Goal: Task Accomplishment & Management: Use online tool/utility

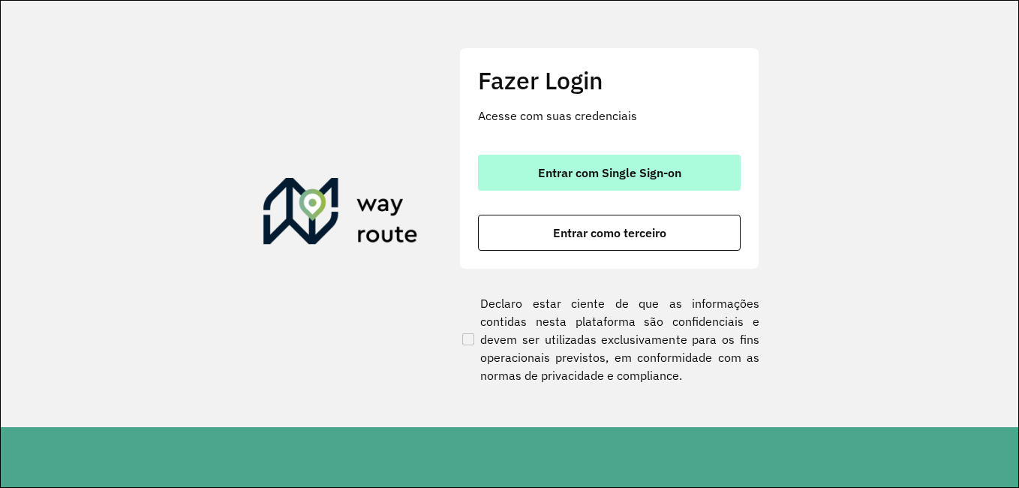
click at [609, 158] on button "Entrar com Single Sign-on" at bounding box center [609, 173] width 263 height 36
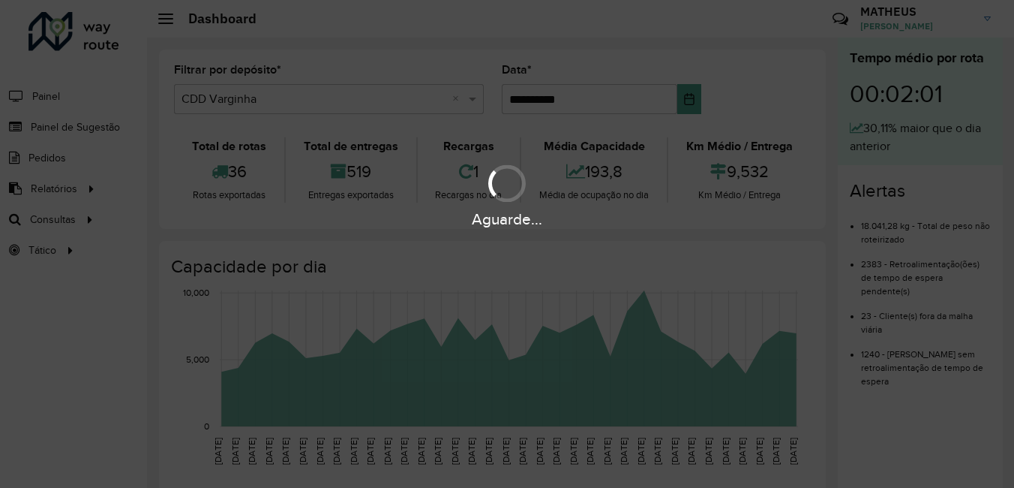
click at [389, 281] on div "Aguarde..." at bounding box center [507, 244] width 1014 height 488
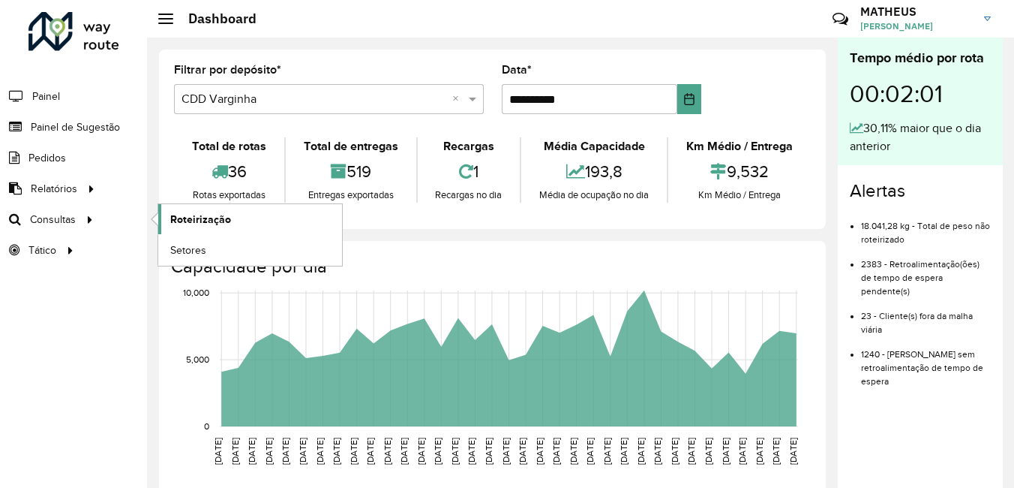
click at [174, 218] on span "Roteirização" at bounding box center [200, 220] width 61 height 16
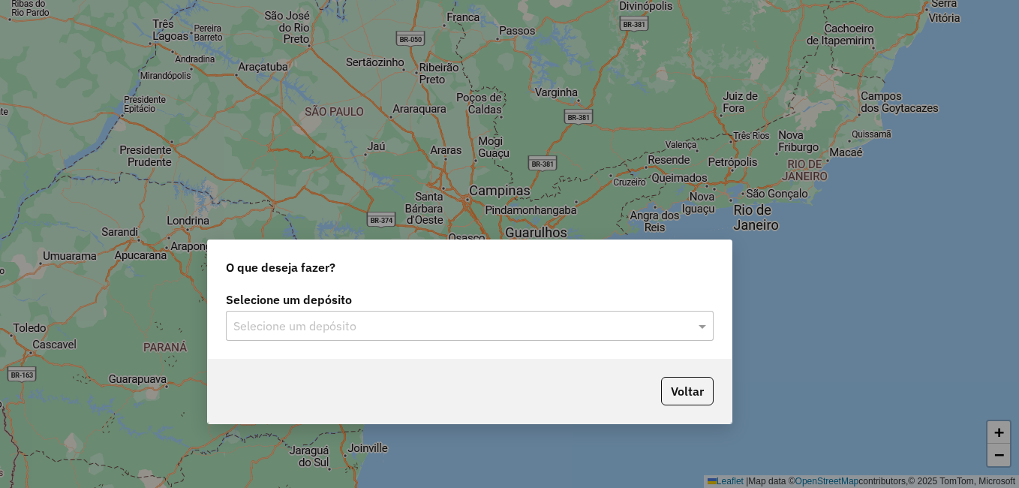
drag, startPoint x: 585, startPoint y: 169, endPoint x: 546, endPoint y: 257, distance: 96.4
click at [546, 257] on div "O que deseja fazer?" at bounding box center [470, 264] width 524 height 48
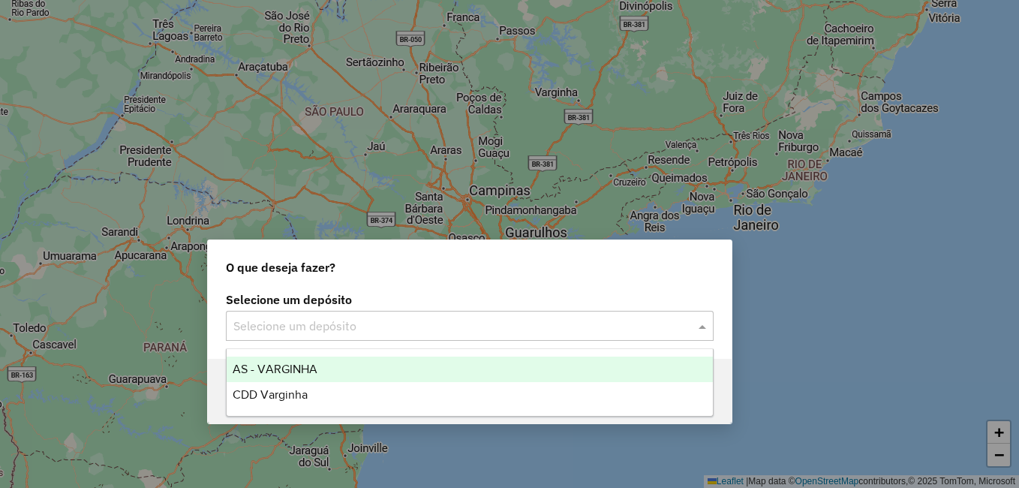
click at [518, 323] on input "text" at bounding box center [454, 326] width 443 height 18
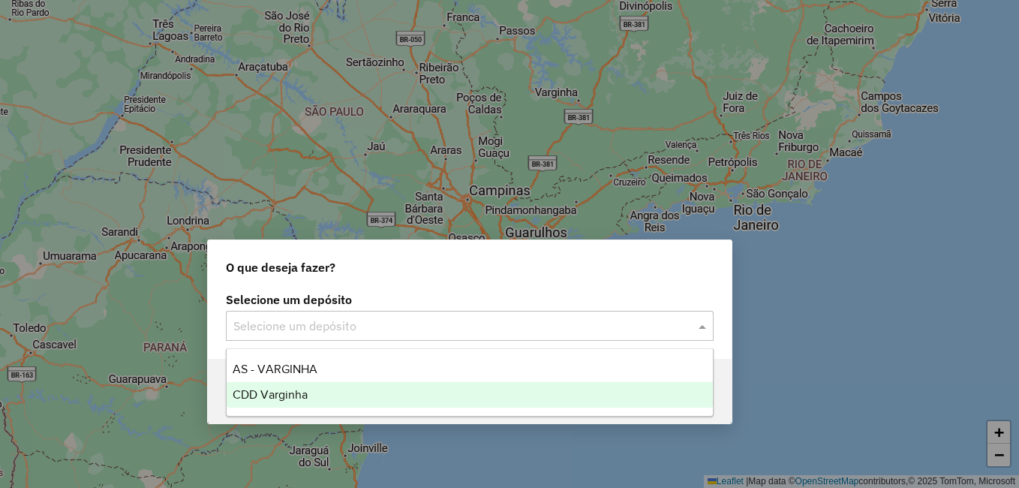
click at [245, 392] on span "CDD Varginha" at bounding box center [270, 394] width 75 height 13
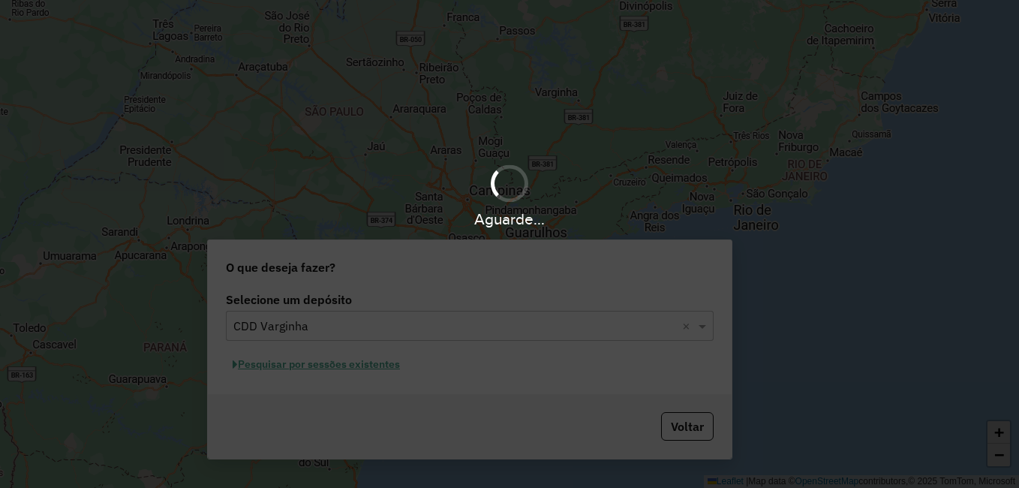
click at [516, 316] on div "Aguarde..." at bounding box center [509, 244] width 1019 height 488
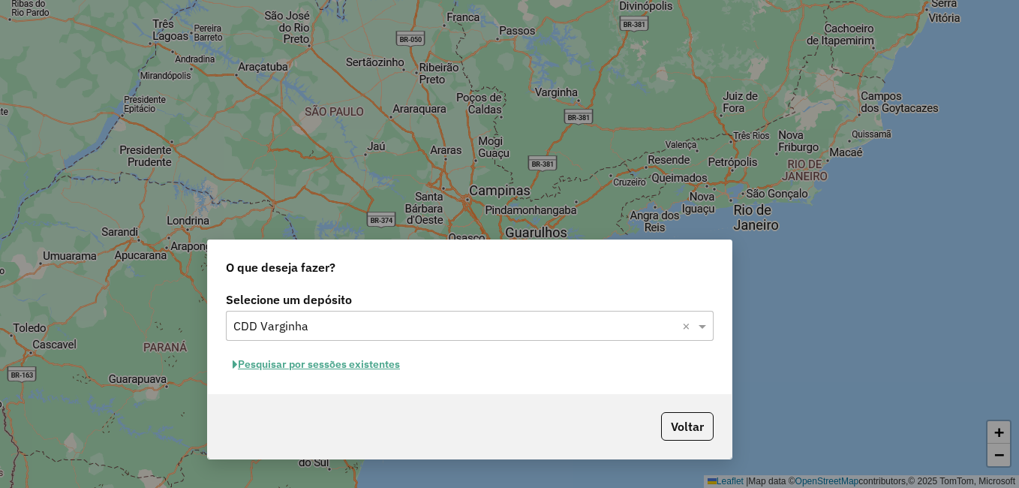
click at [345, 370] on button "Pesquisar por sessões existentes" at bounding box center [316, 364] width 181 height 23
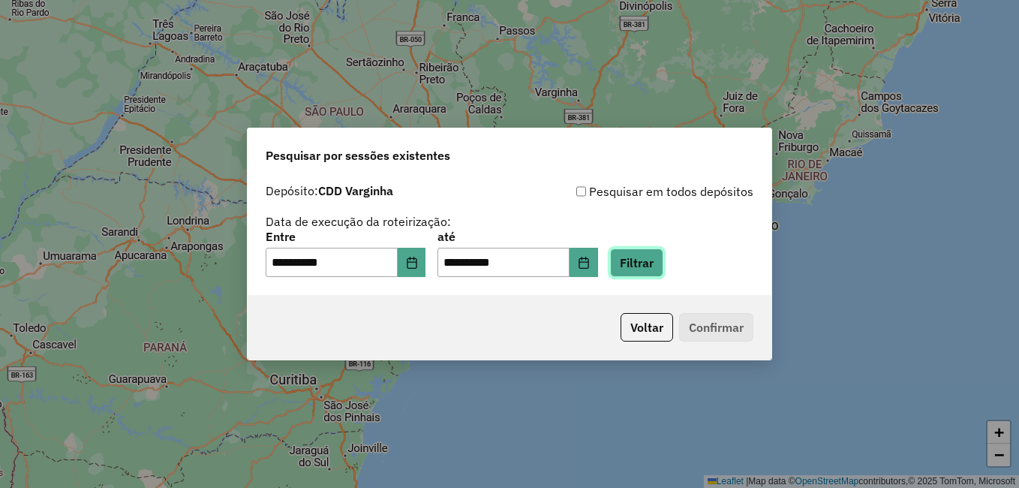
click at [661, 276] on button "Filtrar" at bounding box center [636, 262] width 53 height 29
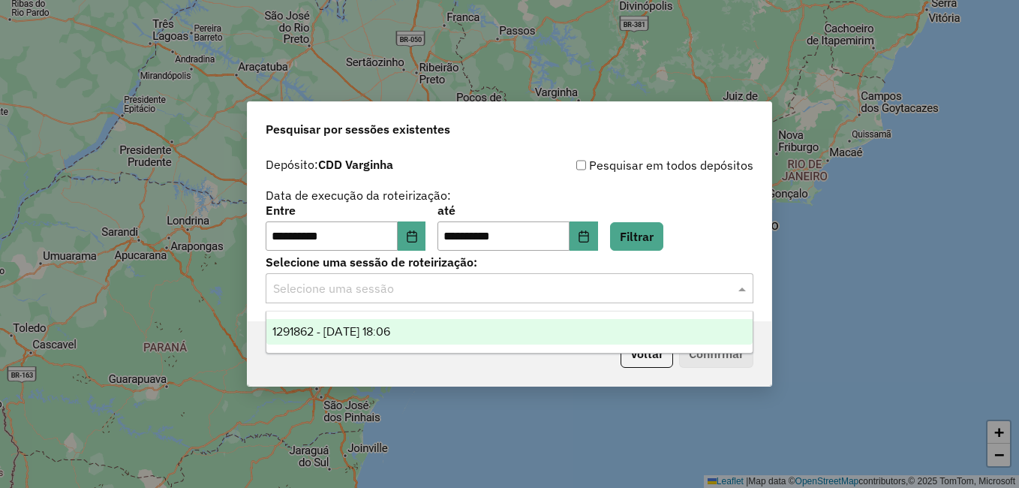
click at [383, 275] on div "Selecione uma sessão" at bounding box center [510, 288] width 488 height 30
click at [382, 330] on span "1291862 - 10/10/2025 18:06" at bounding box center [331, 331] width 118 height 13
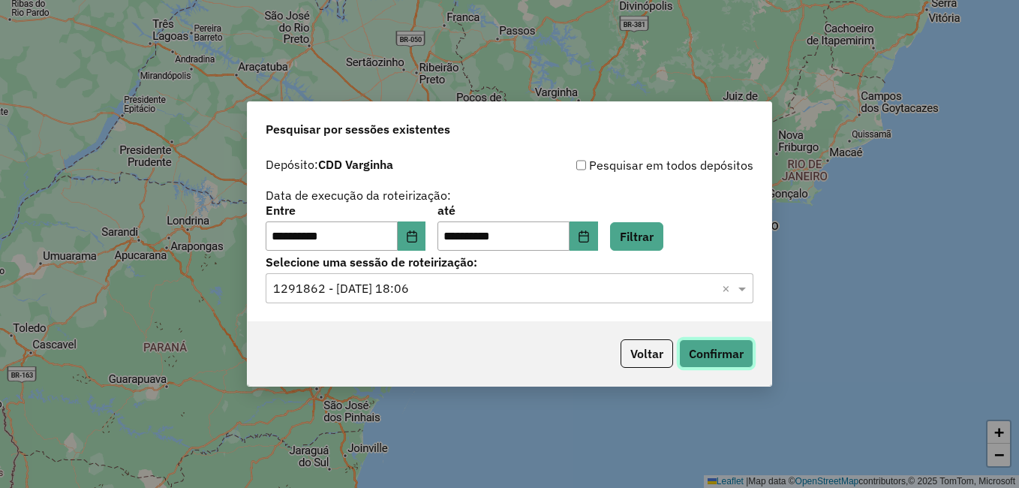
click at [744, 347] on button "Confirmar" at bounding box center [716, 353] width 74 height 29
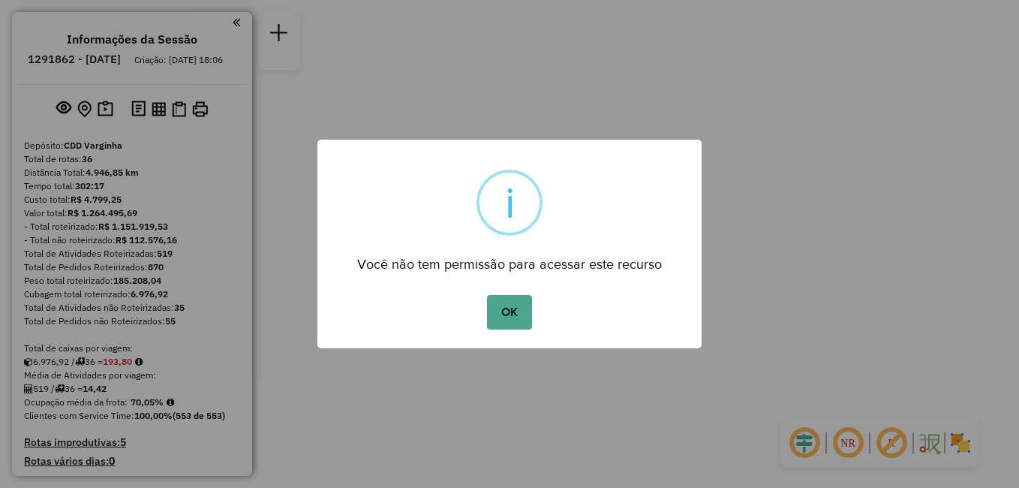
click at [498, 334] on div "× i Você não tem permissão para acessar este recurso OK No Cancel" at bounding box center [509, 244] width 384 height 209
click at [506, 312] on button "OK" at bounding box center [509, 312] width 44 height 35
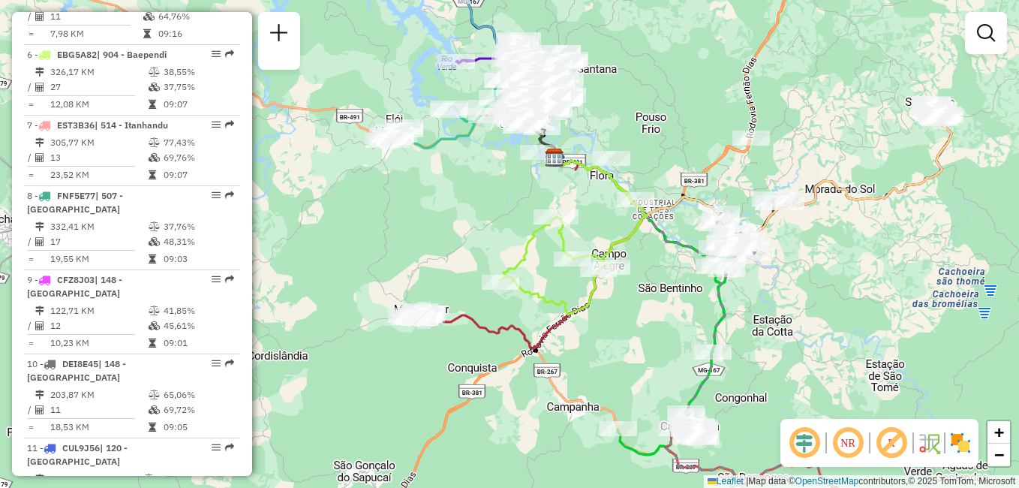
scroll to position [1126, 0]
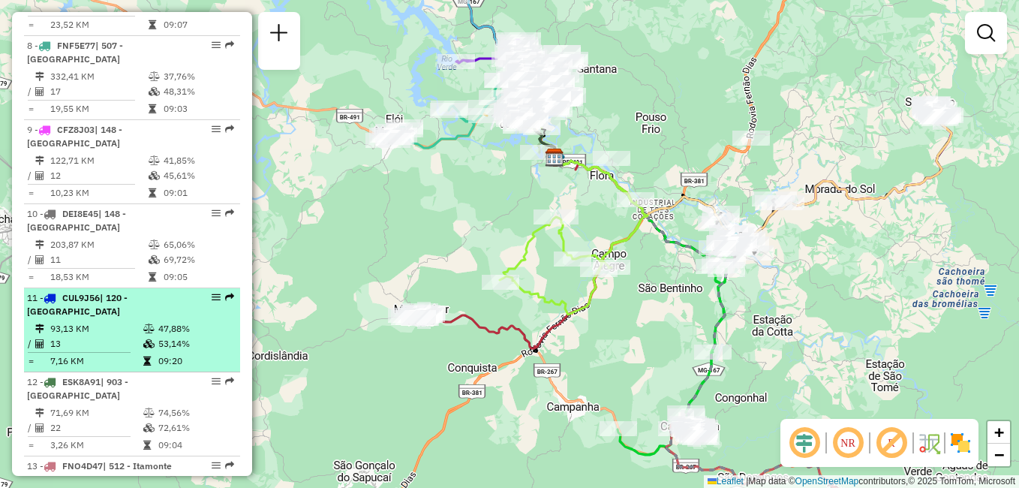
click at [164, 321] on td "47,88%" at bounding box center [196, 328] width 76 height 15
select select "**********"
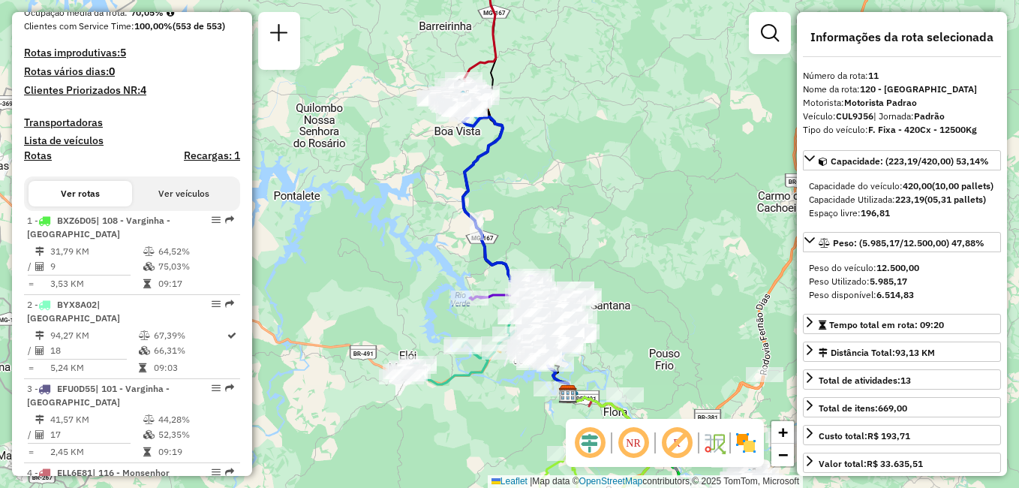
scroll to position [89, 0]
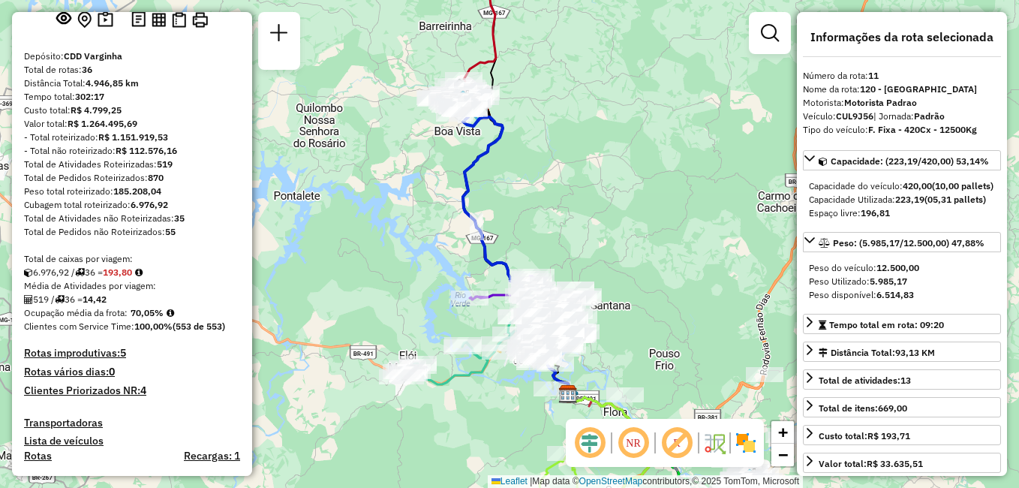
click at [75, 359] on h4 "Rotas improdutivas: 5" at bounding box center [132, 353] width 216 height 13
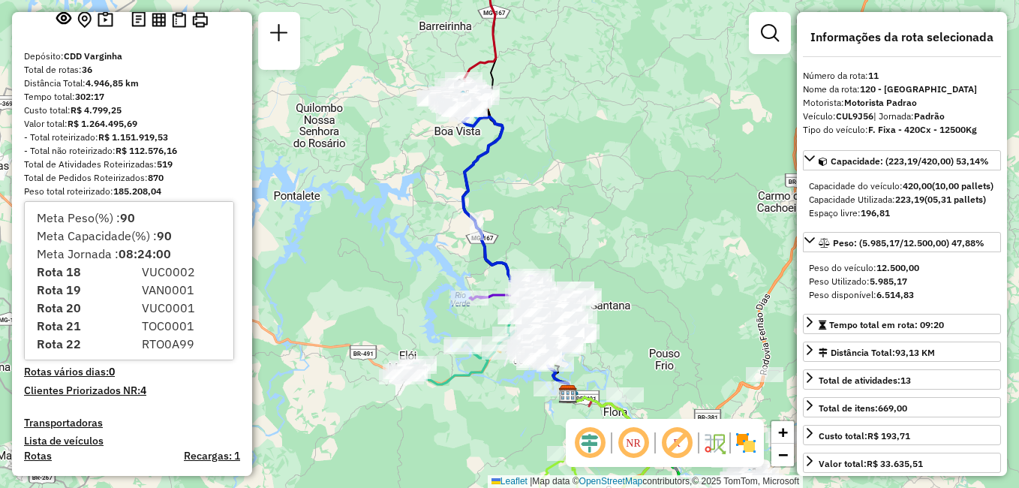
click at [87, 359] on h4 "Rotas improdutivas: 5" at bounding box center [132, 353] width 216 height 13
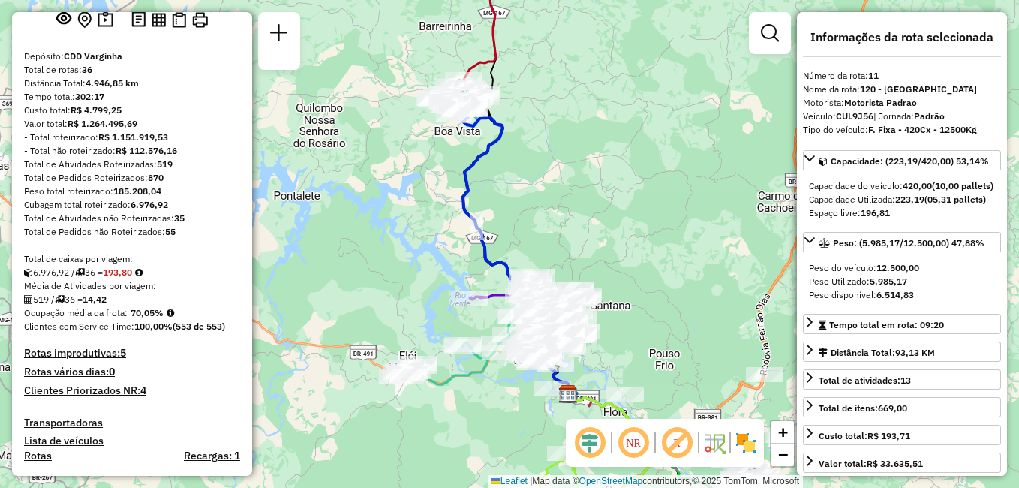
click at [87, 359] on h4 "Rotas improdutivas: 5" at bounding box center [132, 353] width 216 height 13
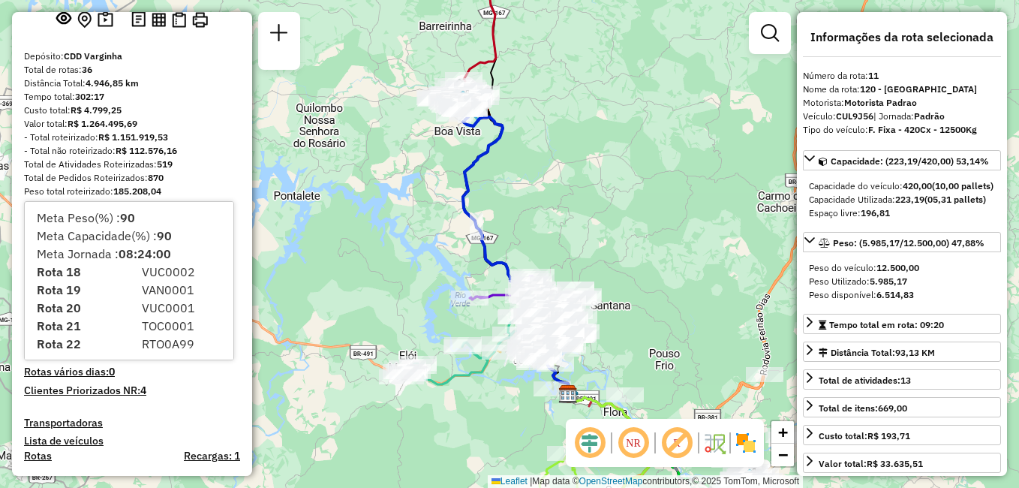
scroll to position [15, 0]
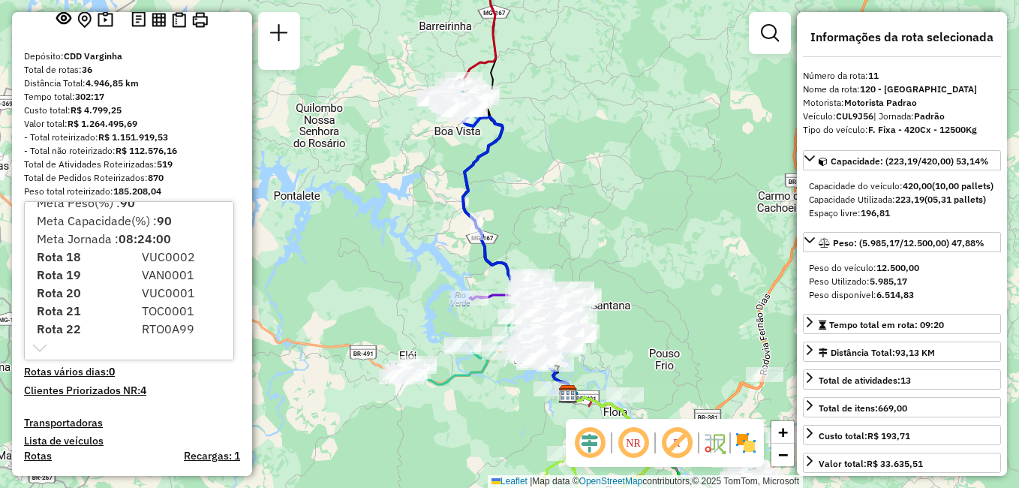
click at [207, 158] on div "- Total não roteirizado: R$ 112.576,16" at bounding box center [132, 151] width 216 height 14
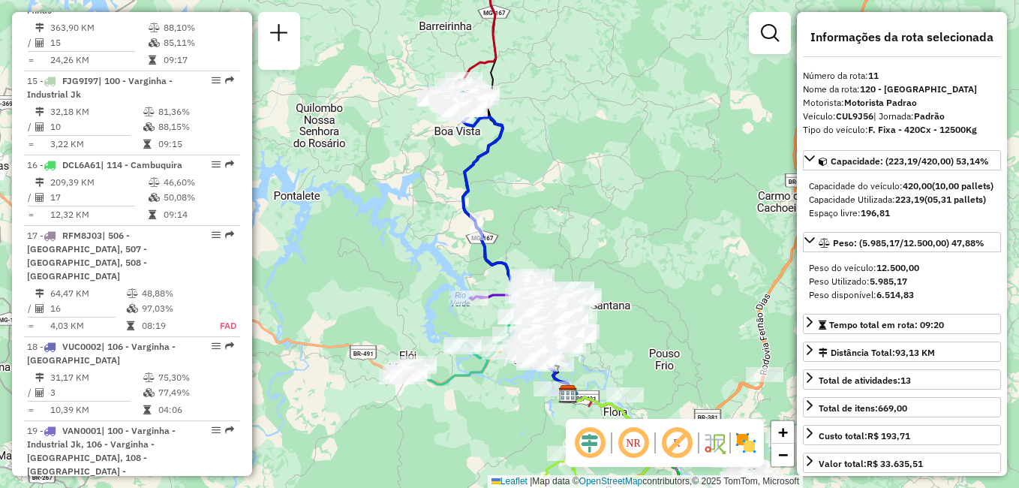
scroll to position [1890, 0]
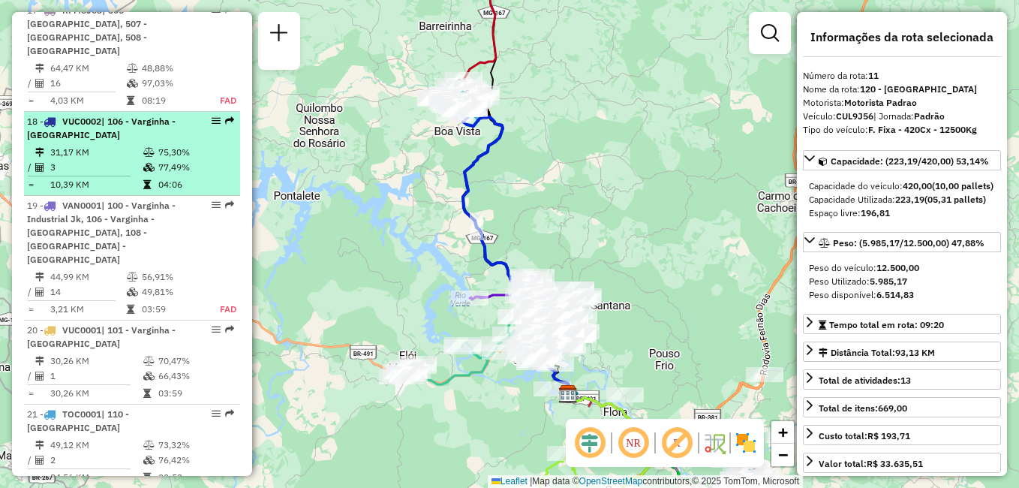
click at [94, 129] on li "18 - VUC0002 | 106 - Varginha - Jardim Sion 31,17 KM 75,30% / 3 77,49% = 10,39 …" at bounding box center [132, 154] width 216 height 84
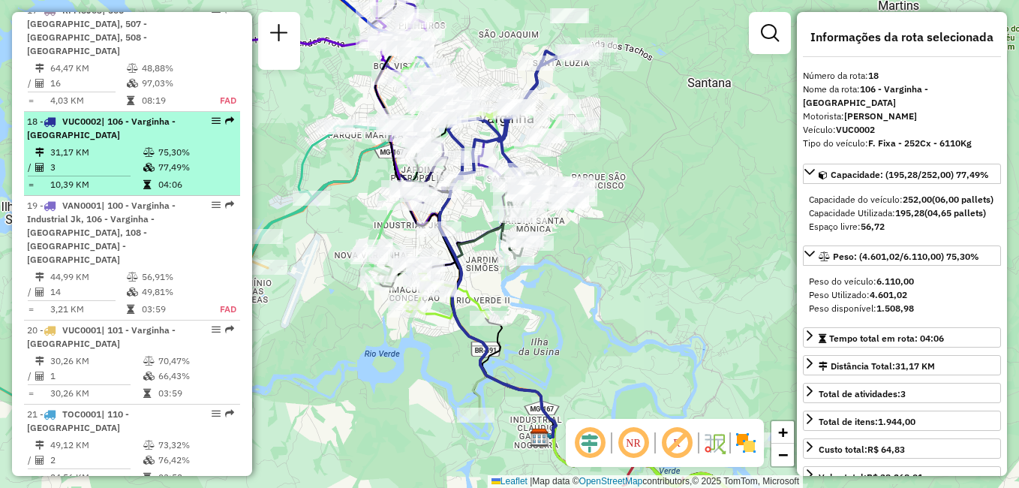
click at [107, 145] on td "31,17 KM" at bounding box center [96, 152] width 93 height 15
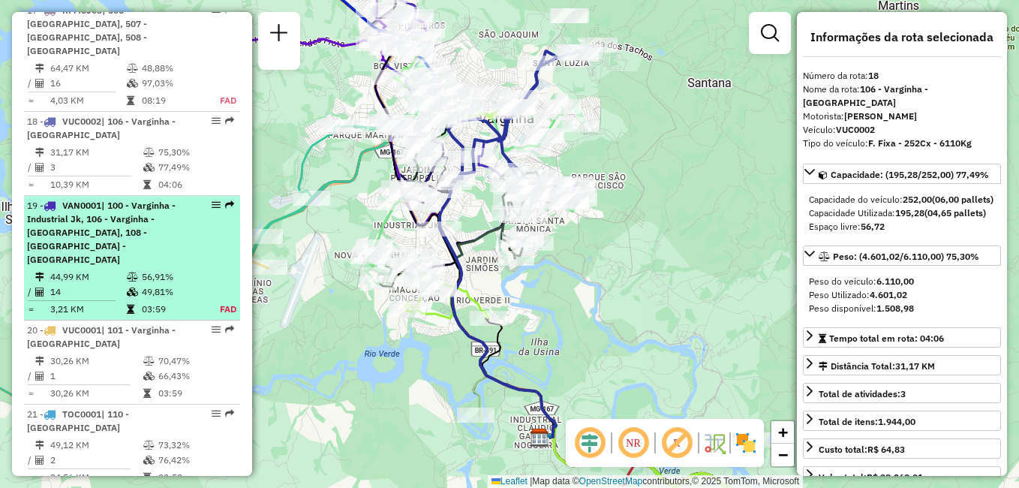
click at [124, 210] on span "| 100 - Varginha - Industrial Jk, 106 - Varginha - Jardim Sion, 108 - Varginha …" at bounding box center [101, 232] width 149 height 65
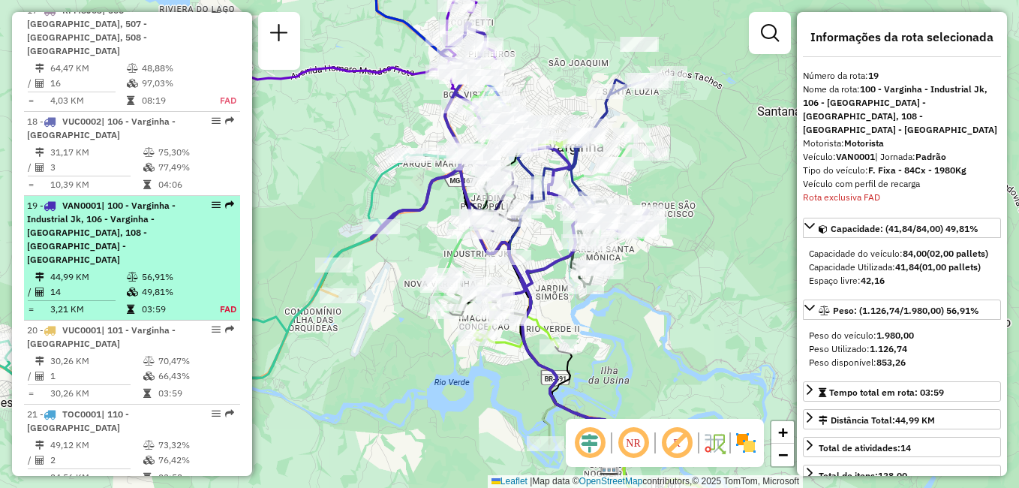
click at [124, 210] on span "| 100 - Varginha - Industrial Jk, 106 - Varginha - Jardim Sion, 108 - Varginha …" at bounding box center [101, 232] width 149 height 65
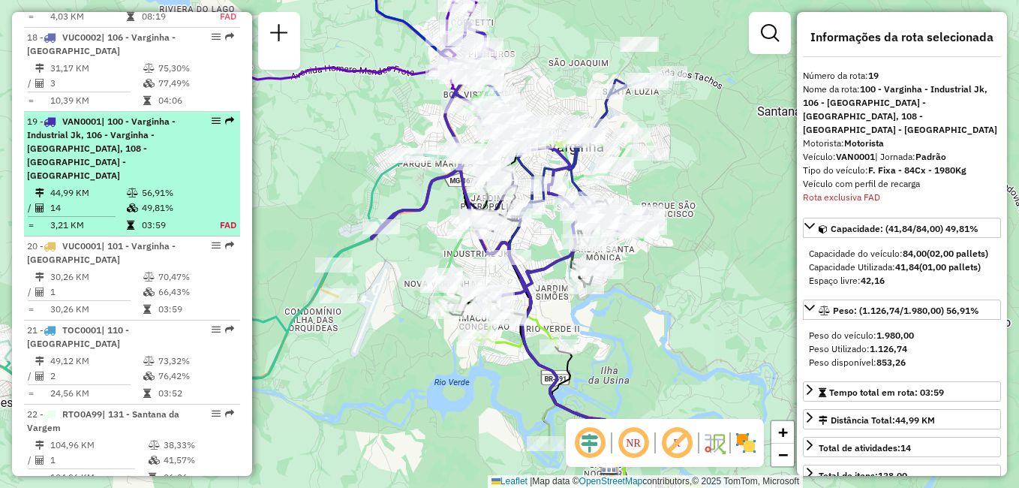
scroll to position [2060, 0]
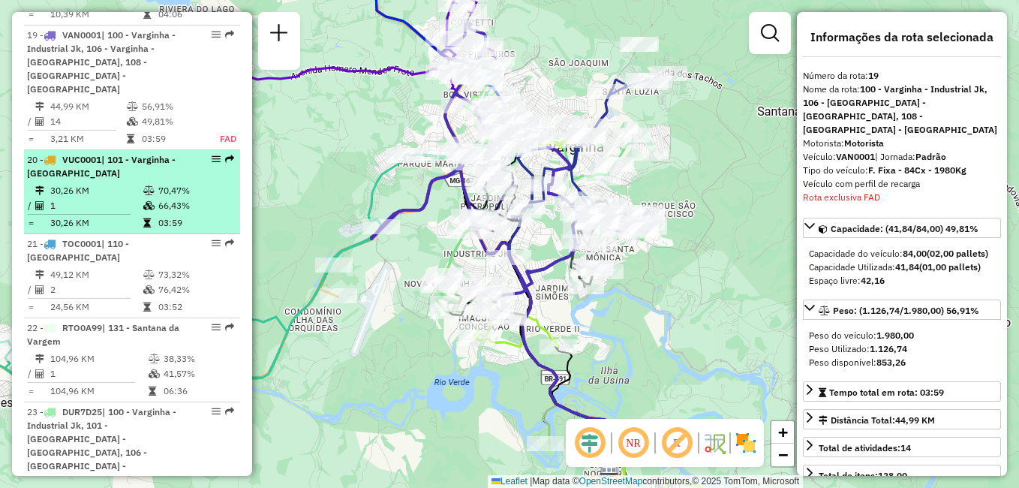
click at [122, 183] on td "30,26 KM" at bounding box center [96, 190] width 93 height 15
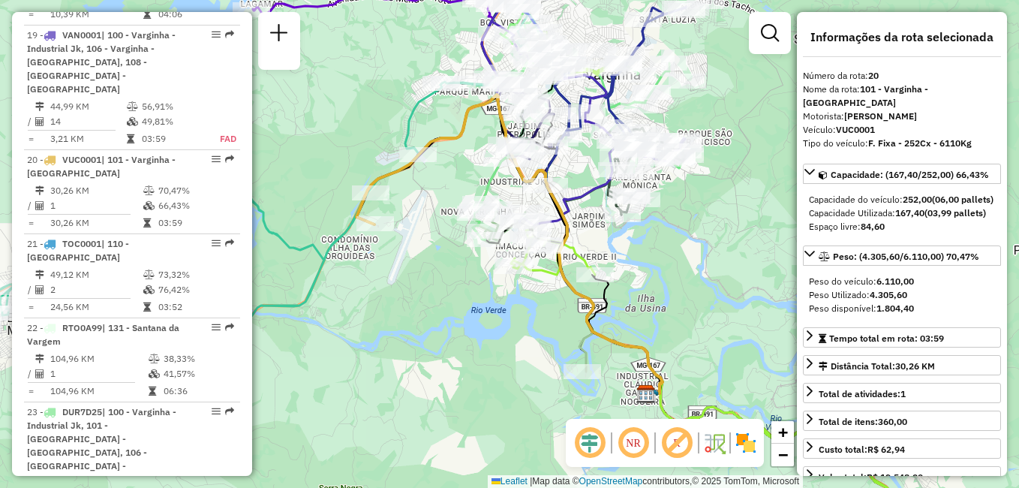
click at [394, 172] on icon at bounding box center [509, 244] width 306 height 299
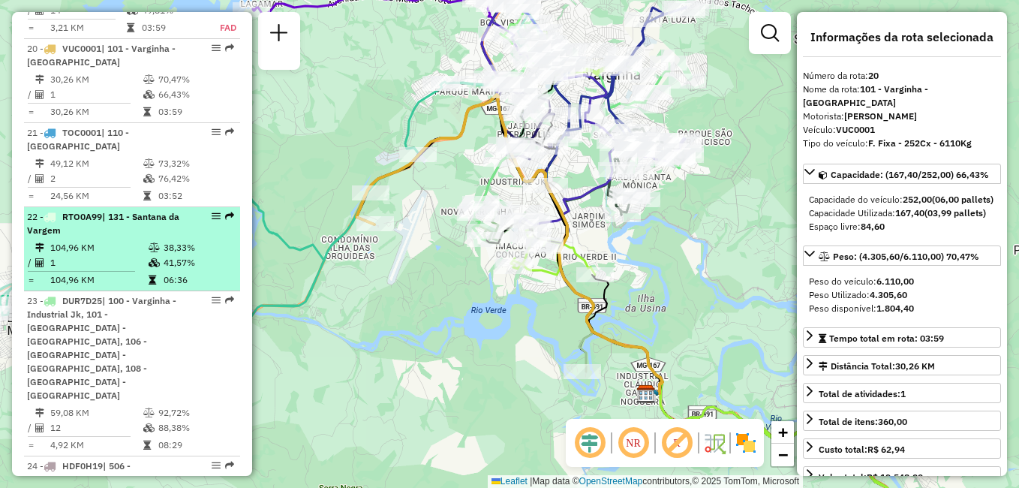
scroll to position [2097, 0]
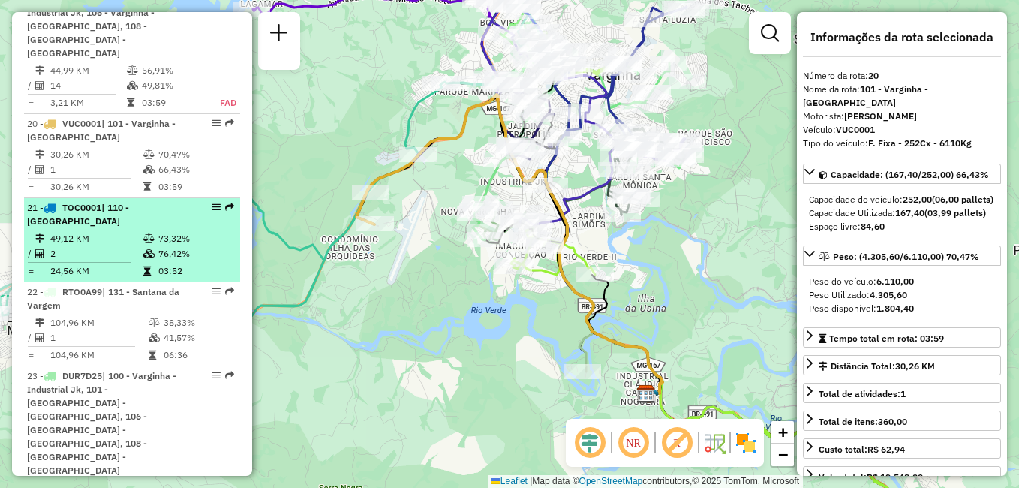
click at [84, 231] on td "49,12 KM" at bounding box center [96, 238] width 93 height 15
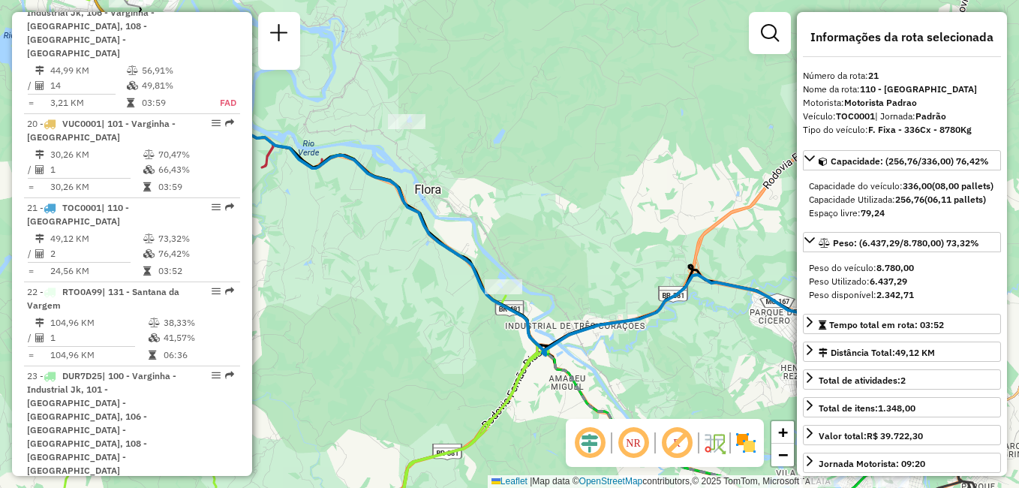
click at [461, 259] on icon at bounding box center [509, 243] width 727 height 354
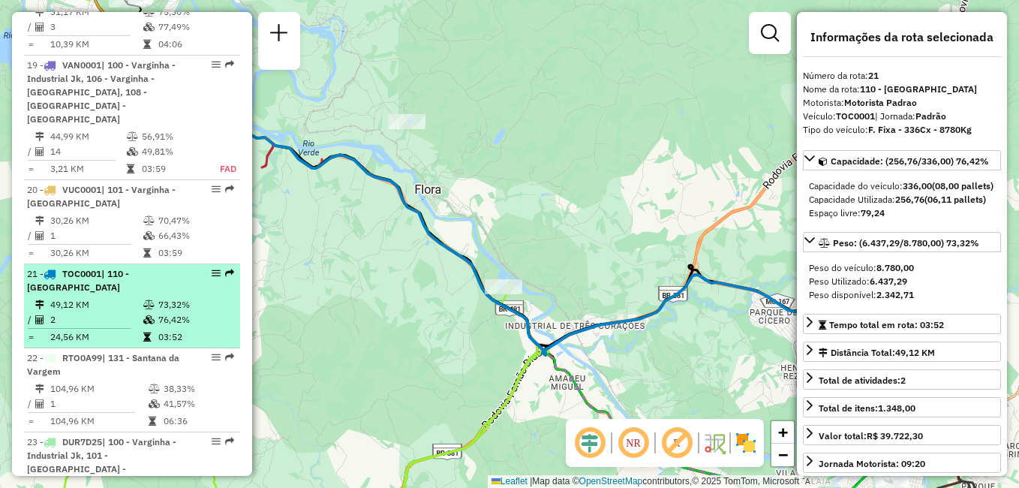
scroll to position [1955, 0]
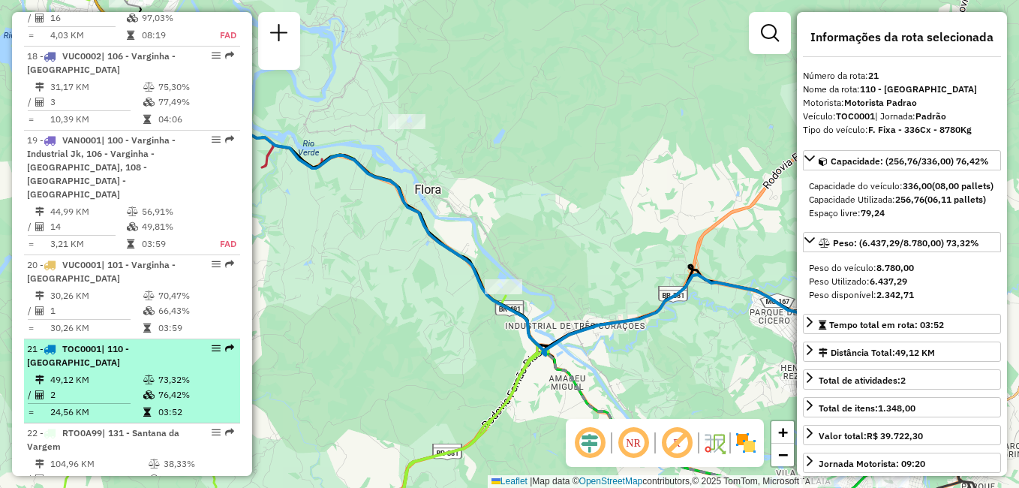
click at [135, 342] on div "21 - TOC0001 | 110 - Três Corações Leste" at bounding box center [106, 355] width 159 height 27
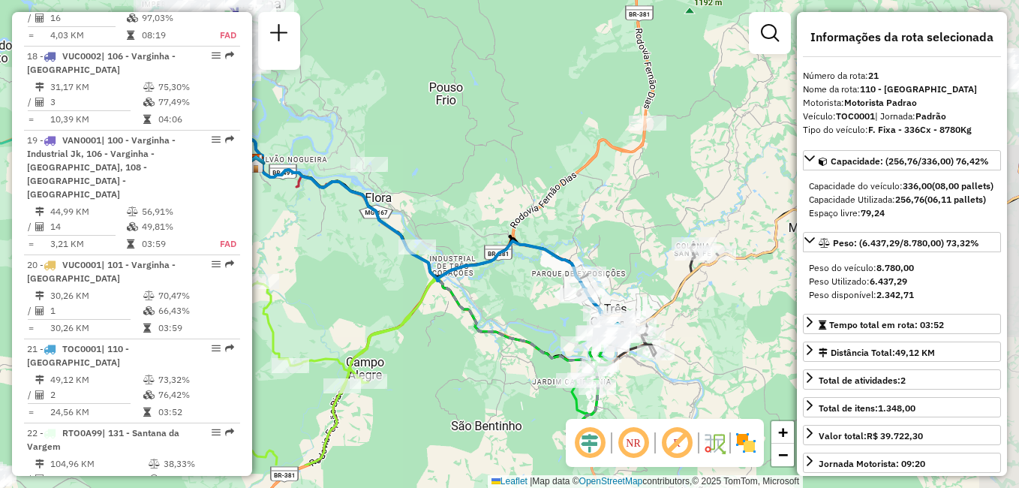
drag, startPoint x: 413, startPoint y: 357, endPoint x: 349, endPoint y: 285, distance: 96.2
click at [349, 285] on div "Janela de atendimento Grade de atendimento Capacidade Transportadoras Veículos …" at bounding box center [509, 244] width 1019 height 488
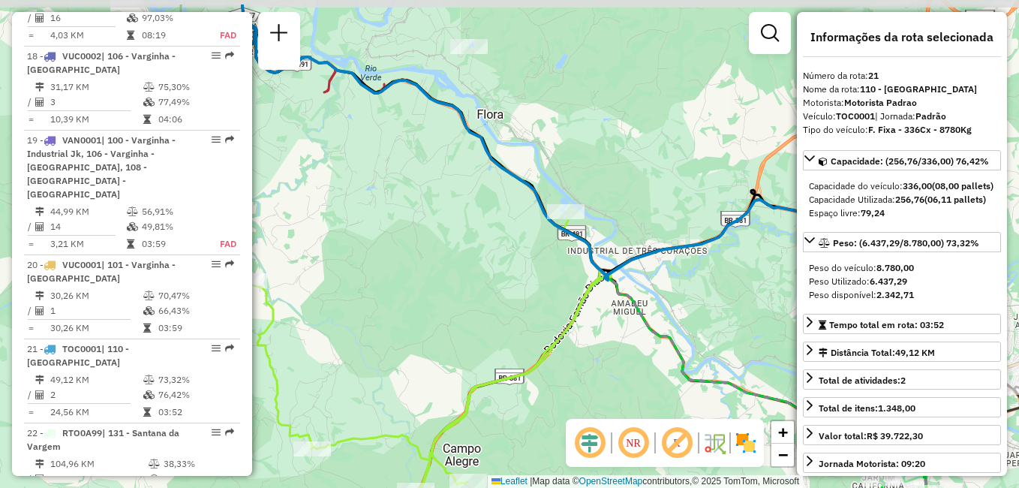
drag, startPoint x: 430, startPoint y: 295, endPoint x: 637, endPoint y: 348, distance: 213.8
click at [637, 348] on div "Rota 12 - Placa ESK8A91 32200150 - JOAO ANTONIO SILVA Janela de atendimento Gra…" at bounding box center [509, 244] width 1019 height 488
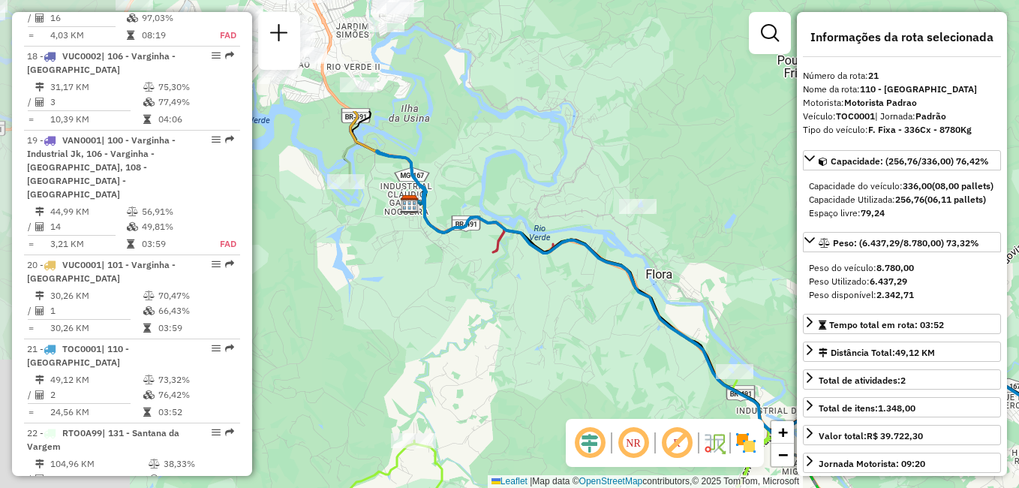
drag, startPoint x: 394, startPoint y: 254, endPoint x: 566, endPoint y: 416, distance: 236.7
click at [566, 416] on div "Rota 12 - Placa ESK8A91 32200150 - JOAO ANTONIO SILVA Janela de atendimento Gra…" at bounding box center [509, 244] width 1019 height 488
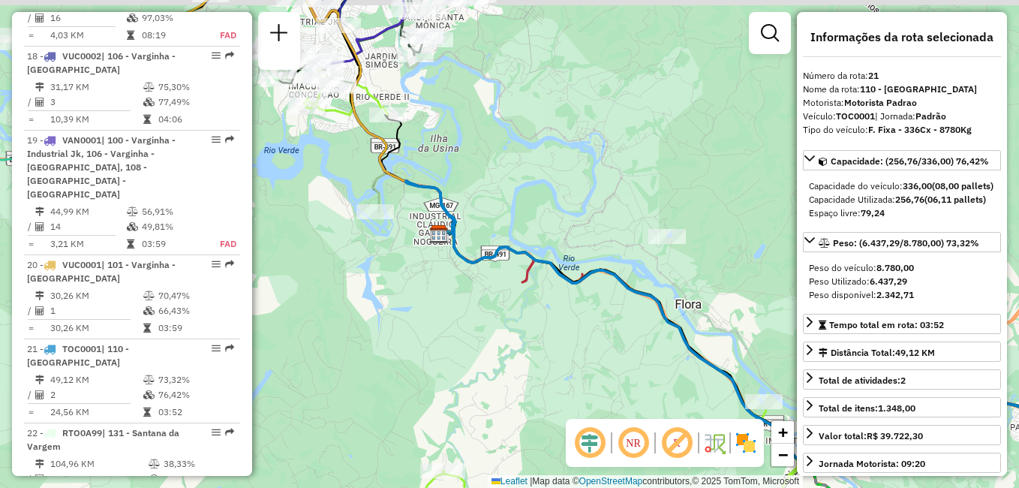
drag, startPoint x: 455, startPoint y: 302, endPoint x: 482, endPoint y: 332, distance: 40.3
click at [482, 332] on div "Rota 12 - Placa ESK8A91 32200150 - JOAO ANTONIO SILVA Janela de atendimento Gra…" at bounding box center [509, 244] width 1019 height 488
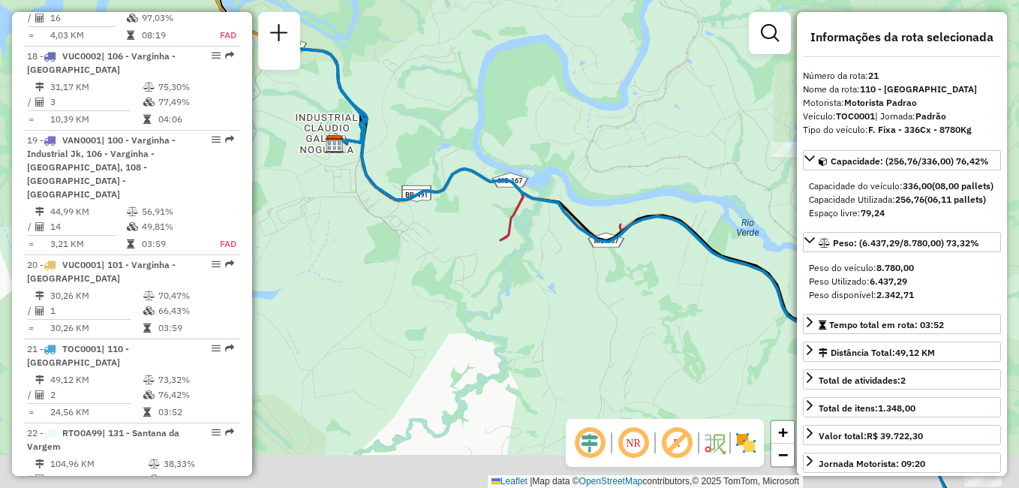
drag, startPoint x: 578, startPoint y: 335, endPoint x: 404, endPoint y: 230, distance: 202.7
click at [404, 230] on div "Rota 12 - Placa ESK8A91 32200150 - JOAO ANTONIO SILVA Janela de atendimento Gra…" at bounding box center [509, 244] width 1019 height 488
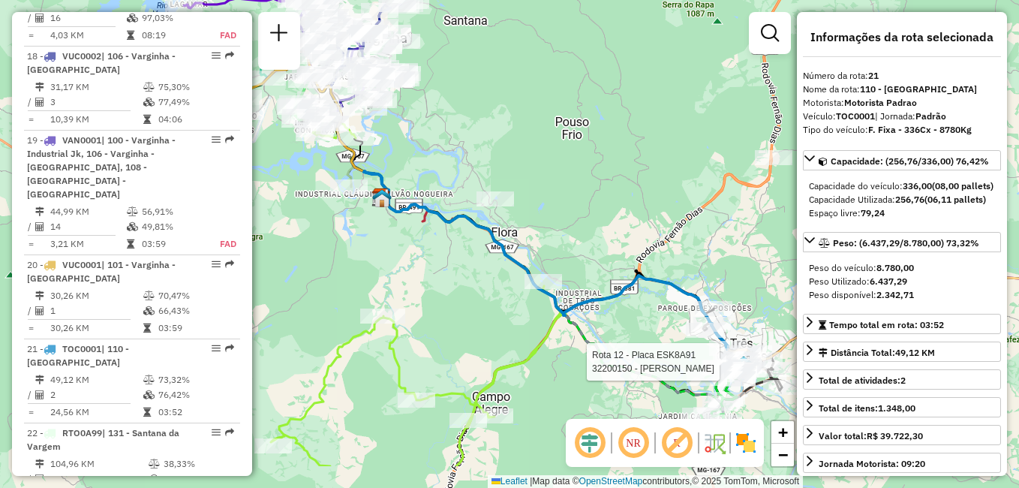
drag, startPoint x: 558, startPoint y: 370, endPoint x: 458, endPoint y: 285, distance: 130.4
click at [458, 285] on div "Rota 12 - Placa ESK8A91 32200150 - JOAO ANTONIO SILVA Janela de atendimento Gra…" at bounding box center [509, 244] width 1019 height 488
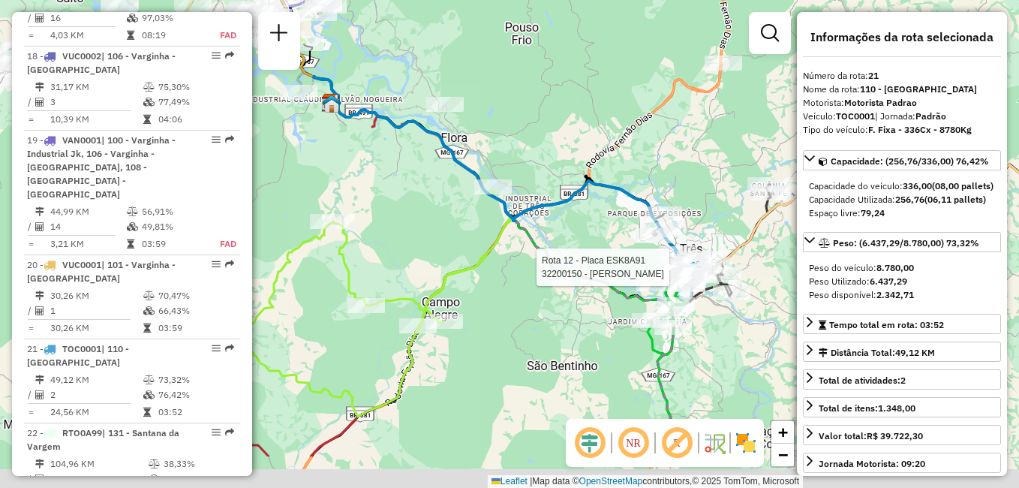
drag, startPoint x: 506, startPoint y: 371, endPoint x: 468, endPoint y: 291, distance: 88.9
click at [468, 291] on div "Rota 12 - Placa ESK8A91 32200150 - JOAO ANTONIO SILVA Janela de atendimento Gra…" at bounding box center [509, 244] width 1019 height 488
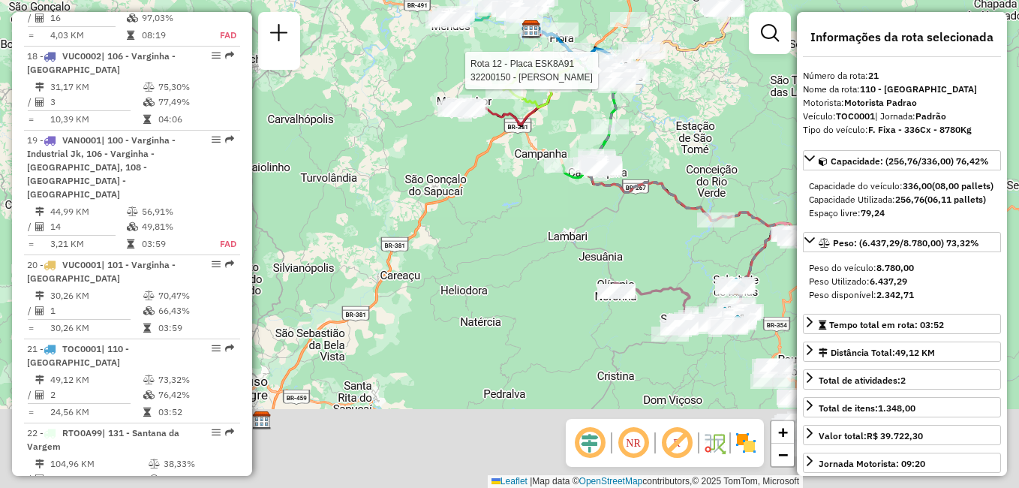
drag, startPoint x: 433, startPoint y: 367, endPoint x: 518, endPoint y: 143, distance: 239.1
click at [518, 143] on div "Rota 12 - Placa ESK8A91 32200150 - JOAO ANTONIO SILVA Janela de atendimento Gra…" at bounding box center [509, 244] width 1019 height 488
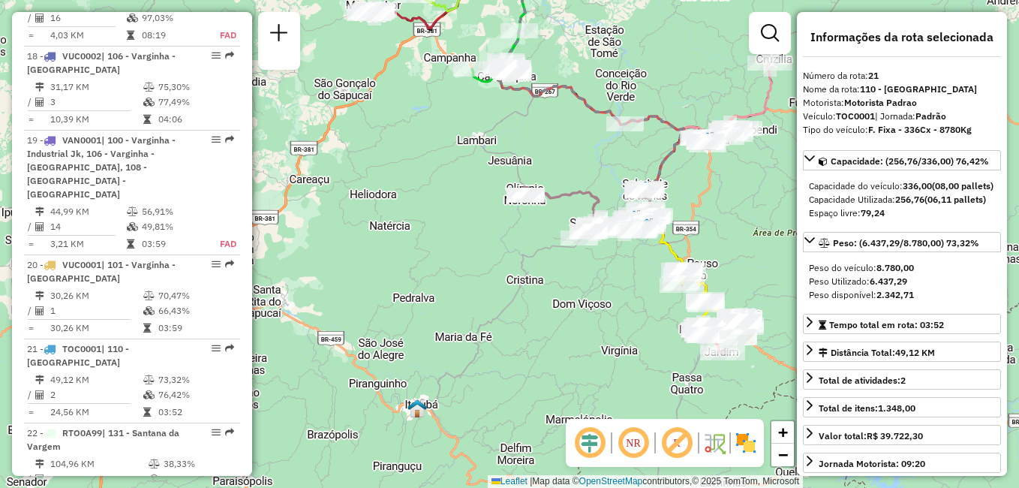
drag, startPoint x: 490, startPoint y: 260, endPoint x: 411, endPoint y: 112, distance: 168.2
click at [424, 134] on div "Rota 12 - Placa ESK8A91 32200150 - JOAO ANTONIO SILVA Janela de atendimento Gra…" at bounding box center [509, 244] width 1019 height 488
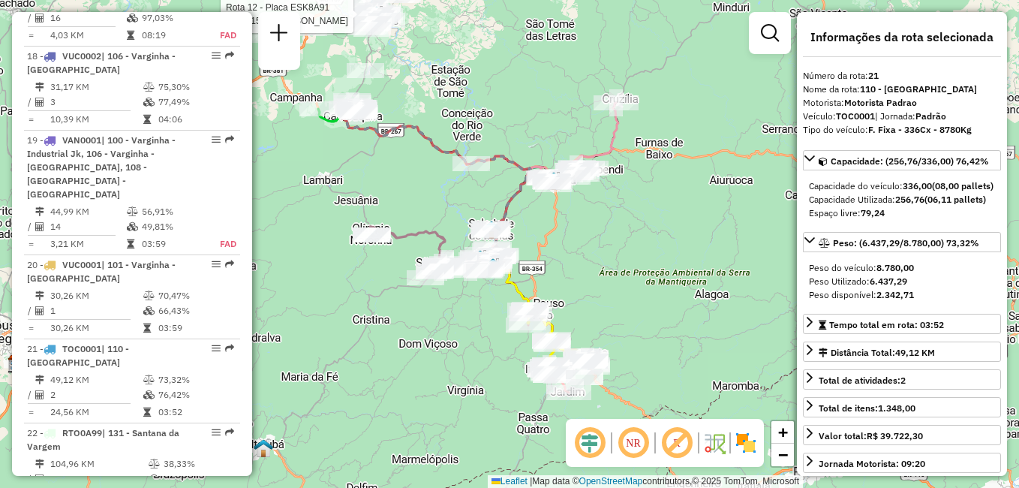
drag, startPoint x: 566, startPoint y: 314, endPoint x: 459, endPoint y: 455, distance: 177.4
click at [459, 455] on div "Rota 12 - Placa ESK8A91 32200150 - JOAO ANTONIO SILVA Janela de atendimento Gra…" at bounding box center [509, 244] width 1019 height 488
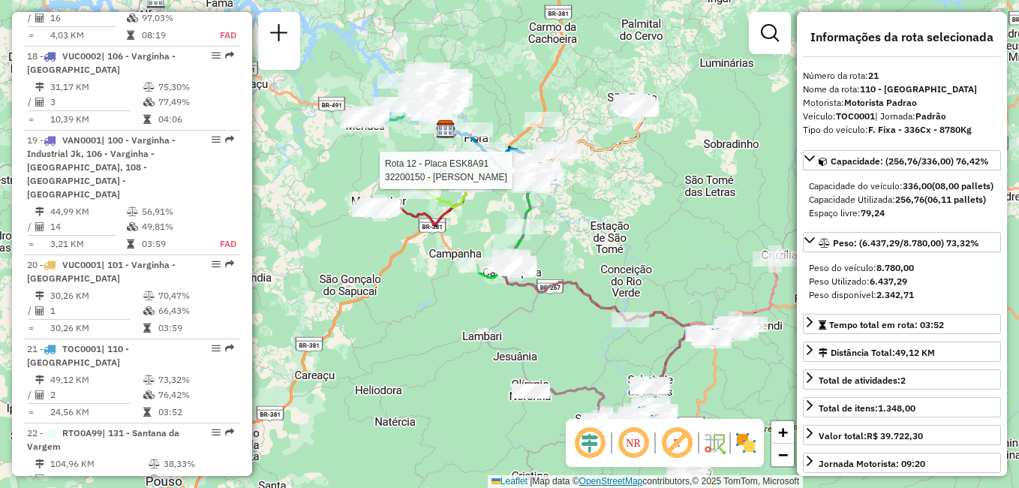
drag, startPoint x: 459, startPoint y: 329, endPoint x: 618, endPoint y: 485, distance: 223.4
click at [618, 485] on div "Rota 12 - Placa ESK8A91 32200150 - JOAO ANTONIO SILVA Janela de atendimento Gra…" at bounding box center [509, 244] width 1019 height 488
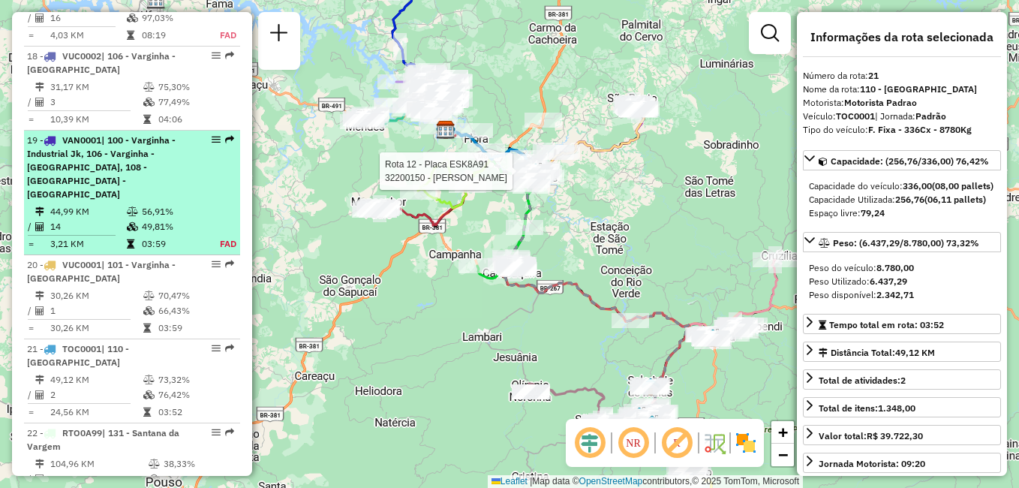
click at [153, 236] on td "03:59" at bounding box center [172, 243] width 62 height 15
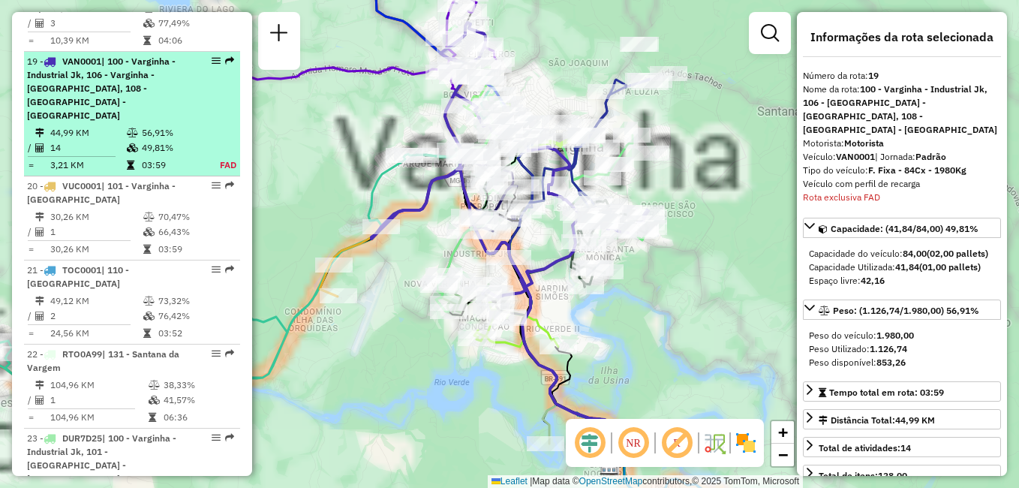
scroll to position [2060, 0]
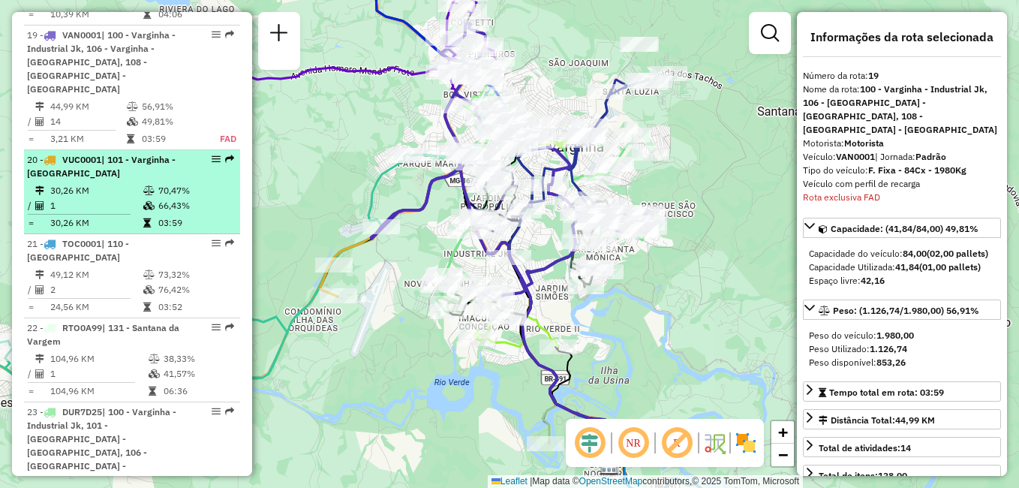
click at [115, 183] on td "30,26 KM" at bounding box center [96, 190] width 93 height 15
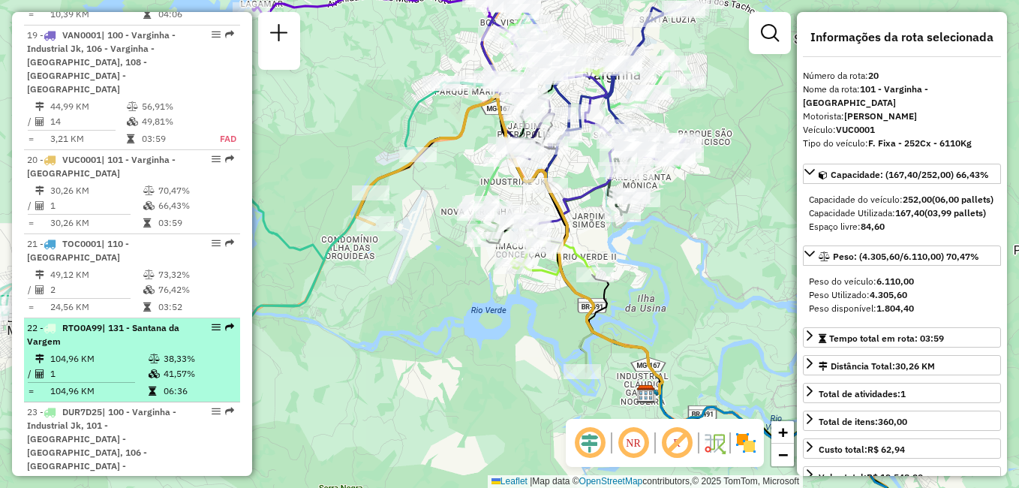
scroll to position [1985, 0]
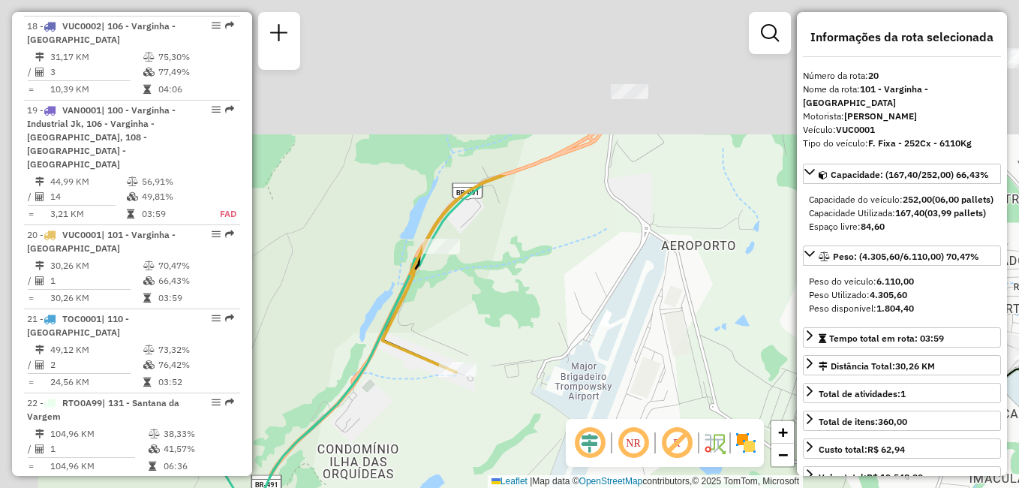
drag, startPoint x: 440, startPoint y: 245, endPoint x: 582, endPoint y: 440, distance: 241.2
click at [582, 440] on hb-router-mapa "Informações da Sessão 1291862 - 10/10/2025 Criação: 09/10/2025 18:06 Depósito: …" at bounding box center [509, 244] width 1019 height 488
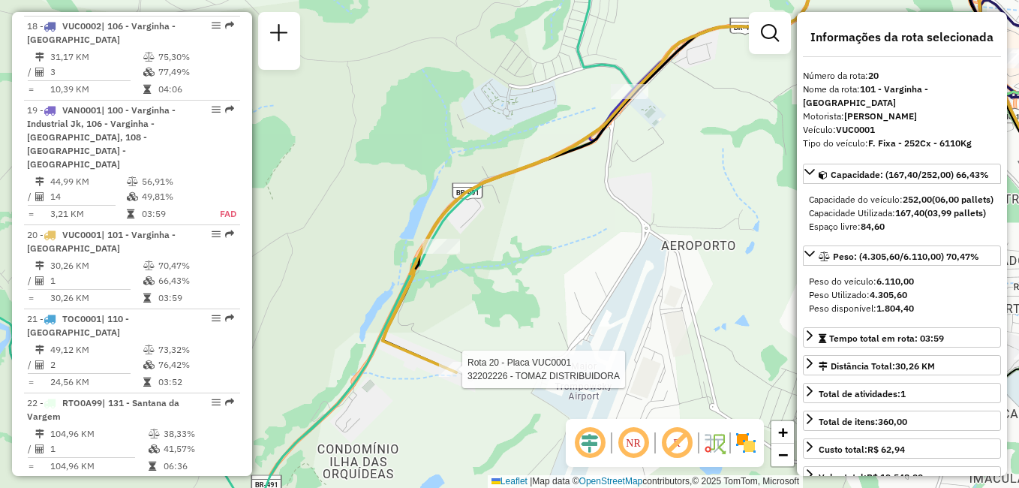
click at [461, 377] on div at bounding box center [458, 369] width 38 height 15
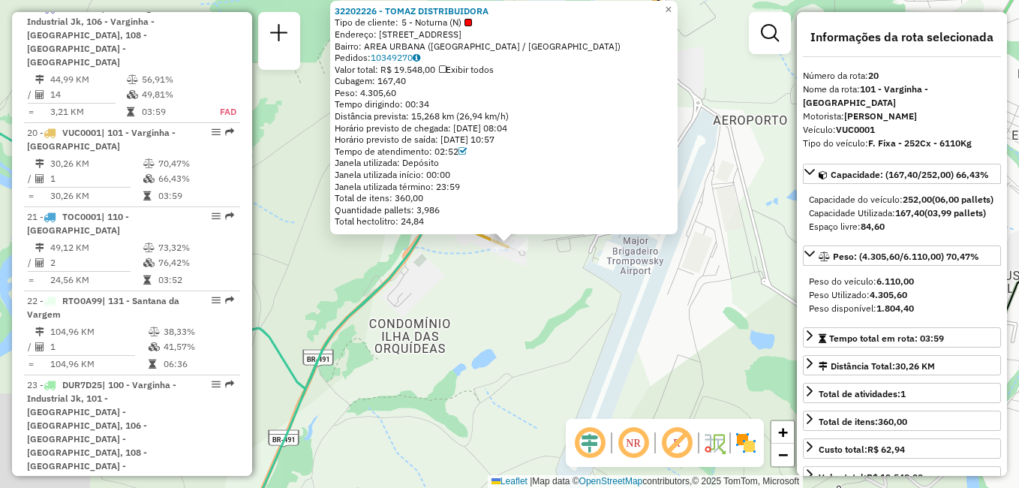
scroll to position [2172, 0]
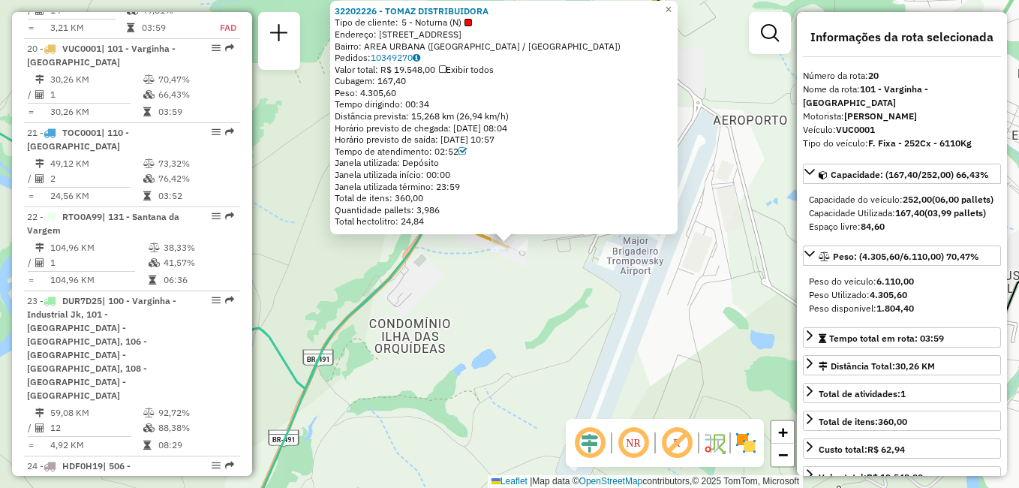
click at [488, 348] on div "32202226 - TOMAZ DISTRIBUIDORA Tipo de cliente: 5 - Noturna (N) Endereço: R RUA…" at bounding box center [509, 244] width 1019 height 488
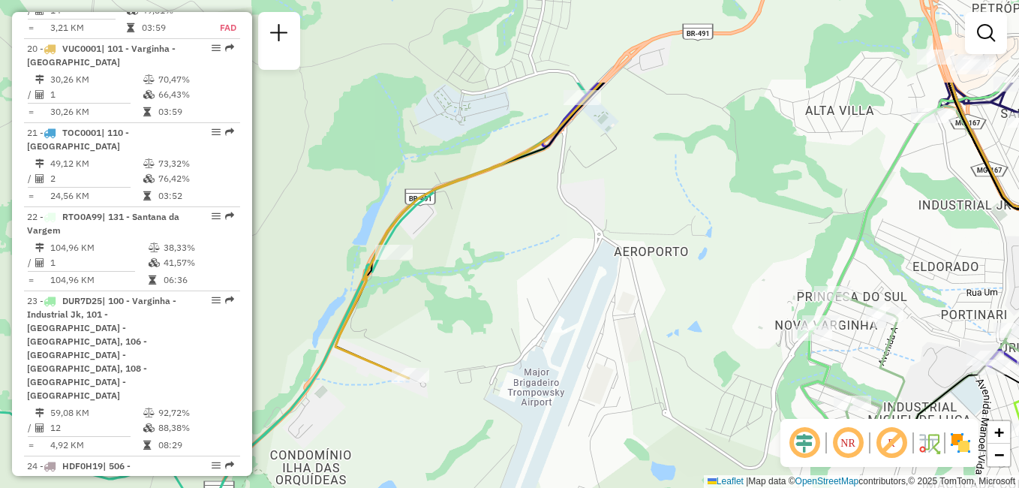
drag, startPoint x: 637, startPoint y: 233, endPoint x: 500, endPoint y: 436, distance: 244.3
click at [500, 436] on div "Janela de atendimento Grade de atendimento Capacidade Transportadoras Veículos …" at bounding box center [509, 244] width 1019 height 488
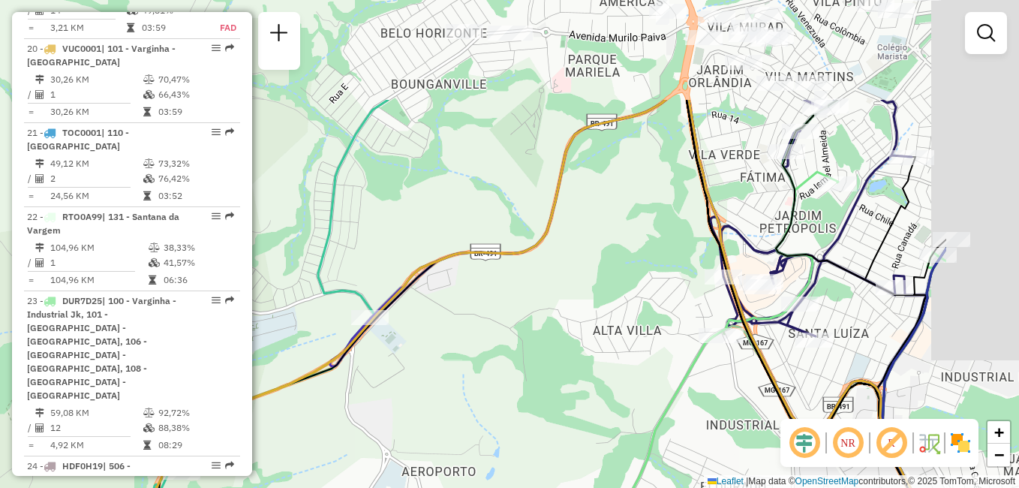
drag, startPoint x: 760, startPoint y: 265, endPoint x: 588, endPoint y: 413, distance: 227.7
click at [588, 413] on div "Janela de atendimento Grade de atendimento Capacidade Transportadoras Veículos …" at bounding box center [509, 244] width 1019 height 488
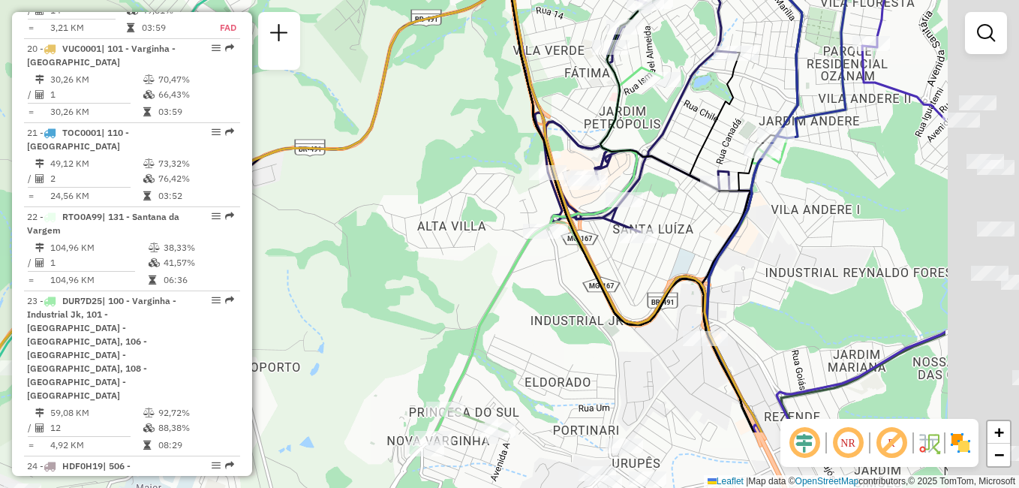
drag, startPoint x: 720, startPoint y: 306, endPoint x: 545, endPoint y: 202, distance: 204.2
click at [545, 202] on div "Janela de atendimento Grade de atendimento Capacidade Transportadoras Veículos …" at bounding box center [509, 244] width 1019 height 488
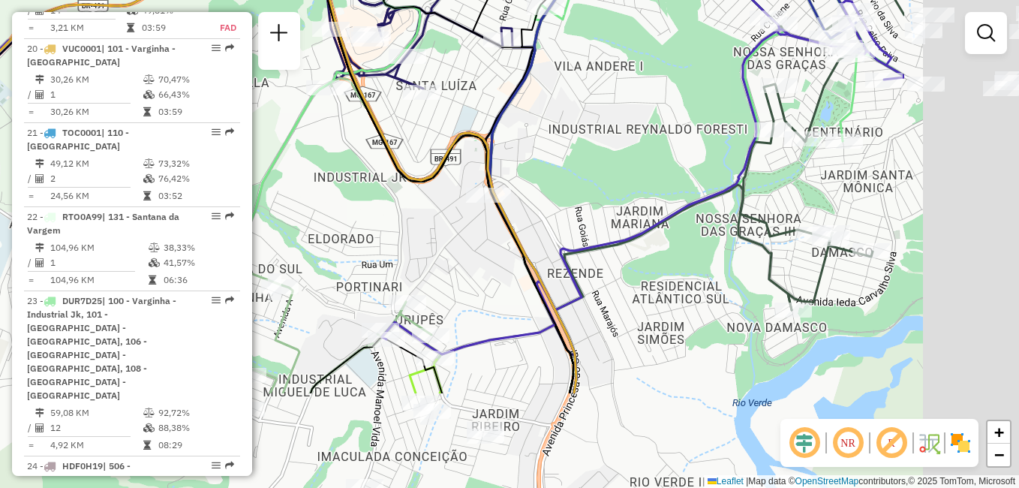
drag, startPoint x: 825, startPoint y: 287, endPoint x: 608, endPoint y: 143, distance: 259.9
click at [608, 143] on div "Janela de atendimento Grade de atendimento Capacidade Transportadoras Veículos …" at bounding box center [509, 244] width 1019 height 488
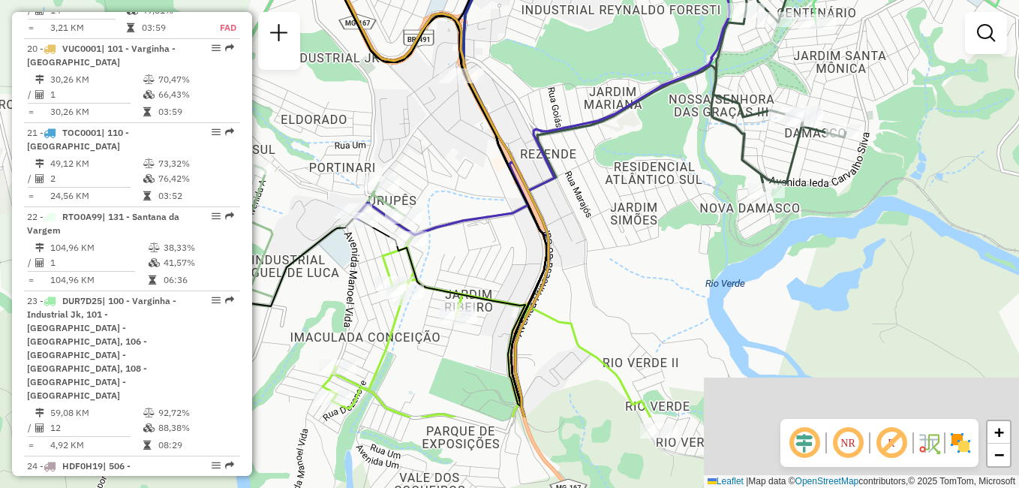
drag, startPoint x: 694, startPoint y: 303, endPoint x: 655, endPoint y: 152, distance: 156.5
click at [655, 152] on div "Janela de atendimento Grade de atendimento Capacidade Transportadoras Veículos …" at bounding box center [509, 244] width 1019 height 488
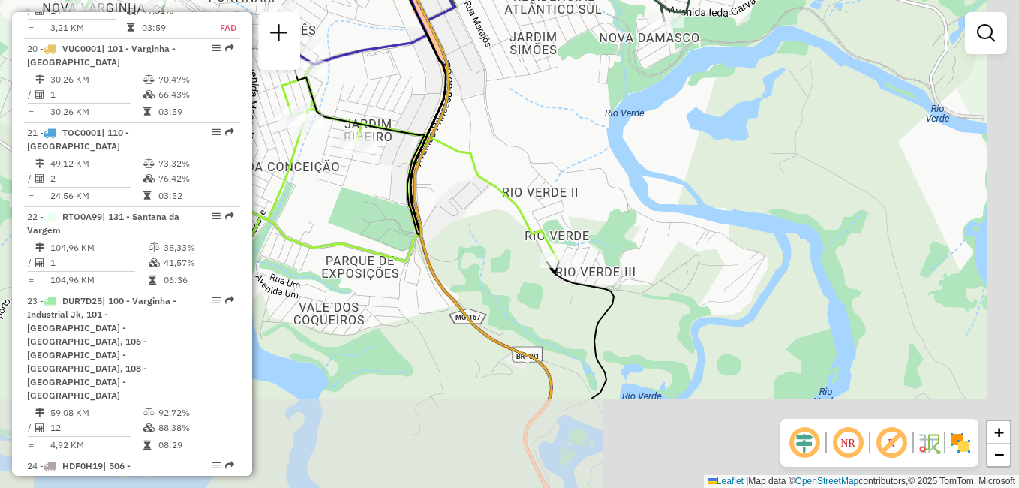
drag, startPoint x: 701, startPoint y: 305, endPoint x: 611, endPoint y: 170, distance: 162.3
click at [610, 165] on div "Janela de atendimento Grade de atendimento Capacidade Transportadoras Veículos …" at bounding box center [509, 244] width 1019 height 488
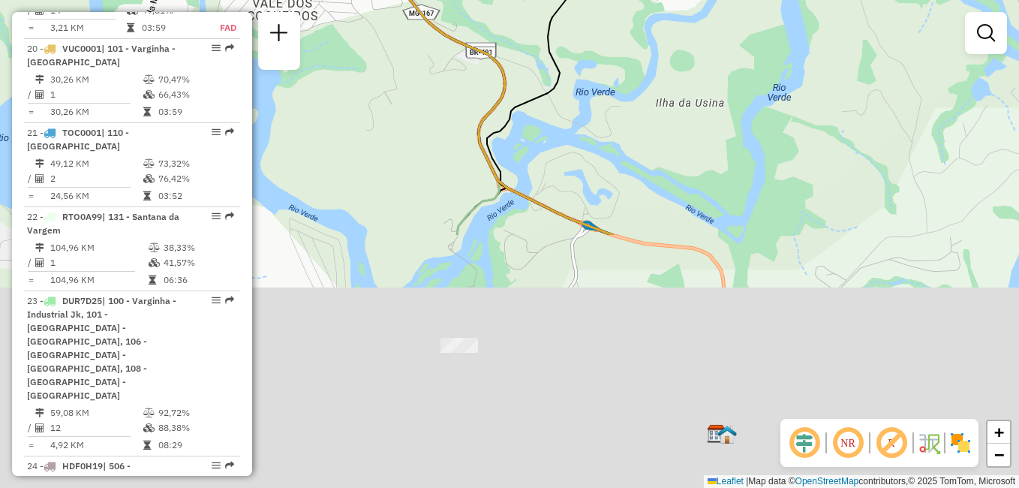
drag, startPoint x: 659, startPoint y: 366, endPoint x: 614, endPoint y: 65, distance: 305.0
click at [614, 65] on div "Janela de atendimento Grade de atendimento Capacidade Transportadoras Veículos …" at bounding box center [509, 244] width 1019 height 488
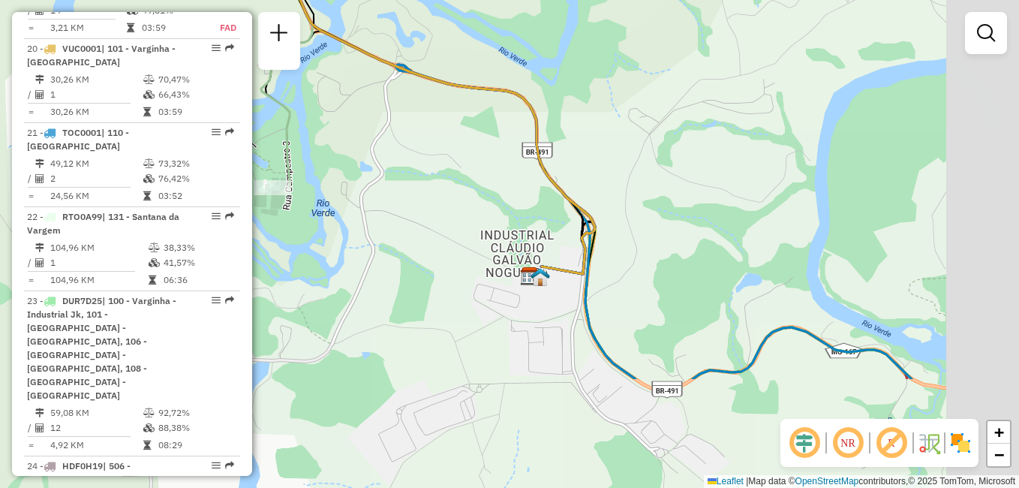
drag, startPoint x: 769, startPoint y: 261, endPoint x: 588, endPoint y: 107, distance: 237.9
click at [588, 106] on div "Janela de atendimento Grade de atendimento Capacidade Transportadoras Veículos …" at bounding box center [509, 244] width 1019 height 488
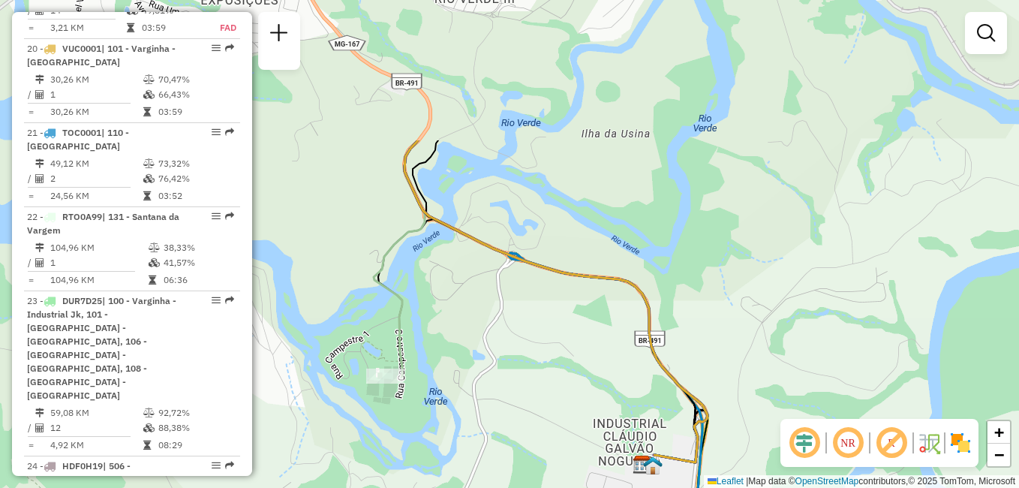
drag, startPoint x: 350, startPoint y: 211, endPoint x: 455, endPoint y: 404, distance: 220.3
click at [461, 404] on div "Janela de atendimento Grade de atendimento Capacidade Transportadoras Veículos …" at bounding box center [509, 244] width 1019 height 488
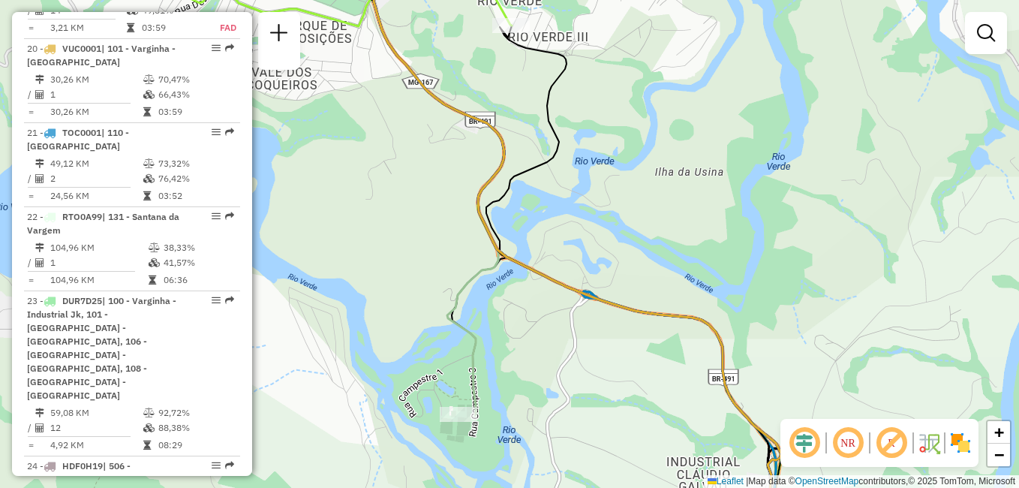
drag, startPoint x: 314, startPoint y: 302, endPoint x: 389, endPoint y: 335, distance: 82.3
click at [389, 335] on div "Janela de atendimento Grade de atendimento Capacidade Transportadoras Veículos …" at bounding box center [509, 244] width 1019 height 488
click at [470, 276] on icon at bounding box center [433, 182] width 141 height 463
select select "**********"
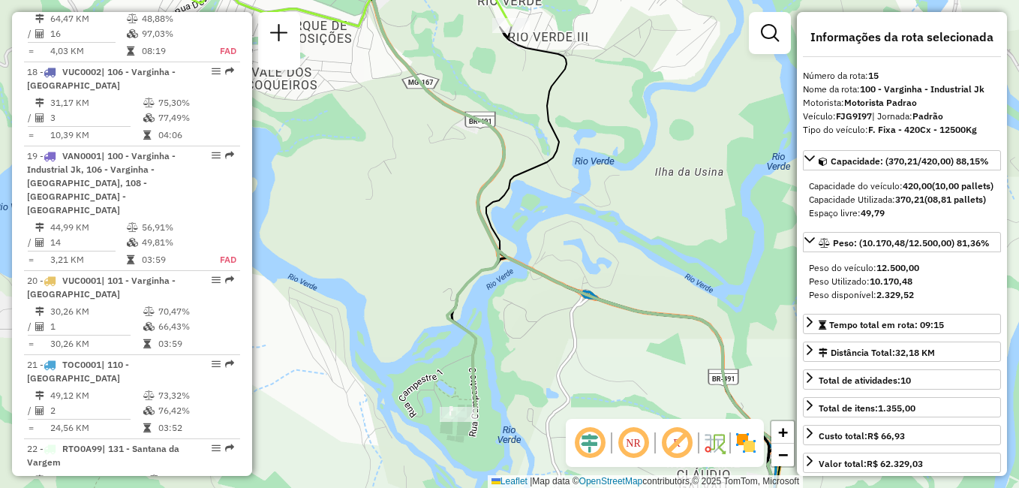
scroll to position [1711, 0]
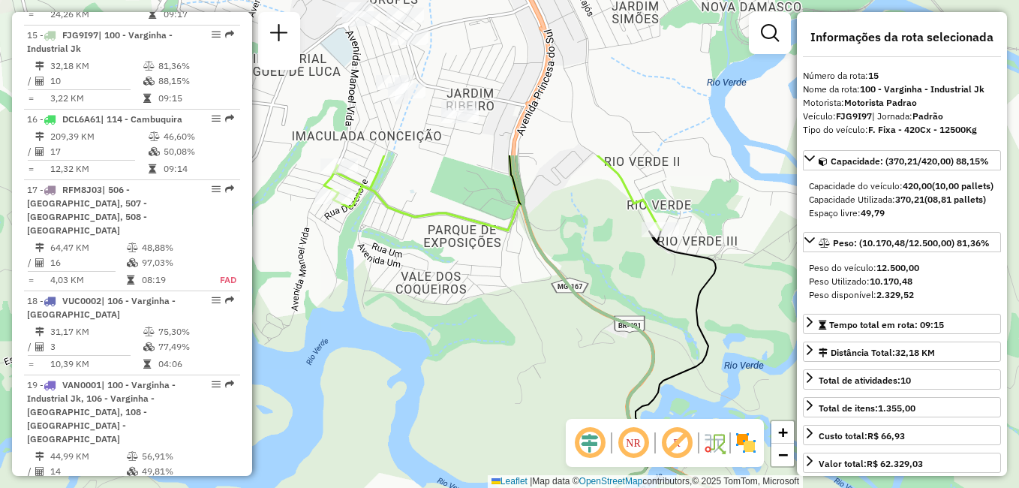
drag, startPoint x: 398, startPoint y: 249, endPoint x: 548, endPoint y: 453, distance: 252.9
click at [548, 453] on div "Janela de atendimento Grade de atendimento Capacidade Transportadoras Veículos …" at bounding box center [509, 244] width 1019 height 488
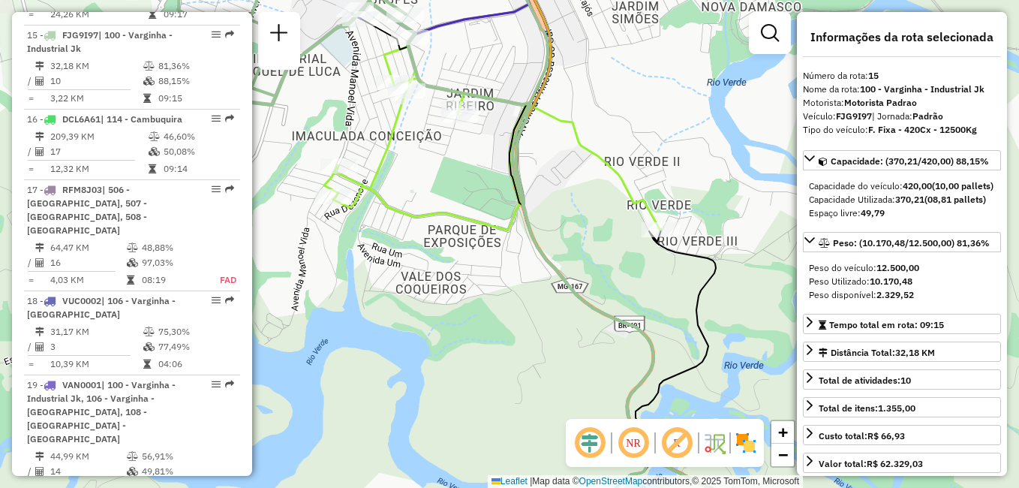
click at [521, 419] on div "Janela de atendimento Grade de atendimento Capacidade Transportadoras Veículos …" at bounding box center [509, 244] width 1019 height 488
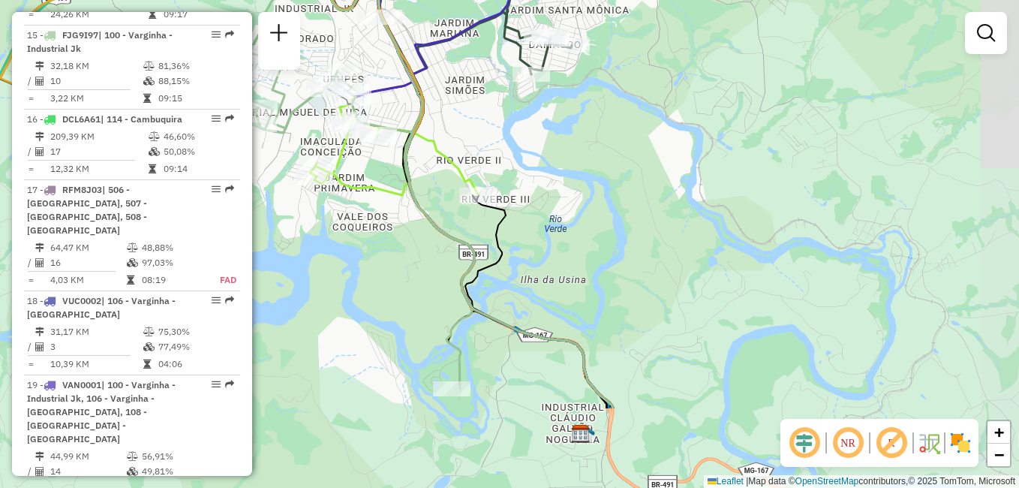
drag, startPoint x: 461, startPoint y: 399, endPoint x: 396, endPoint y: 263, distance: 151.4
click at [396, 263] on div "Janela de atendimento Grade de atendimento Capacidade Transportadoras Veículos …" at bounding box center [509, 244] width 1019 height 488
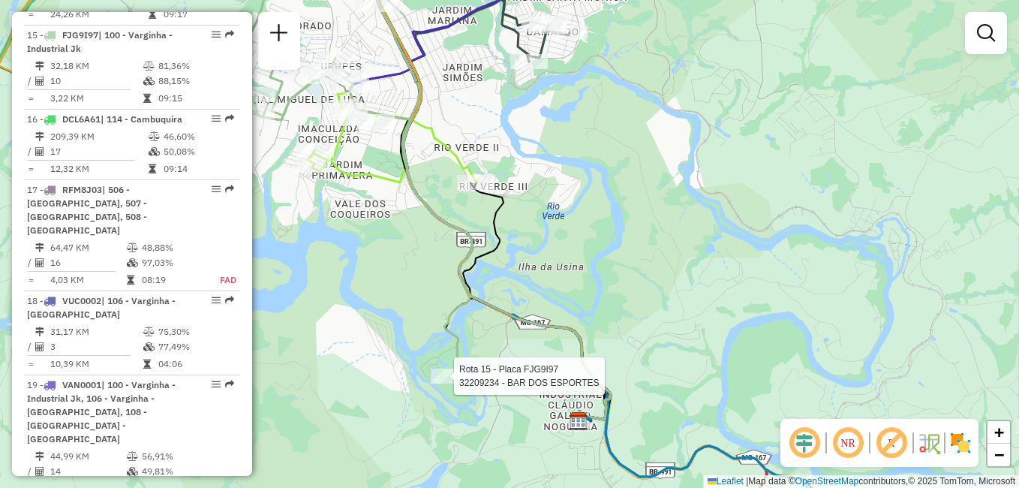
select select "**********"
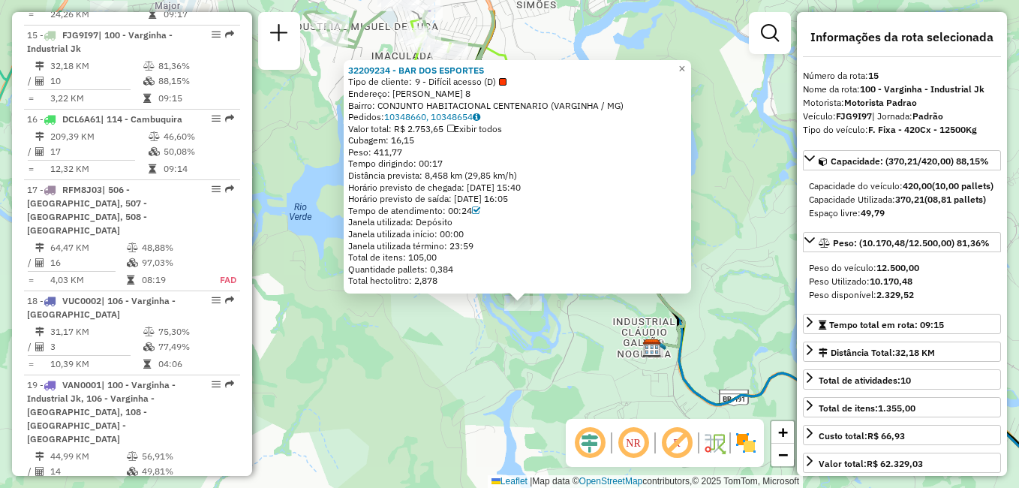
drag, startPoint x: 455, startPoint y: 305, endPoint x: 468, endPoint y: 378, distance: 73.9
click at [468, 378] on div "32209234 - BAR DOS ESPORTES Tipo de cliente: 9 - Difícil acesso (D) Endereço: J…" at bounding box center [509, 244] width 1019 height 488
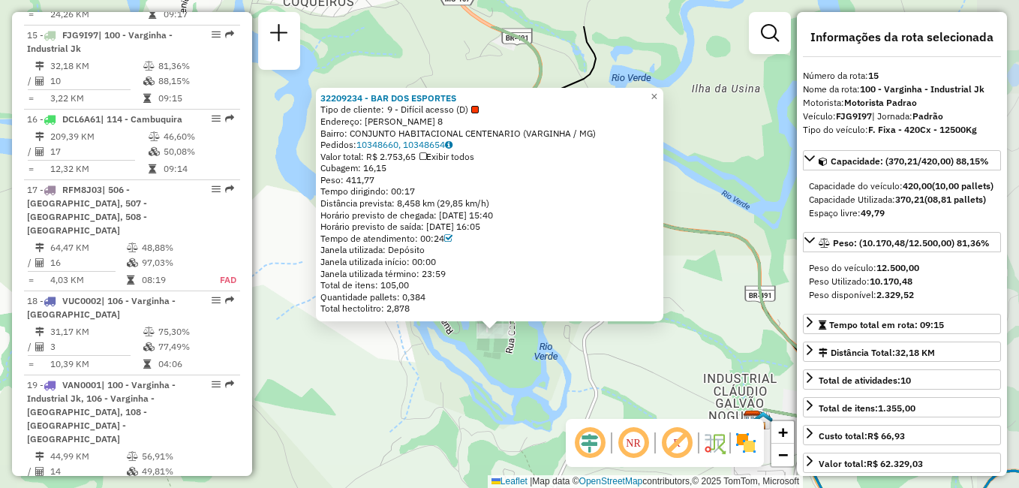
drag, startPoint x: 499, startPoint y: 331, endPoint x: 415, endPoint y: 408, distance: 114.2
click at [415, 408] on div "32209234 - BAR DOS ESPORTES Tipo de cliente: 9 - Difícil acesso (D) Endereço: J…" at bounding box center [509, 244] width 1019 height 488
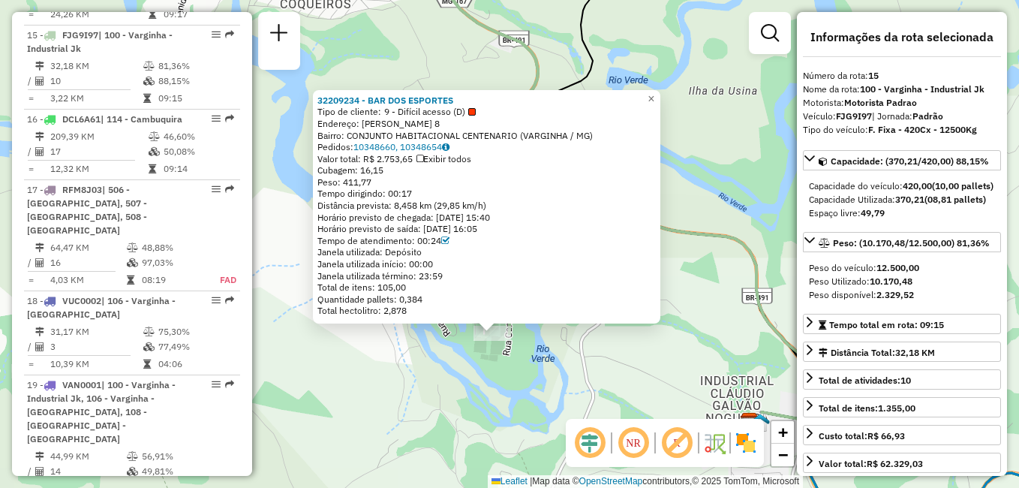
click at [412, 404] on div "32209234 - BAR DOS ESPORTES Tipo de cliente: 9 - Difícil acesso (D) Endereço: J…" at bounding box center [509, 244] width 1019 height 488
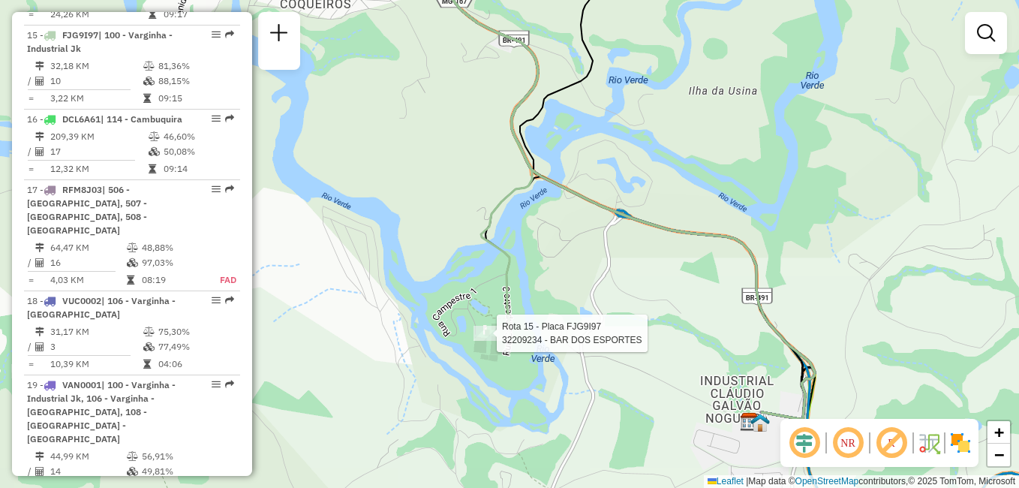
select select "**********"
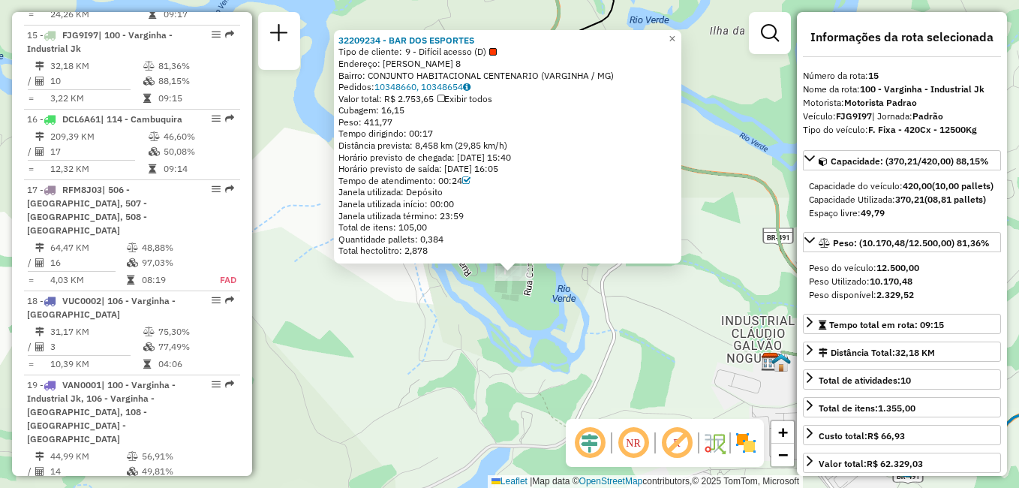
drag, startPoint x: 400, startPoint y: 365, endPoint x: 404, endPoint y: 395, distance: 30.2
click at [404, 395] on div "32209234 - BAR DOS ESPORTES Tipo de cliente: 9 - Difícil acesso (D) Endereço: J…" at bounding box center [509, 244] width 1019 height 488
click at [576, 328] on div "32209234 - BAR DOS ESPORTES Tipo de cliente: 9 - Difícil acesso (D) Endereço: J…" at bounding box center [509, 244] width 1019 height 488
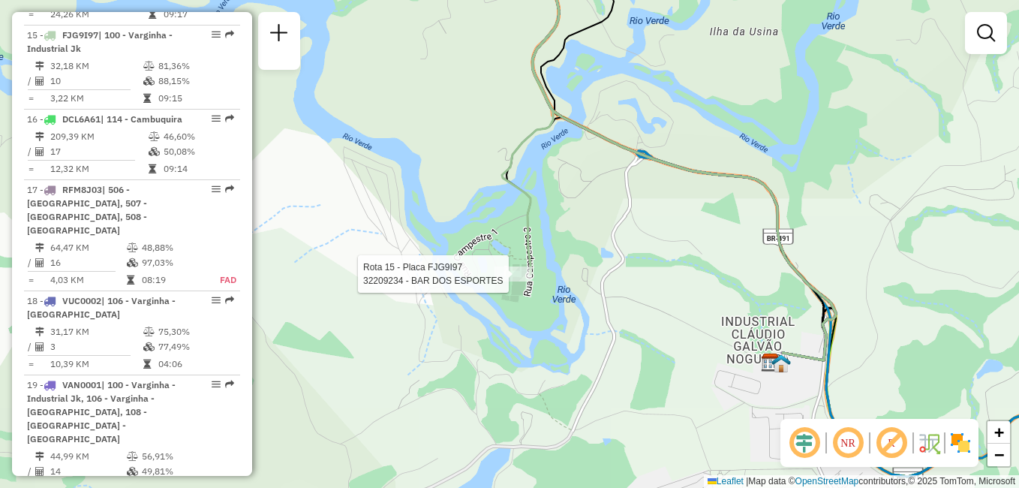
select select "**********"
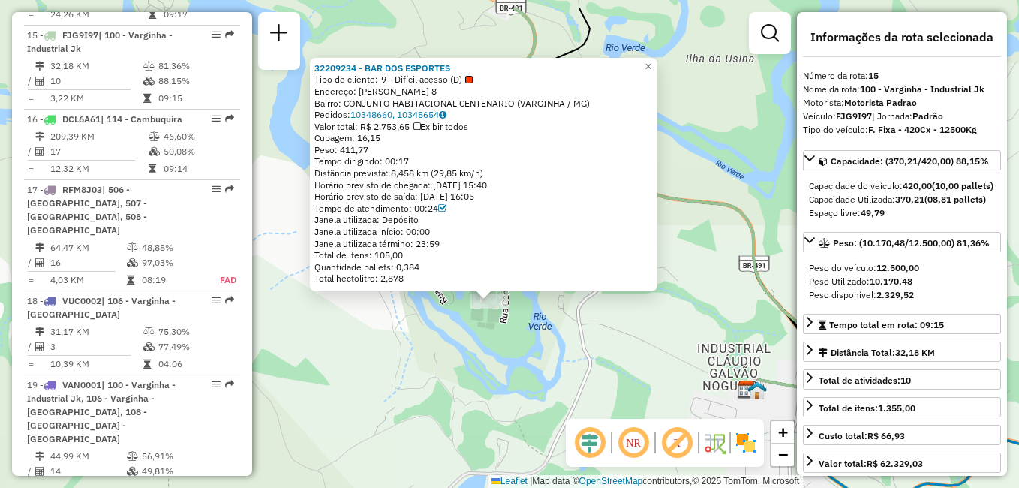
drag, startPoint x: 429, startPoint y: 293, endPoint x: 409, endPoint y: 350, distance: 60.5
click at [409, 350] on div "32209234 - BAR DOS ESPORTES Tipo de cliente: 9 - Difícil acesso (D) Endereço: J…" at bounding box center [509, 244] width 1019 height 488
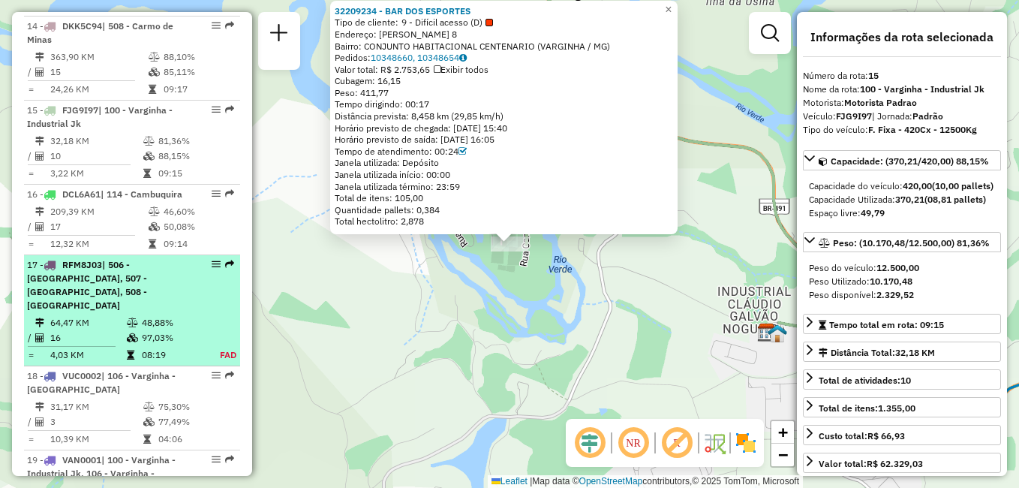
scroll to position [1486, 0]
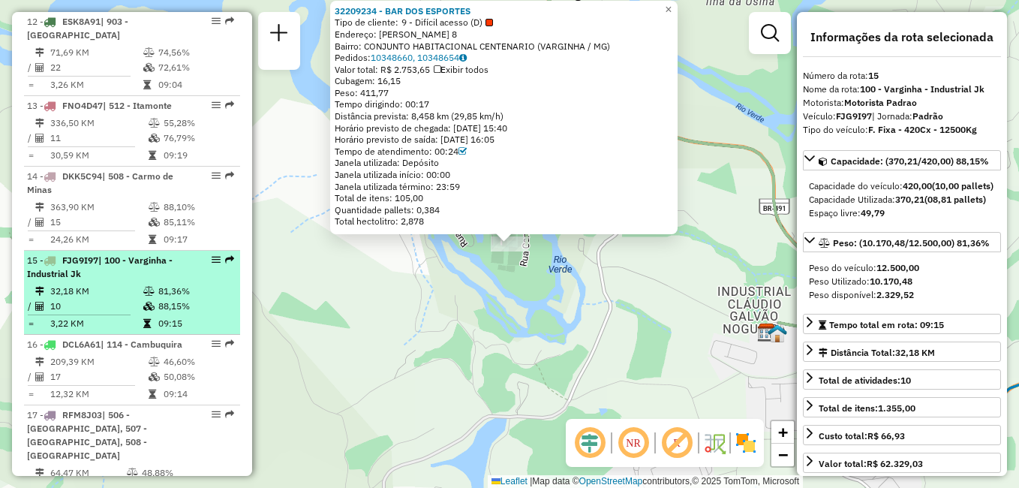
click at [134, 266] on div "15 - FJG9I97 | 100 - Varginha - Industrial Jk" at bounding box center [106, 267] width 159 height 27
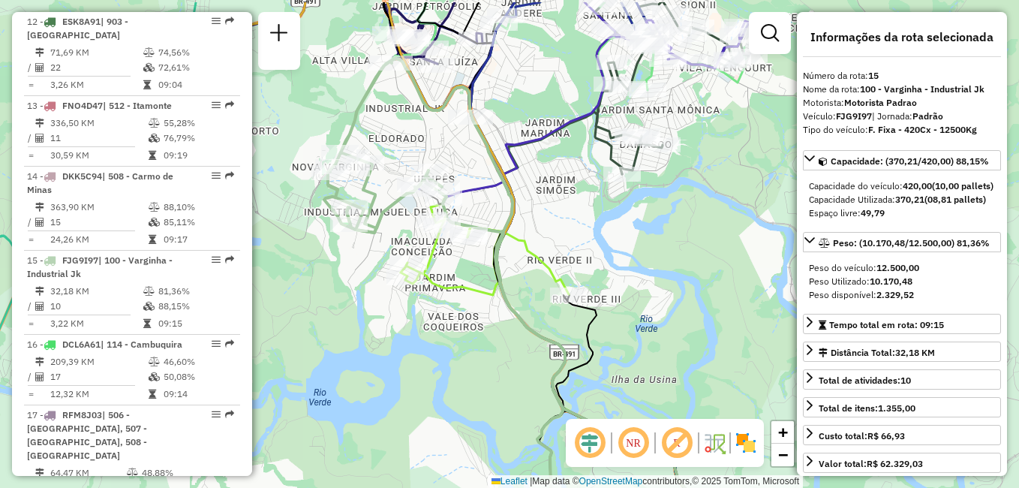
drag, startPoint x: 433, startPoint y: 286, endPoint x: 437, endPoint y: 337, distance: 51.2
click at [437, 337] on div "Janela de atendimento Grade de atendimento Capacidade Transportadoras Veículos …" at bounding box center [509, 244] width 1019 height 488
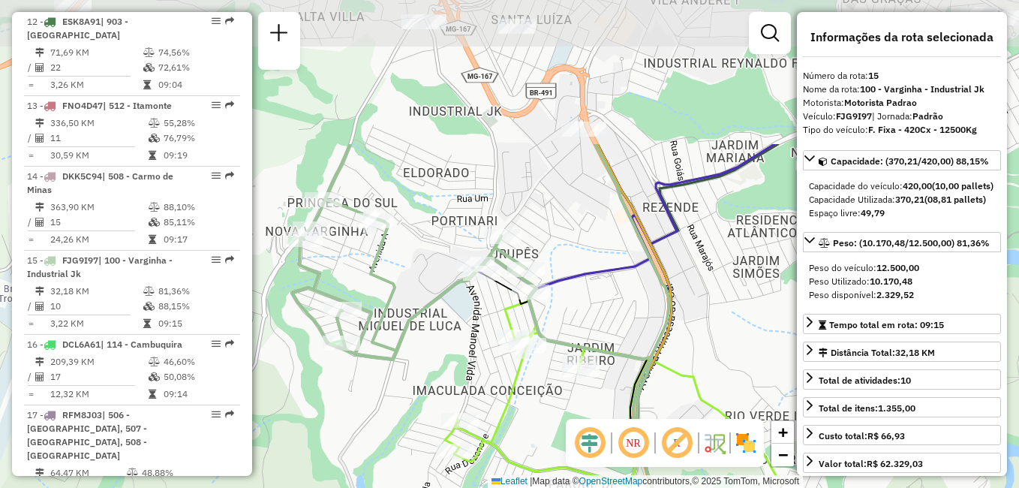
drag, startPoint x: 405, startPoint y: 176, endPoint x: 455, endPoint y: 368, distance: 197.8
click at [458, 370] on div "Janela de atendimento Grade de atendimento Capacidade Transportadoras Veículos …" at bounding box center [509, 244] width 1019 height 488
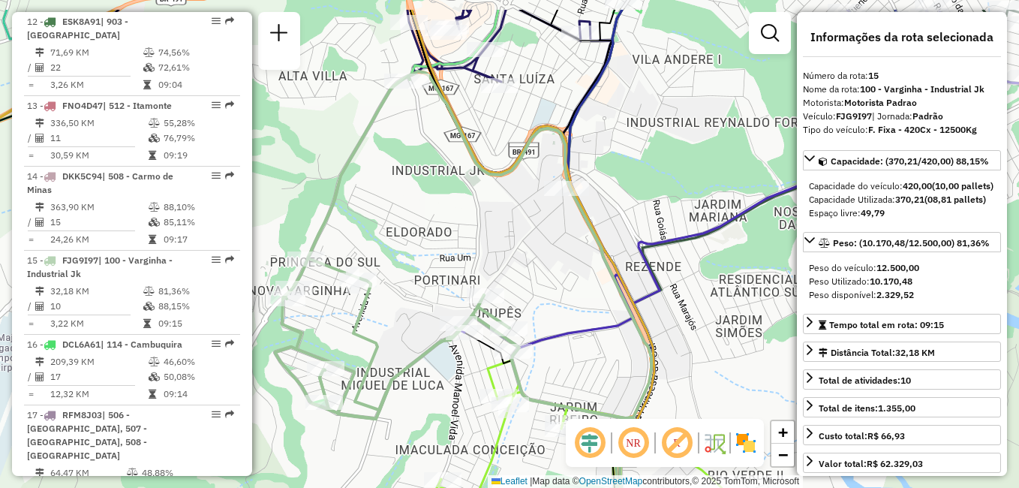
drag, startPoint x: 427, startPoint y: 333, endPoint x: 410, endPoint y: 392, distance: 61.0
click at [410, 392] on div "Janela de atendimento Grade de atendimento Capacidade Transportadoras Veículos …" at bounding box center [509, 244] width 1019 height 488
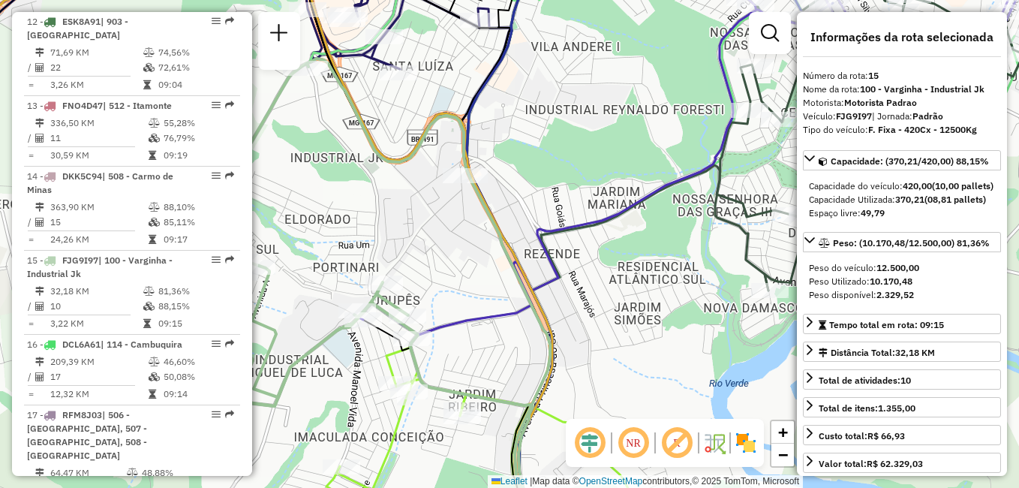
drag, startPoint x: 431, startPoint y: 248, endPoint x: 329, endPoint y: 236, distance: 102.1
click at [329, 236] on div "Janela de atendimento Grade de atendimento Capacidade Transportadoras Veículos …" at bounding box center [509, 244] width 1019 height 488
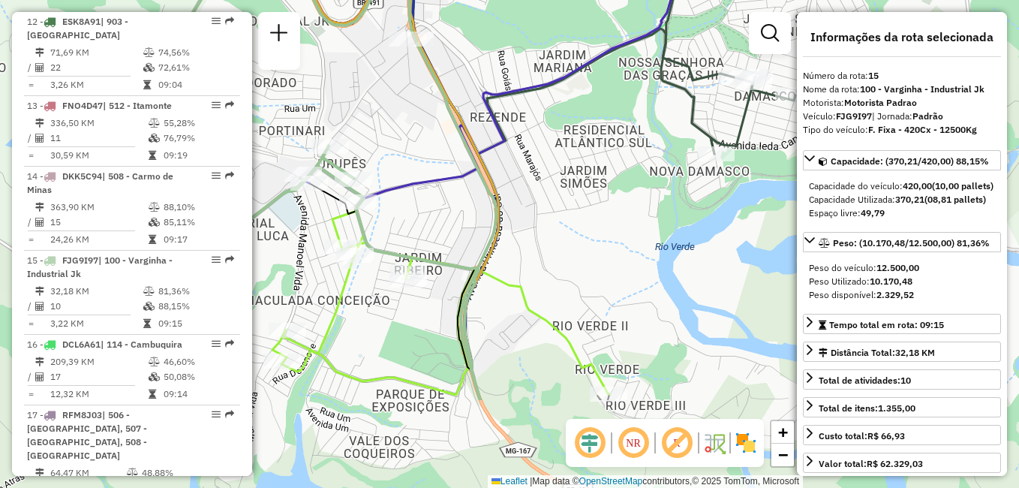
drag, startPoint x: 522, startPoint y: 338, endPoint x: 463, endPoint y: 183, distance: 166.0
click at [463, 183] on div "Janela de atendimento Grade de atendimento Capacidade Transportadoras Veículos …" at bounding box center [509, 244] width 1019 height 488
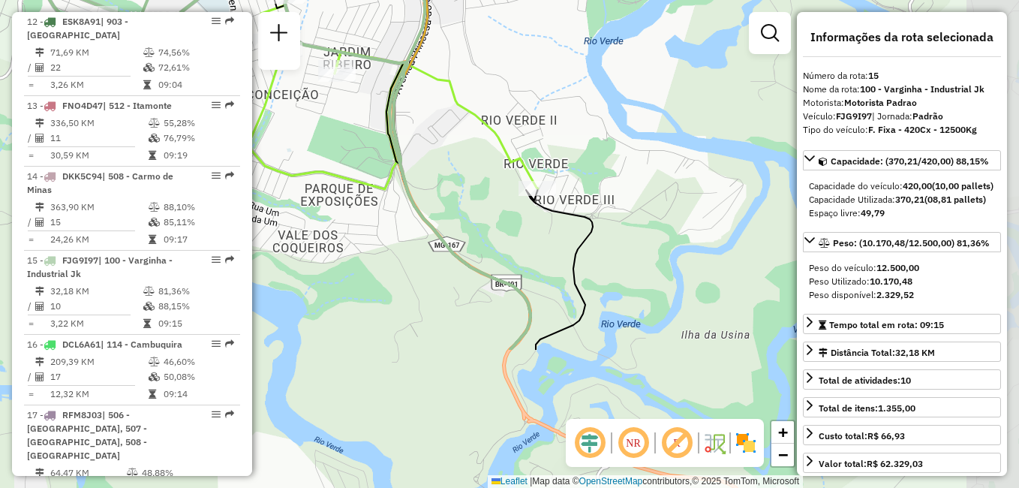
drag, startPoint x: 558, startPoint y: 320, endPoint x: 488, endPoint y: 116, distance: 214.7
click at [488, 116] on icon at bounding box center [369, 174] width 337 height 352
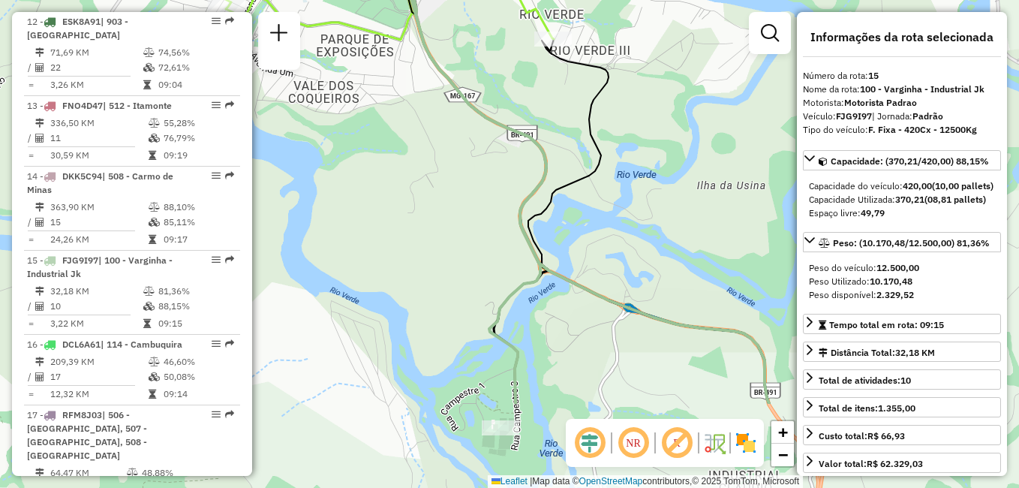
drag, startPoint x: 557, startPoint y: 359, endPoint x: 575, endPoint y: 226, distance: 134.0
click at [575, 226] on div "Janela de atendimento Grade de atendimento Capacidade Transportadoras Veículos …" at bounding box center [509, 244] width 1019 height 488
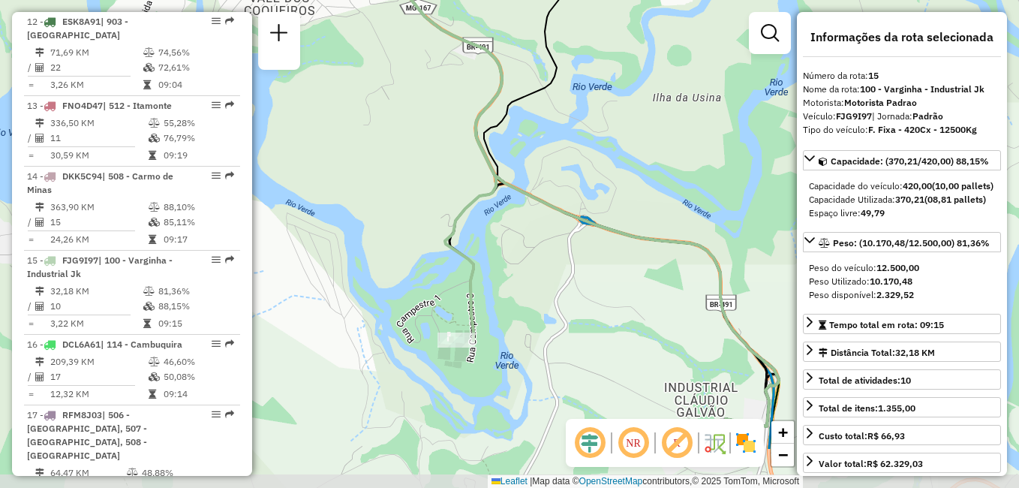
drag, startPoint x: 606, startPoint y: 386, endPoint x: 561, endPoint y: 294, distance: 103.0
click at [561, 294] on div "Janela de atendimento Grade de atendimento Capacidade Transportadoras Veículos …" at bounding box center [509, 244] width 1019 height 488
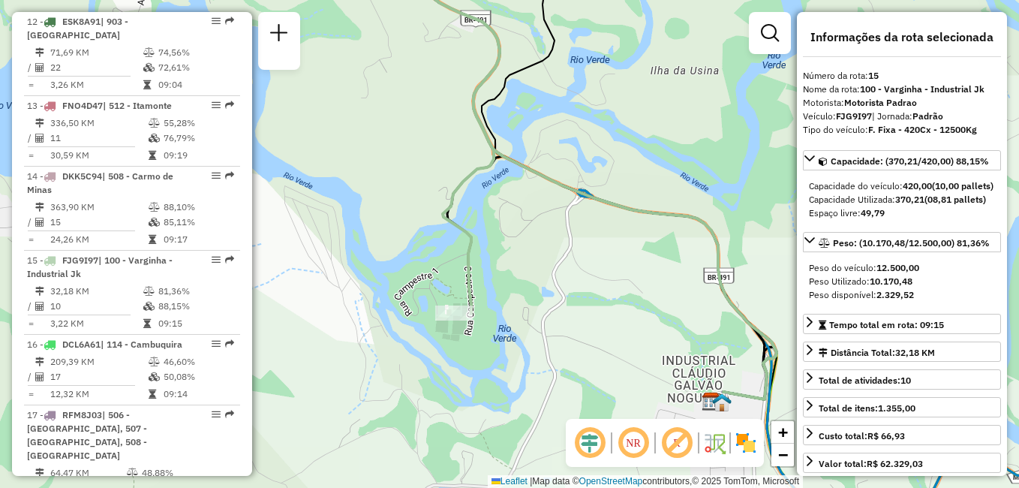
drag, startPoint x: 585, startPoint y: 314, endPoint x: 586, endPoint y: 293, distance: 20.3
click at [586, 293] on div "Janela de atendimento Grade de atendimento Capacidade Transportadoras Veículos …" at bounding box center [509, 244] width 1019 height 488
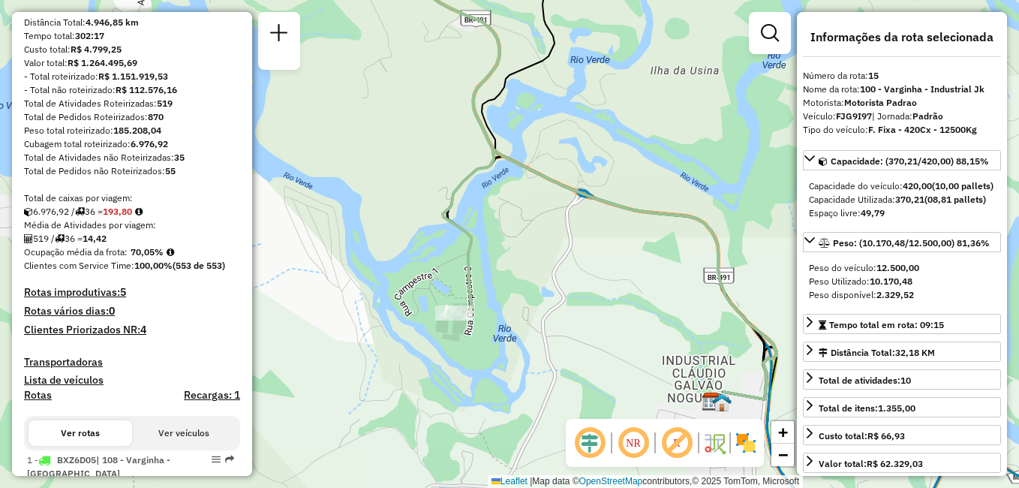
scroll to position [225, 0]
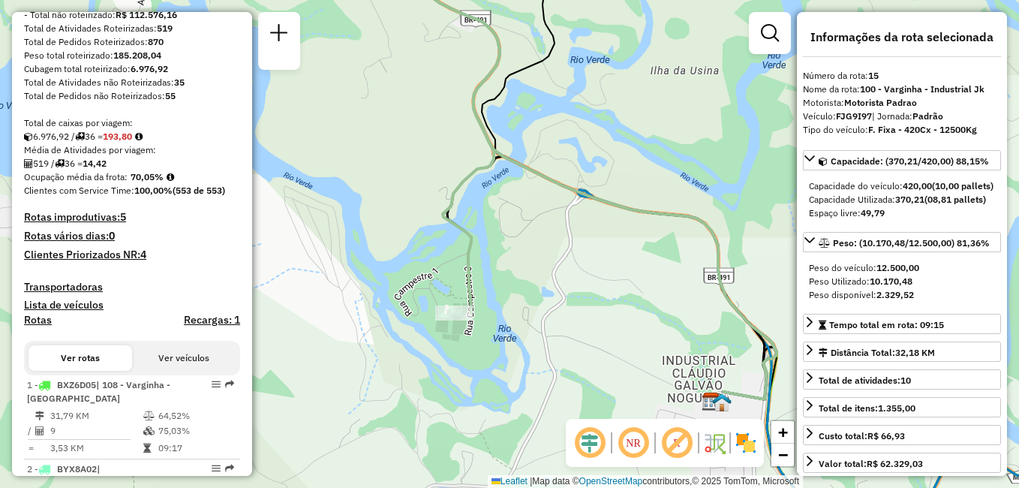
click at [92, 261] on h4 "Clientes Priorizados NR: 4" at bounding box center [132, 254] width 216 height 13
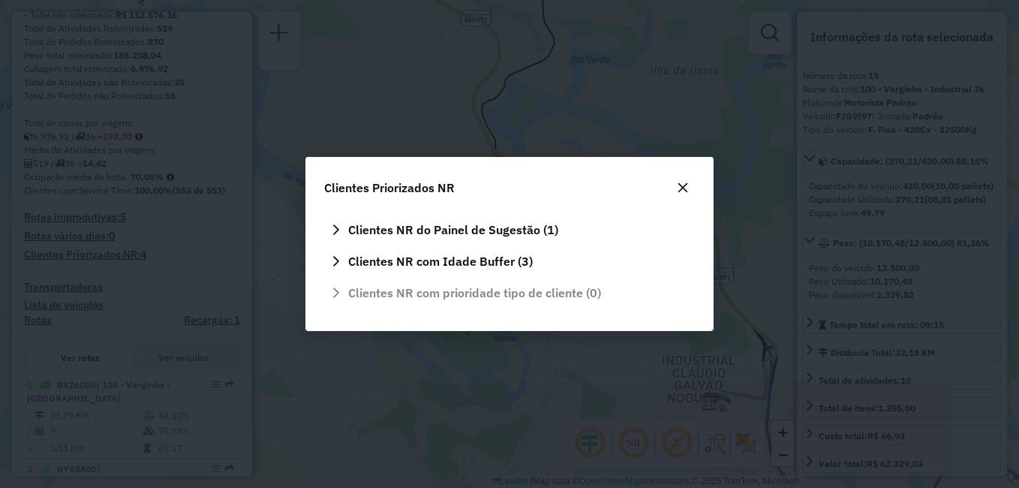
scroll to position [0, 0]
click at [389, 234] on span "Clientes NR do Painel de Sugestão (1)" at bounding box center [453, 230] width 210 height 12
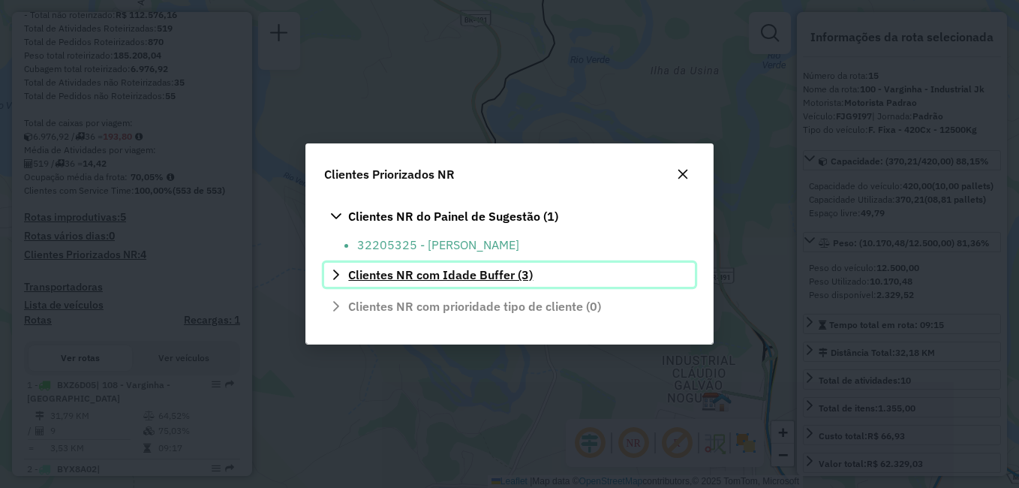
click at [390, 269] on span "Clientes NR com Idade Buffer (3)" at bounding box center [440, 275] width 185 height 12
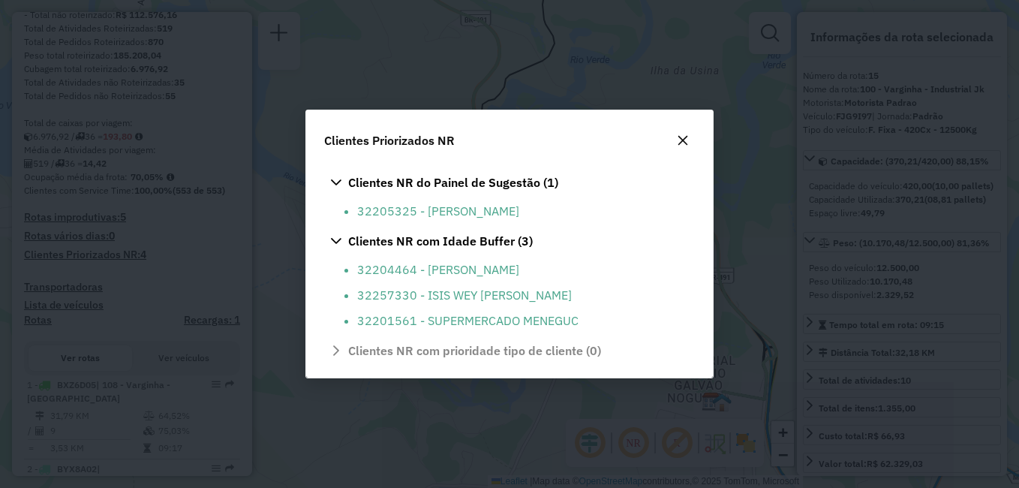
click at [687, 130] on button "button" at bounding box center [683, 140] width 24 height 24
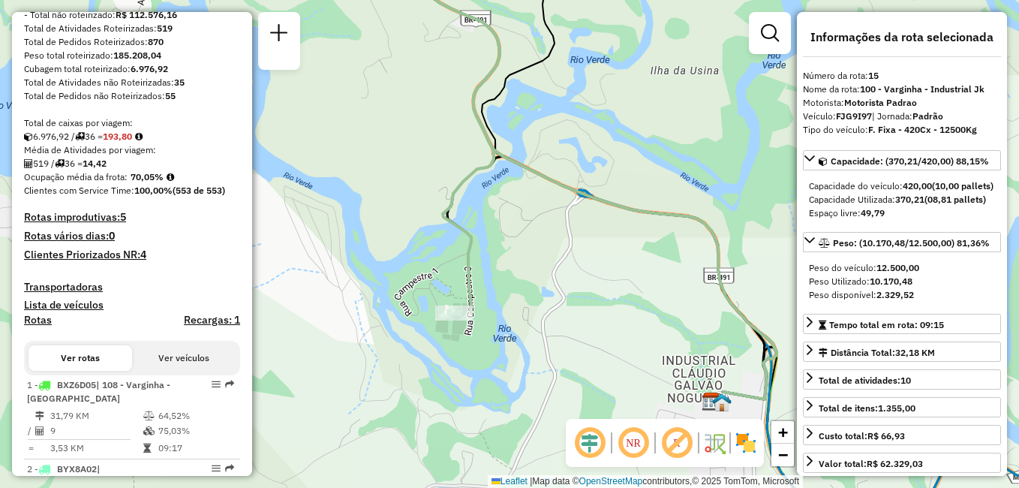
click at [155, 293] on h4 "Transportadoras" at bounding box center [132, 287] width 216 height 13
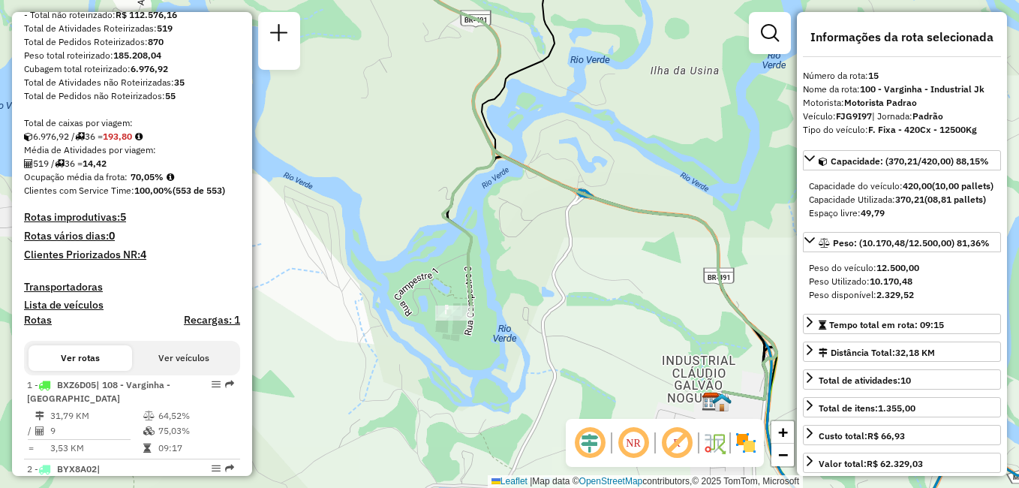
click at [185, 326] on h4 "Recargas: 1" at bounding box center [212, 320] width 56 height 13
click at [156, 371] on button "Ver veículos" at bounding box center [184, 358] width 104 height 26
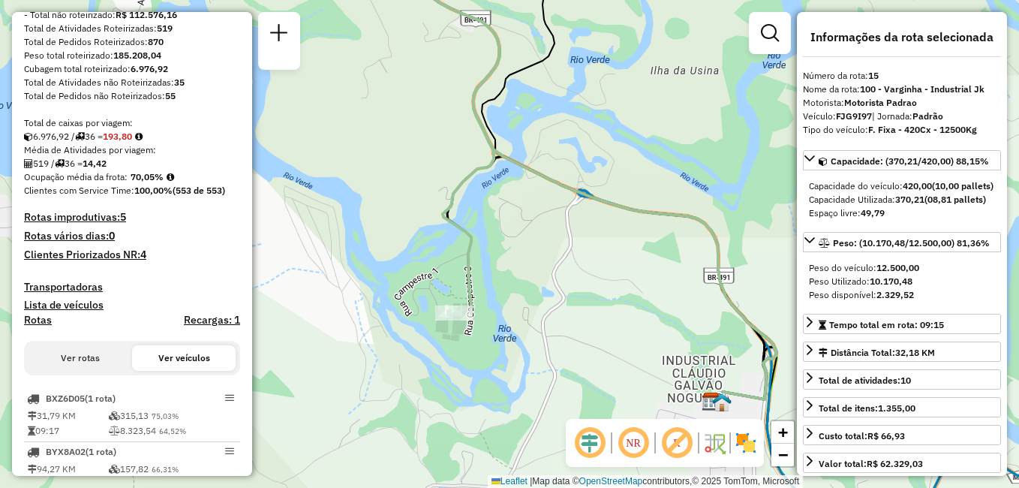
click at [95, 371] on button "Ver rotas" at bounding box center [81, 358] width 104 height 26
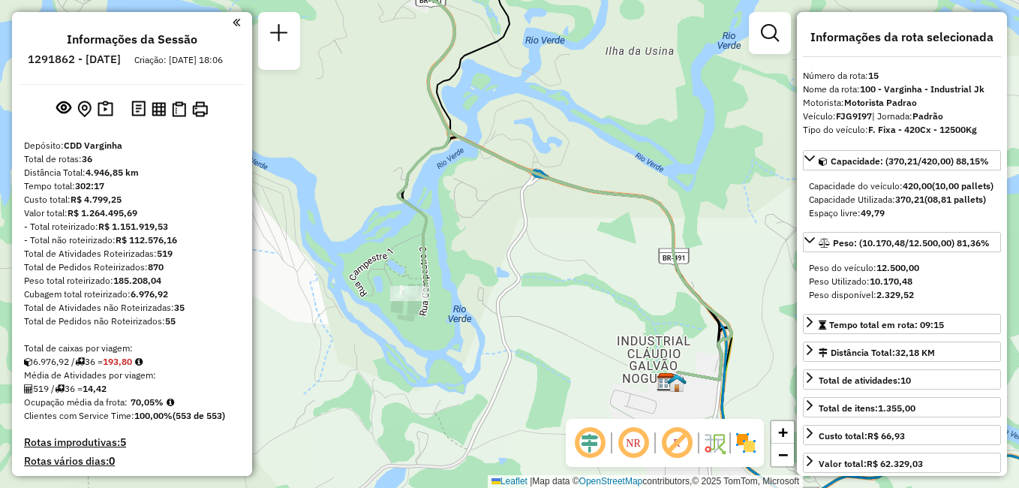
drag, startPoint x: 572, startPoint y: 318, endPoint x: 527, endPoint y: 299, distance: 49.1
click at [527, 299] on div "Janela de atendimento Grade de atendimento Capacidade Transportadoras Veículos …" at bounding box center [509, 244] width 1019 height 488
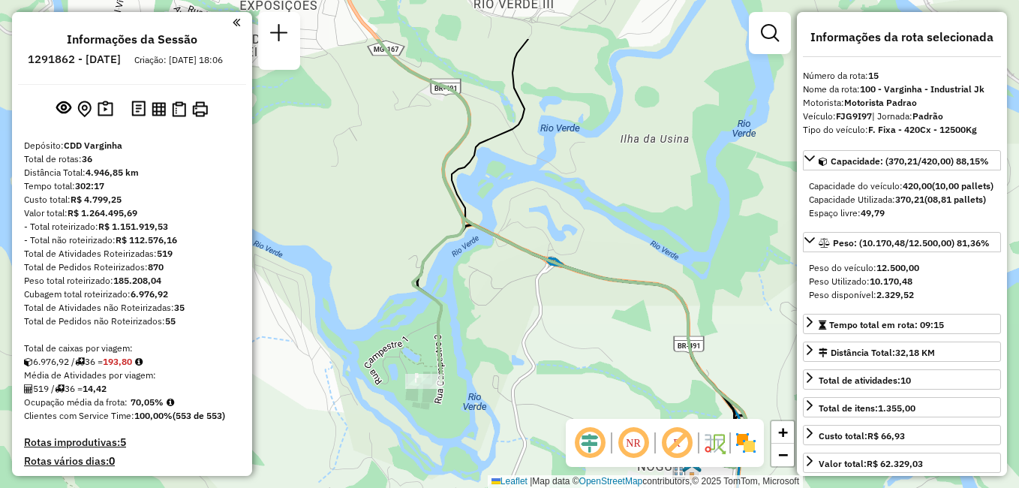
drag, startPoint x: 506, startPoint y: 209, endPoint x: 523, endPoint y: 312, distance: 104.1
click at [523, 312] on div "Janela de atendimento Grade de atendimento Capacidade Transportadoras Veículos …" at bounding box center [509, 244] width 1019 height 488
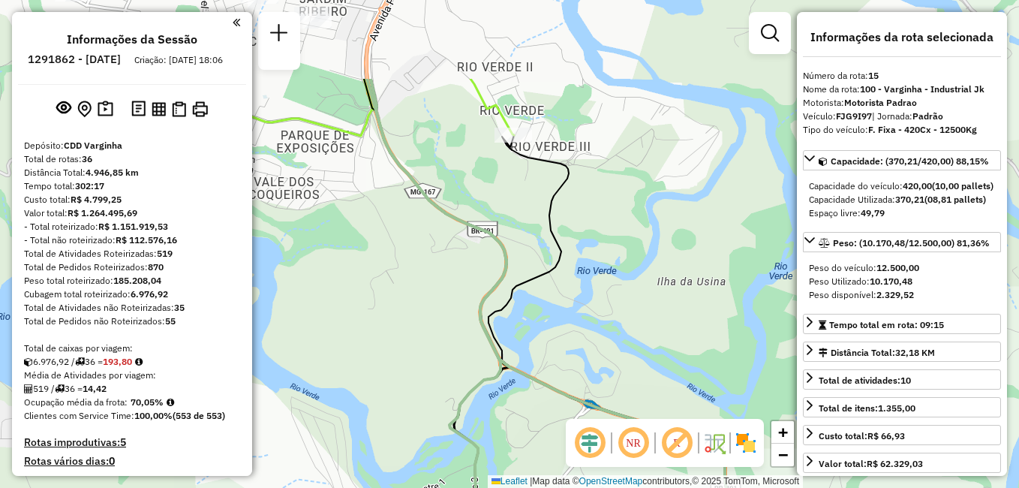
drag, startPoint x: 573, startPoint y: 181, endPoint x: 613, endPoint y: 322, distance: 146.6
click at [613, 322] on div "Janela de atendimento Grade de atendimento Capacidade Transportadoras Veículos …" at bounding box center [509, 244] width 1019 height 488
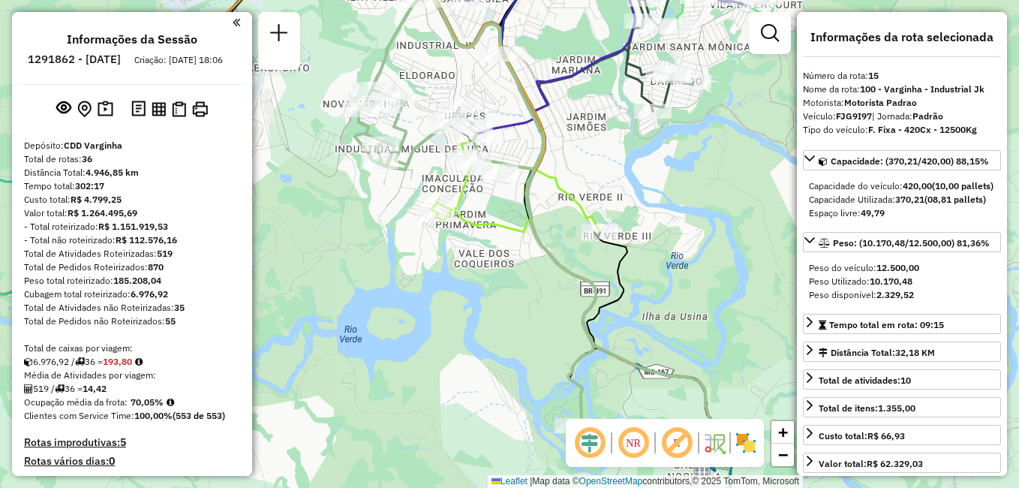
click at [642, 365] on icon at bounding box center [555, 293] width 357 height 351
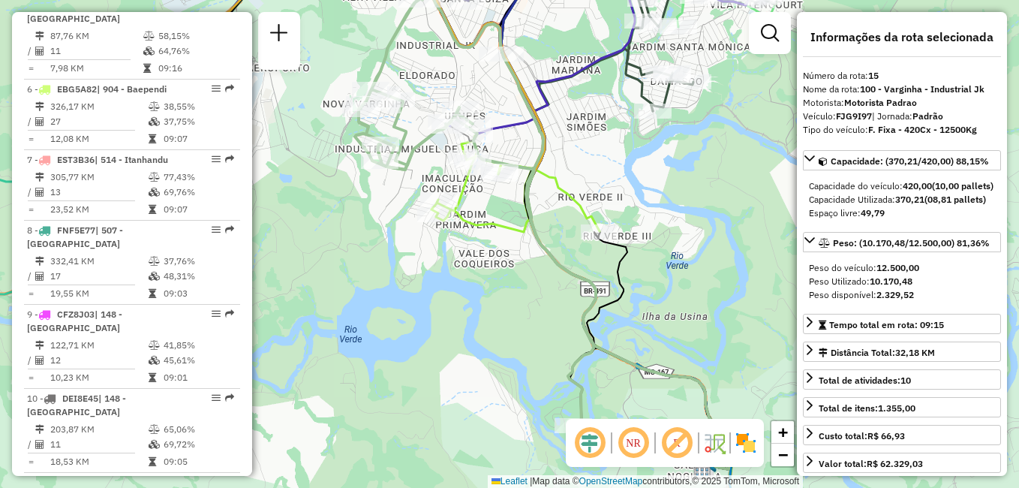
scroll to position [1711, 0]
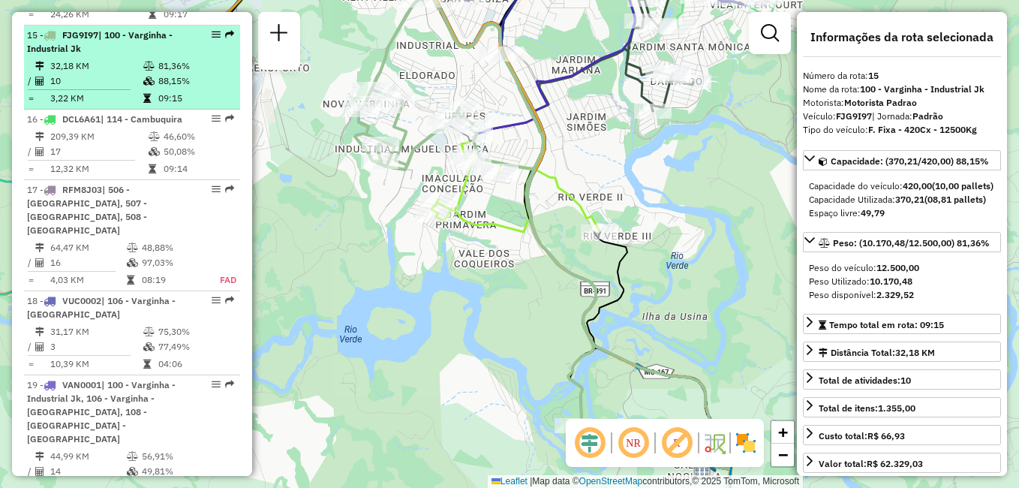
click at [118, 41] on div "15 - FJG9I97 | 100 - Varginha - Industrial Jk" at bounding box center [106, 42] width 159 height 27
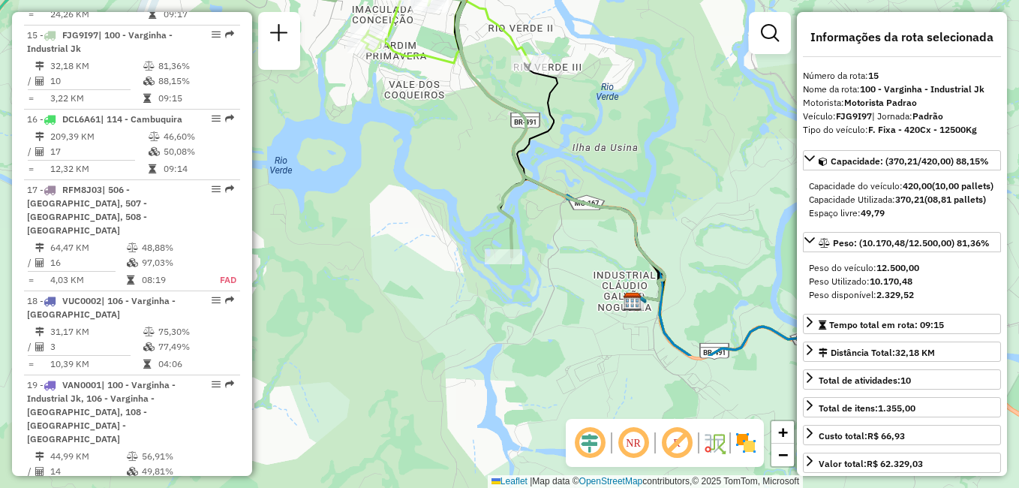
drag, startPoint x: 636, startPoint y: 264, endPoint x: 601, endPoint y: 83, distance: 184.1
click at [601, 83] on div "Janela de atendimento Grade de atendimento Capacidade Transportadoras Veículos …" at bounding box center [509, 244] width 1019 height 488
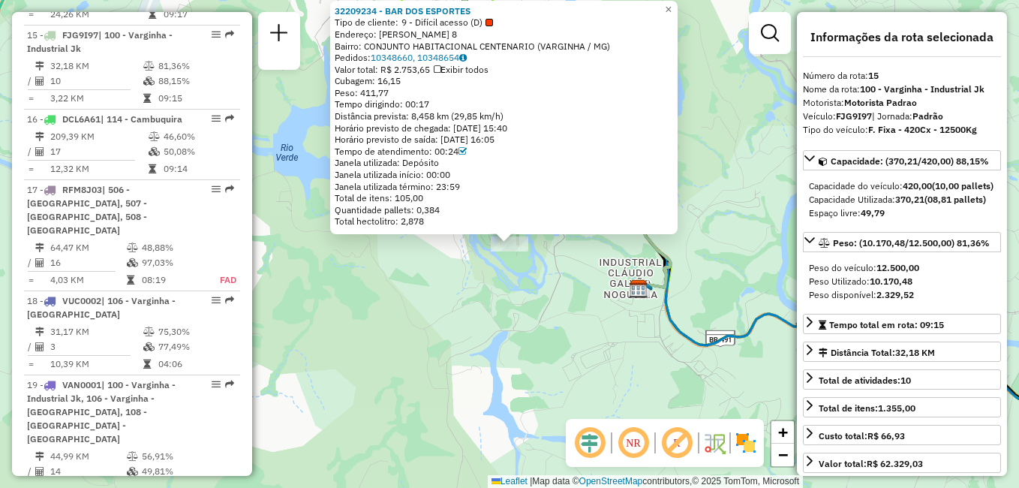
scroll to position [1936, 0]
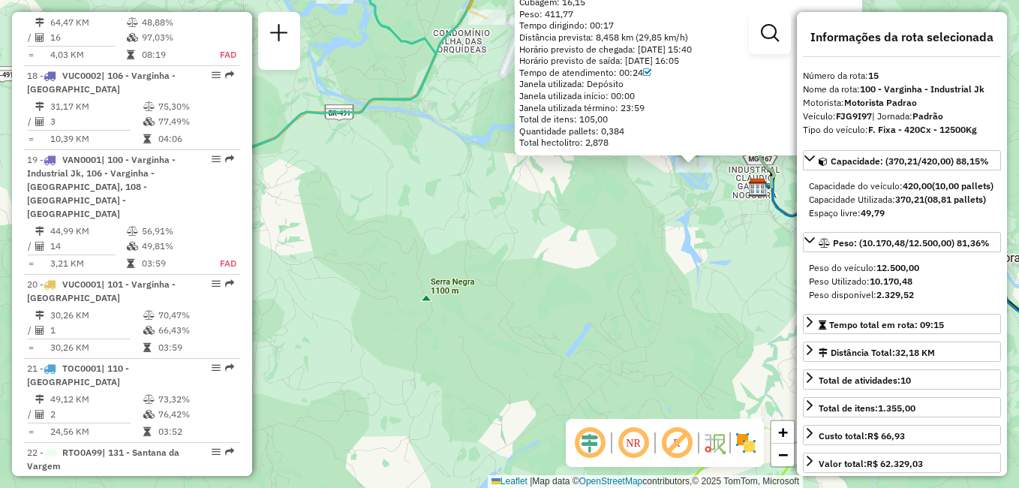
click at [350, 149] on div "32209234 - BAR DOS ESPORTES Tipo de cliente: 9 - Difícil acesso (D) Endereço: J…" at bounding box center [509, 244] width 1019 height 488
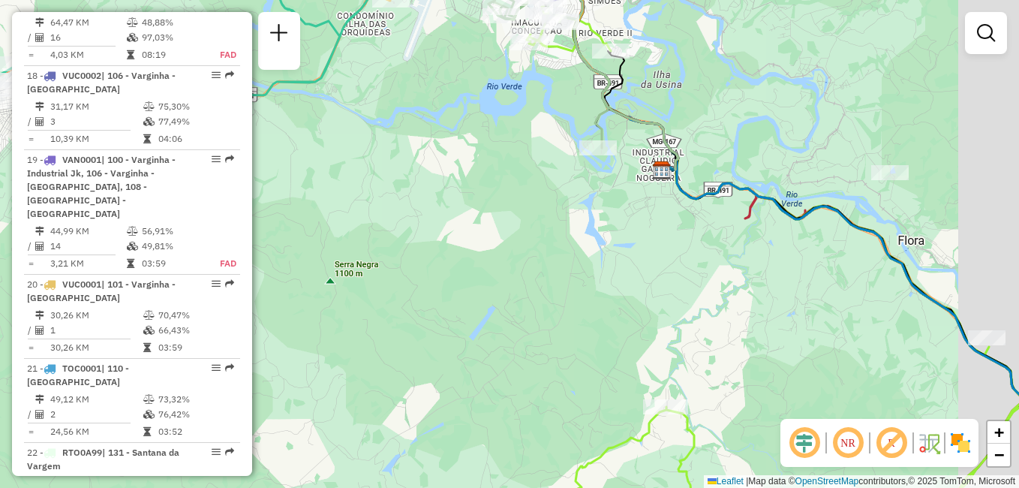
drag, startPoint x: 930, startPoint y: 160, endPoint x: 789, endPoint y: 131, distance: 144.8
click at [789, 131] on div "Janela de atendimento Grade de atendimento Capacidade Transportadoras Veículos …" at bounding box center [509, 244] width 1019 height 488
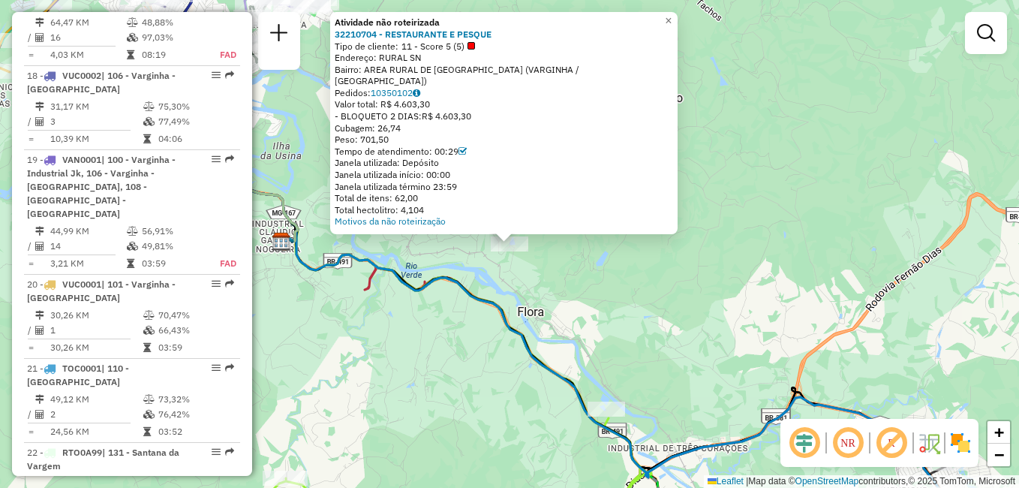
click at [792, 115] on div "Atividade não roteirizada 32210704 - RESTAURANTE E PESQUE Tipo de cliente: 11 -…" at bounding box center [509, 244] width 1019 height 488
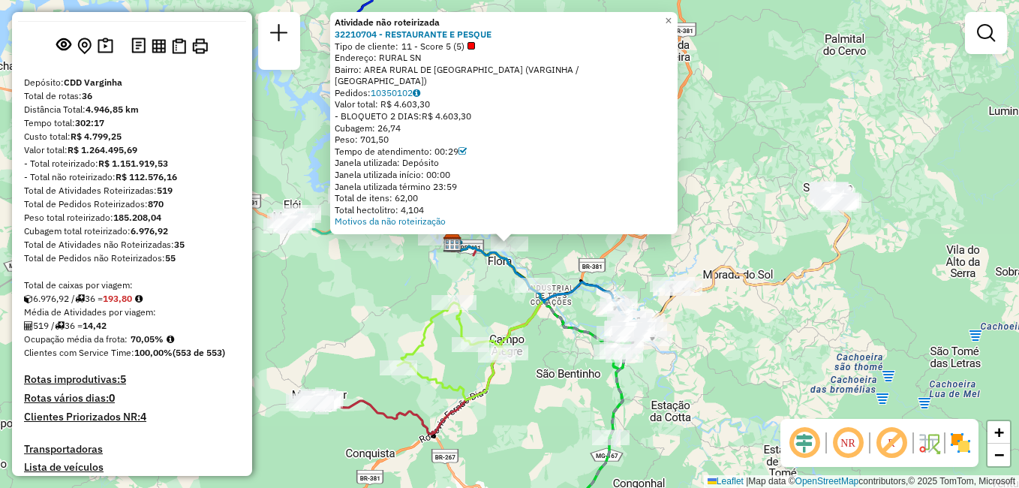
scroll to position [0, 0]
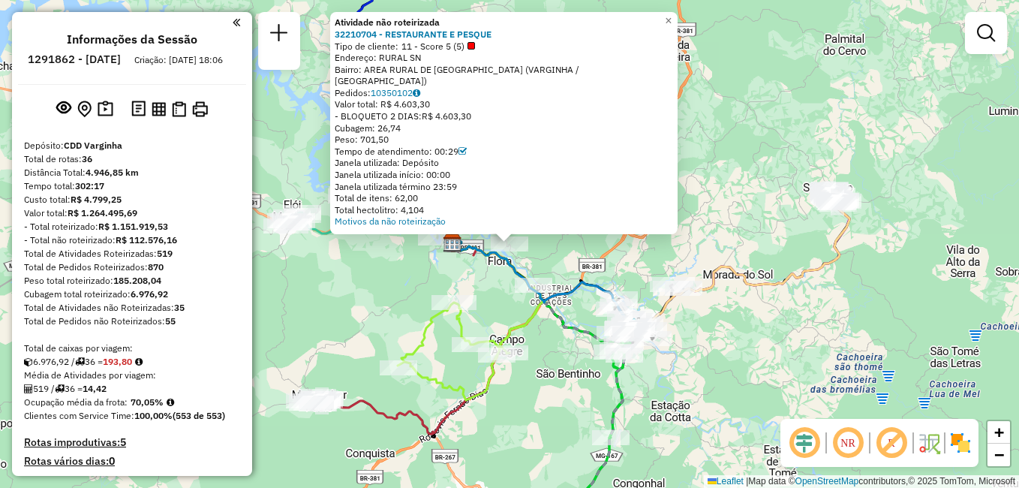
click at [395, 273] on div "Atividade não roteirizada 32210704 - RESTAURANTE E PESQUE Tipo de cliente: 11 -…" at bounding box center [509, 244] width 1019 height 488
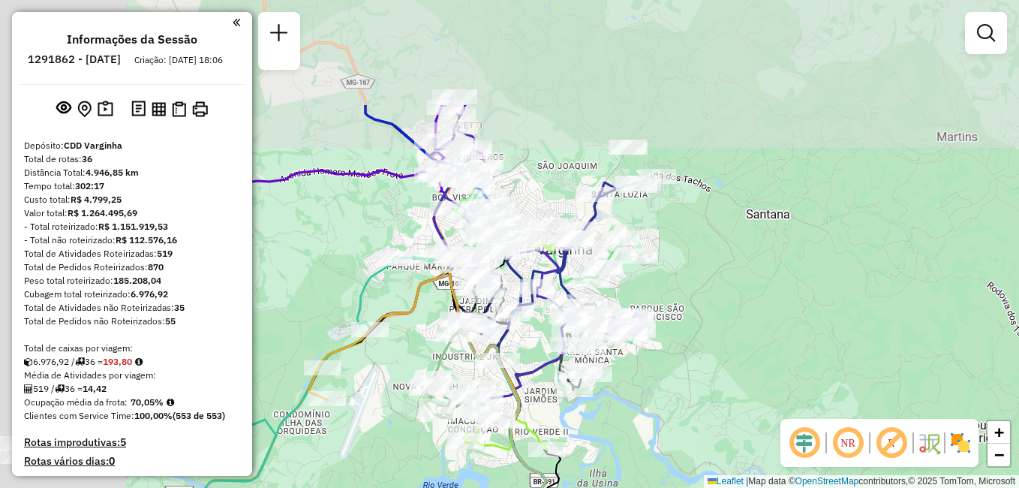
drag, startPoint x: 515, startPoint y: 182, endPoint x: 755, endPoint y: 329, distance: 281.2
click at [755, 329] on div "Janela de atendimento Grade de atendimento Capacidade Transportadoras Veículos …" at bounding box center [509, 244] width 1019 height 488
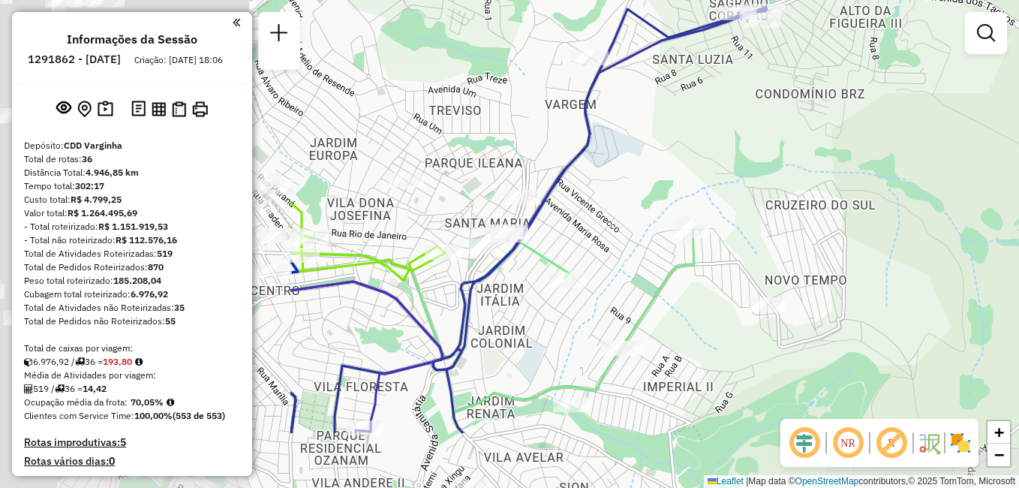
drag, startPoint x: 520, startPoint y: 250, endPoint x: 912, endPoint y: 146, distance: 405.9
click at [912, 146] on div "Janela de atendimento Grade de atendimento Capacidade Transportadoras Veículos …" at bounding box center [509, 244] width 1019 height 488
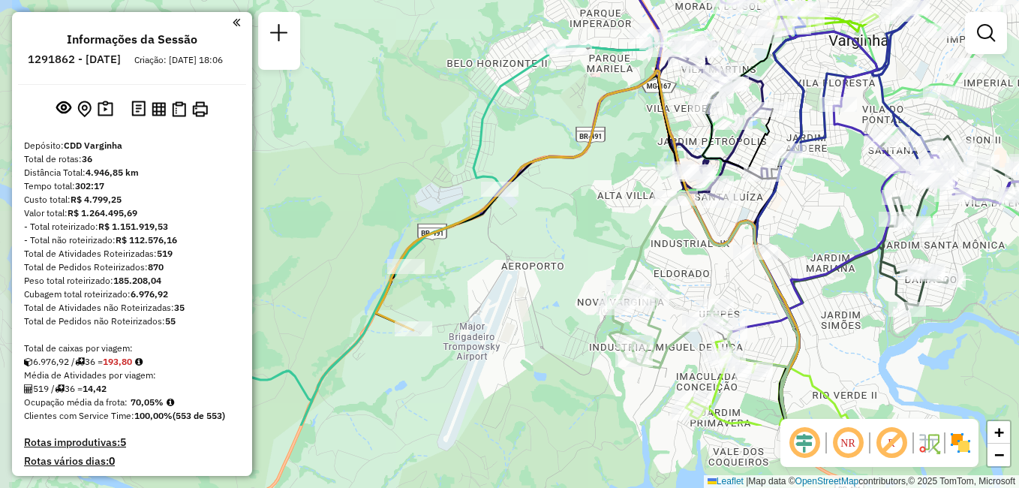
drag, startPoint x: 499, startPoint y: 273, endPoint x: 654, endPoint y: 162, distance: 190.9
click at [654, 162] on div "Janela de atendimento Grade de atendimento Capacidade Transportadoras Veículos …" at bounding box center [509, 244] width 1019 height 488
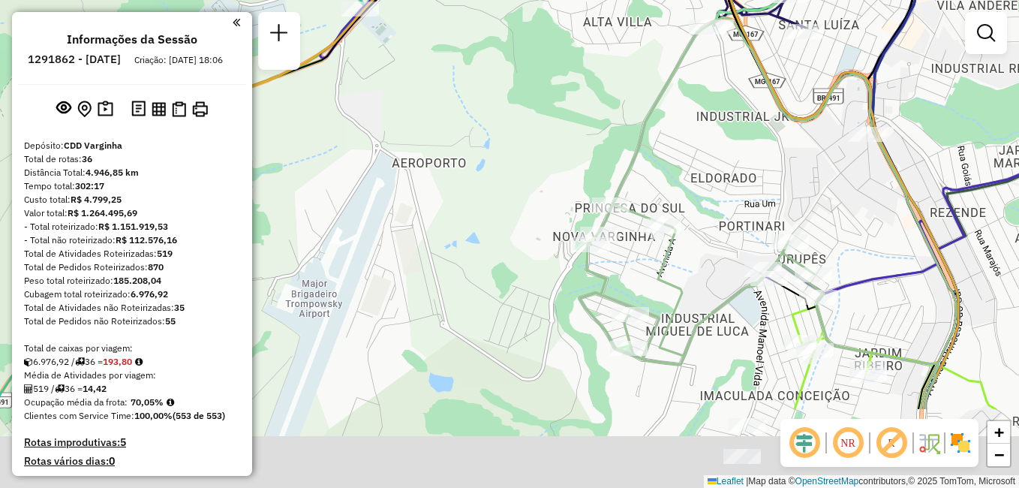
drag, startPoint x: 687, startPoint y: 281, endPoint x: 603, endPoint y: 84, distance: 214.1
click at [603, 84] on icon at bounding box center [768, 213] width 376 height 392
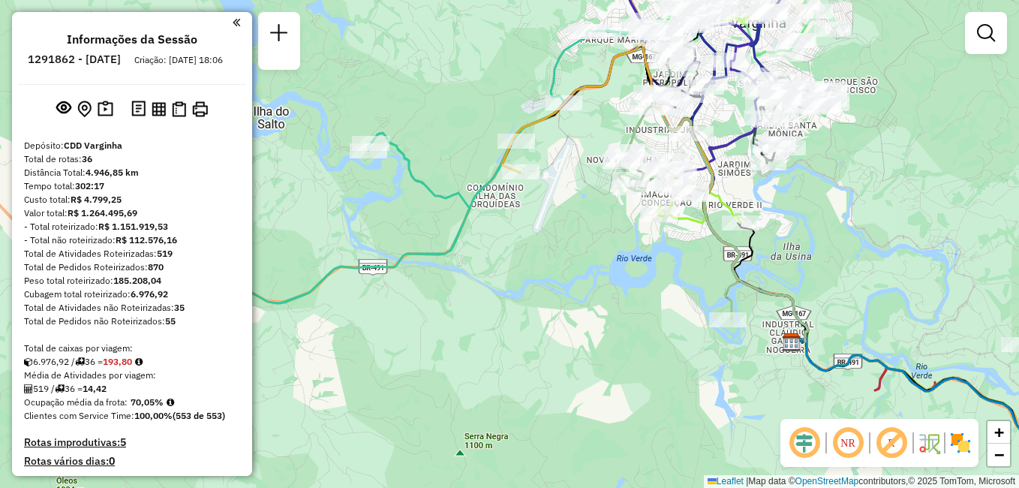
drag, startPoint x: 693, startPoint y: 254, endPoint x: 676, endPoint y: 219, distance: 39.3
click at [676, 219] on div "Janela de atendimento Grade de atendimento Capacidade Transportadoras Veículos …" at bounding box center [509, 244] width 1019 height 488
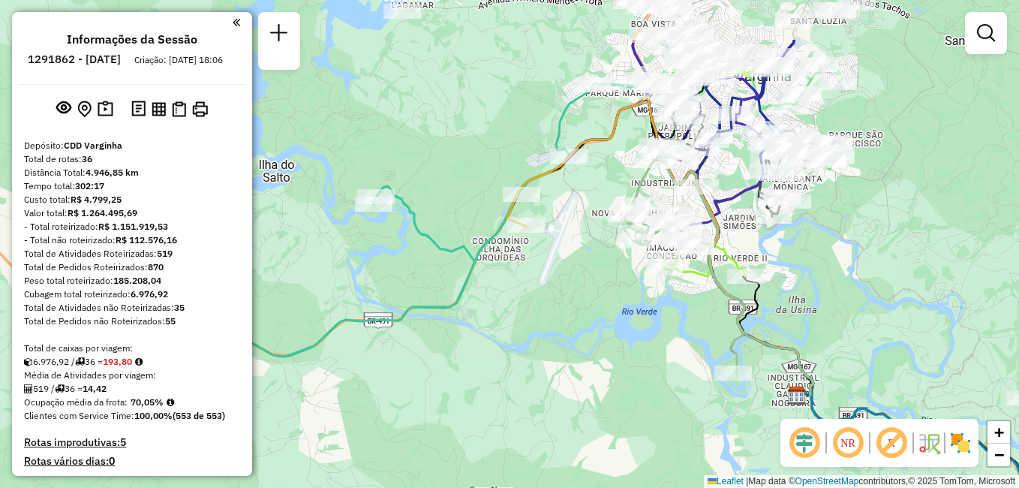
drag, startPoint x: 774, startPoint y: 221, endPoint x: 797, endPoint y: 310, distance: 91.4
click at [797, 310] on div "Janela de atendimento Grade de atendimento Capacidade Transportadoras Veículos …" at bounding box center [509, 244] width 1019 height 488
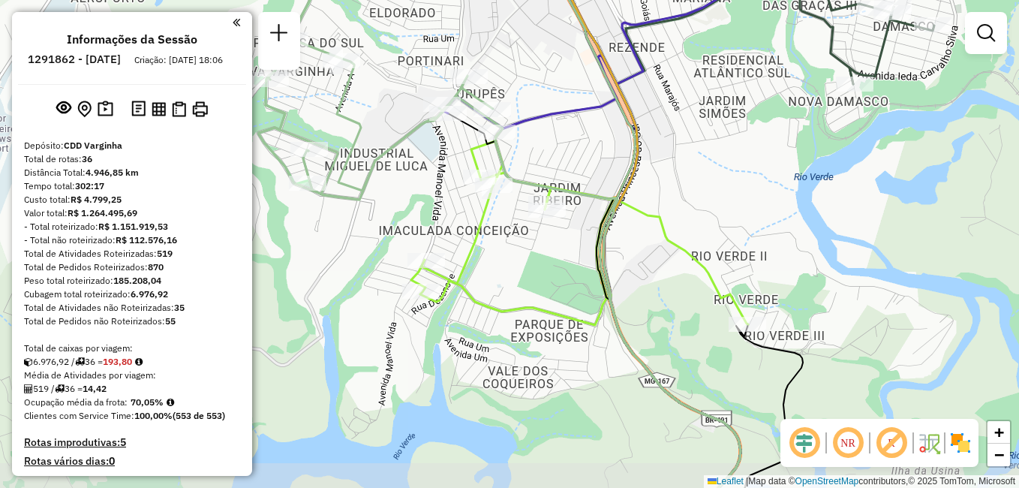
drag, startPoint x: 678, startPoint y: 223, endPoint x: 689, endPoint y: 185, distance: 39.0
click at [689, 185] on div "Janela de atendimento Grade de atendimento Capacidade Transportadoras Veículos …" at bounding box center [509, 244] width 1019 height 488
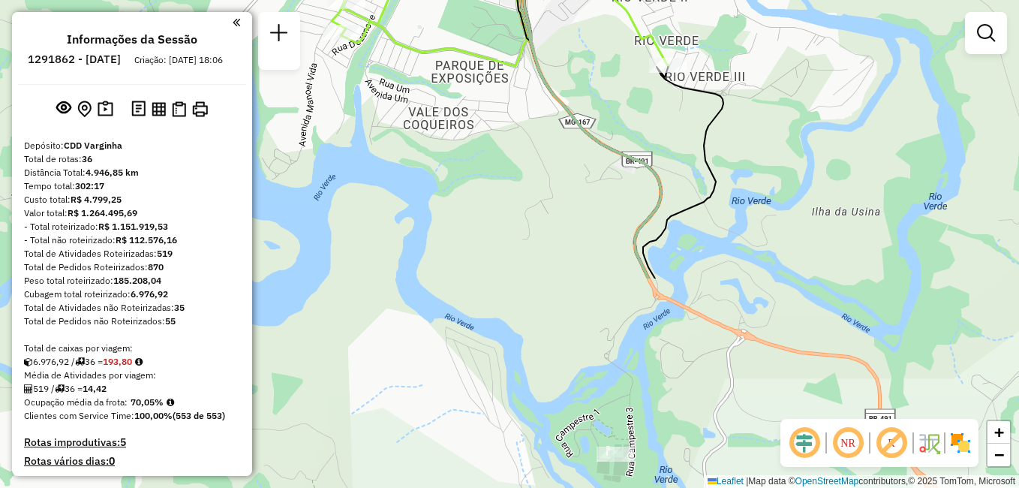
drag, startPoint x: 719, startPoint y: 404, endPoint x: 638, endPoint y: 140, distance: 276.3
click at [638, 140] on div "Janela de atendimento Grade de atendimento Capacidade Transportadoras Veículos …" at bounding box center [509, 244] width 1019 height 488
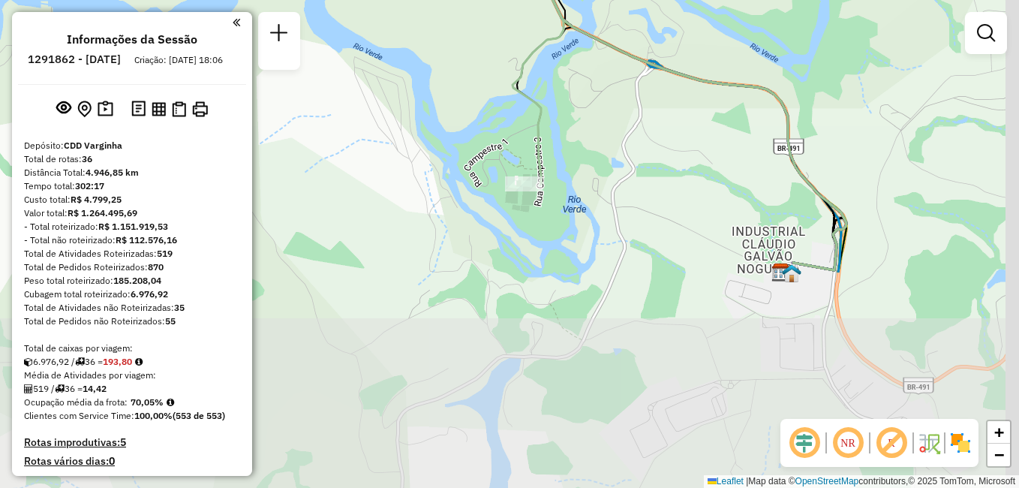
drag, startPoint x: 648, startPoint y: 347, endPoint x: 558, endPoint y: 83, distance: 279.1
click at [558, 83] on div "Janela de atendimento Grade de atendimento Capacidade Transportadoras Veículos …" at bounding box center [509, 244] width 1019 height 488
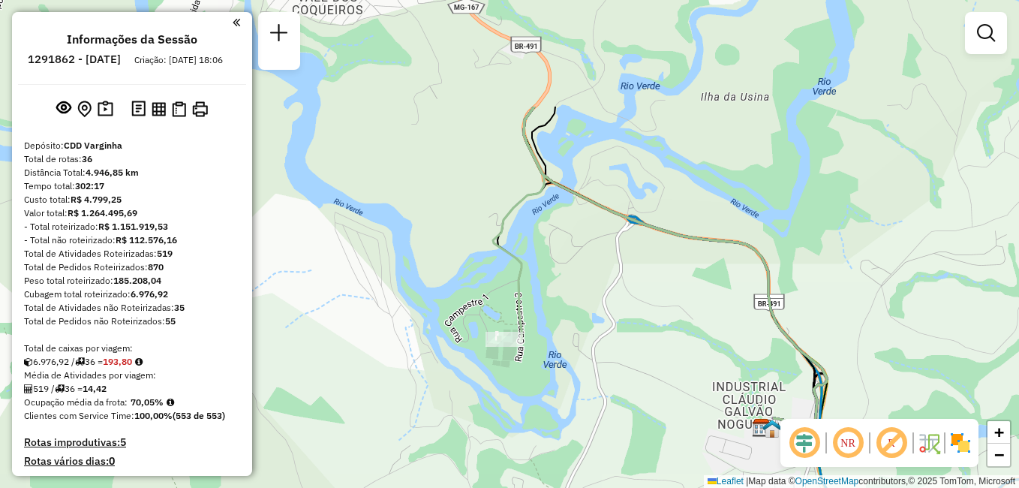
drag, startPoint x: 658, startPoint y: 183, endPoint x: 639, endPoint y: 329, distance: 146.8
click at [639, 329] on div "Janela de atendimento Grade de atendimento Capacidade Transportadoras Veículos …" at bounding box center [509, 244] width 1019 height 488
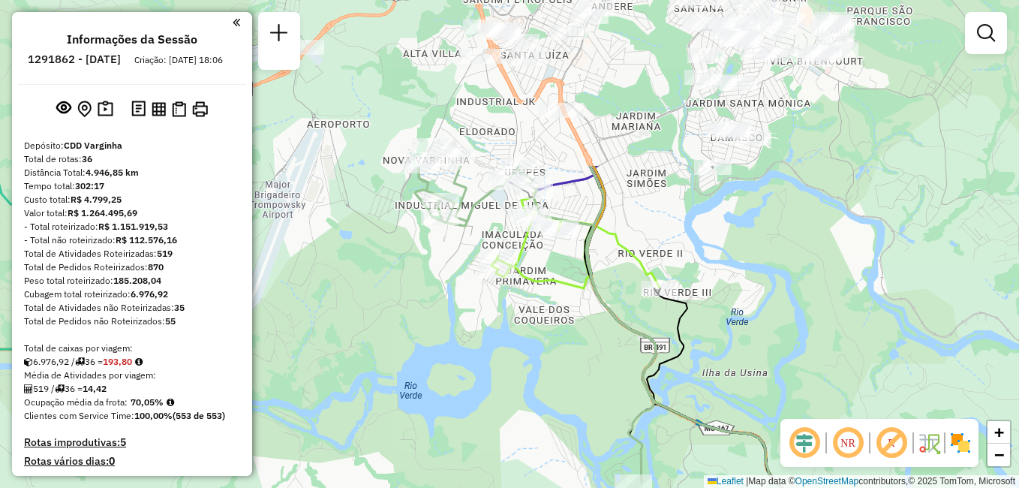
drag, startPoint x: 666, startPoint y: 170, endPoint x: 711, endPoint y: 358, distance: 192.9
click at [711, 358] on div "Janela de atendimento Grade de atendimento Capacidade Transportadoras Veículos …" at bounding box center [509, 244] width 1019 height 488
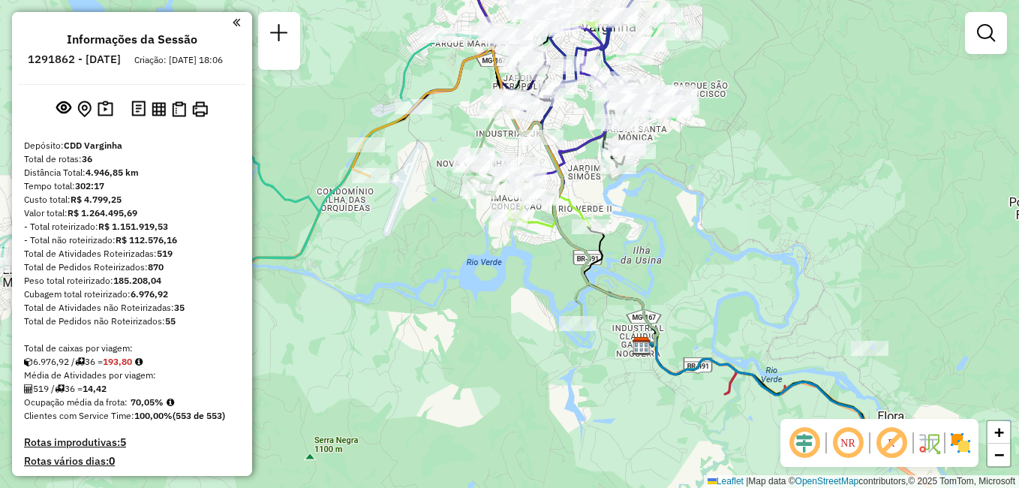
drag, startPoint x: 627, startPoint y: 331, endPoint x: 639, endPoint y: 218, distance: 113.2
click at [639, 218] on div "Janela de atendimento Grade de atendimento Capacidade Transportadoras Veículos …" at bounding box center [509, 244] width 1019 height 488
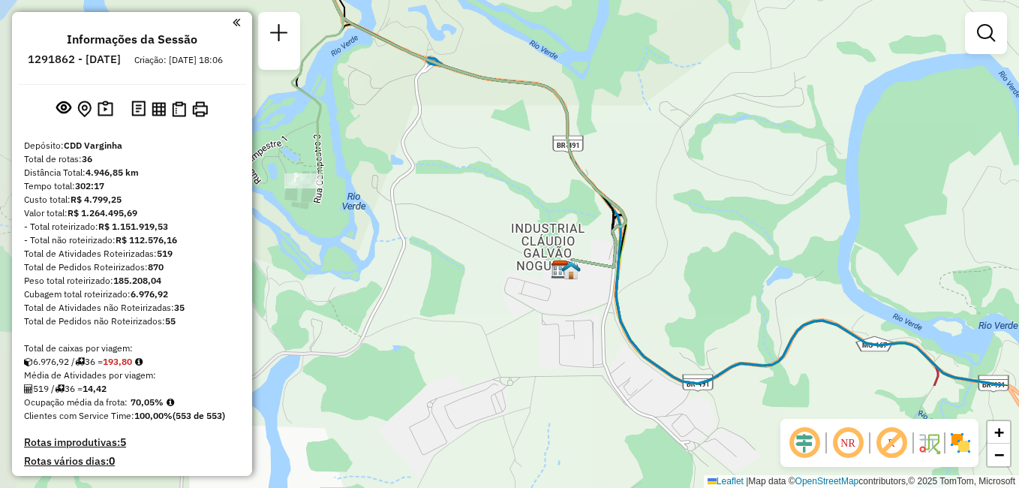
drag, startPoint x: 567, startPoint y: 367, endPoint x: 697, endPoint y: 216, distance: 199.5
click at [697, 216] on div "Janela de atendimento Grade de atendimento Capacidade Transportadoras Veículos …" at bounding box center [509, 244] width 1019 height 488
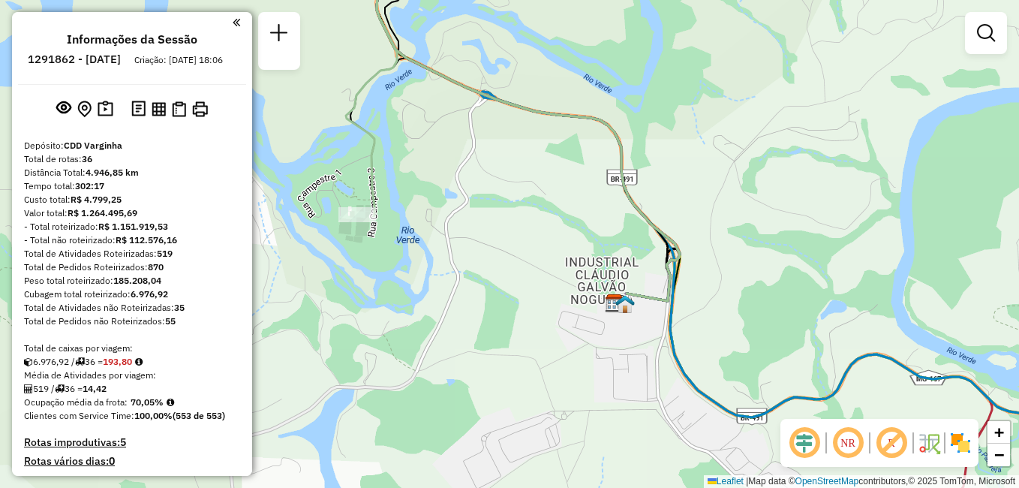
drag, startPoint x: 663, startPoint y: 254, endPoint x: 717, endPoint y: 288, distance: 63.7
click at [717, 288] on div "Janela de atendimento Grade de atendimento Capacidade Transportadoras Veículos …" at bounding box center [509, 244] width 1019 height 488
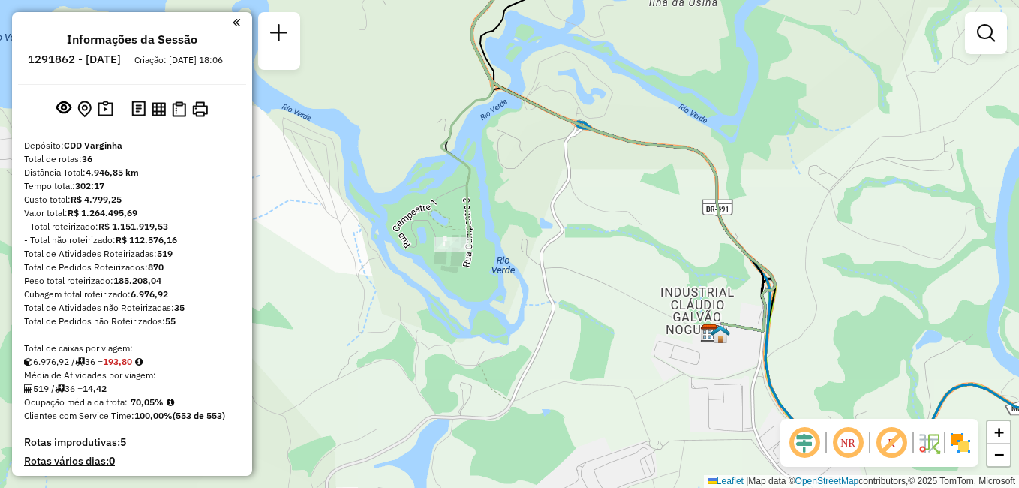
drag, startPoint x: 432, startPoint y: 178, endPoint x: 546, endPoint y: 220, distance: 121.5
click at [546, 220] on div "Janela de atendimento Grade de atendimento Capacidade Transportadoras Veículos …" at bounding box center [509, 244] width 1019 height 488
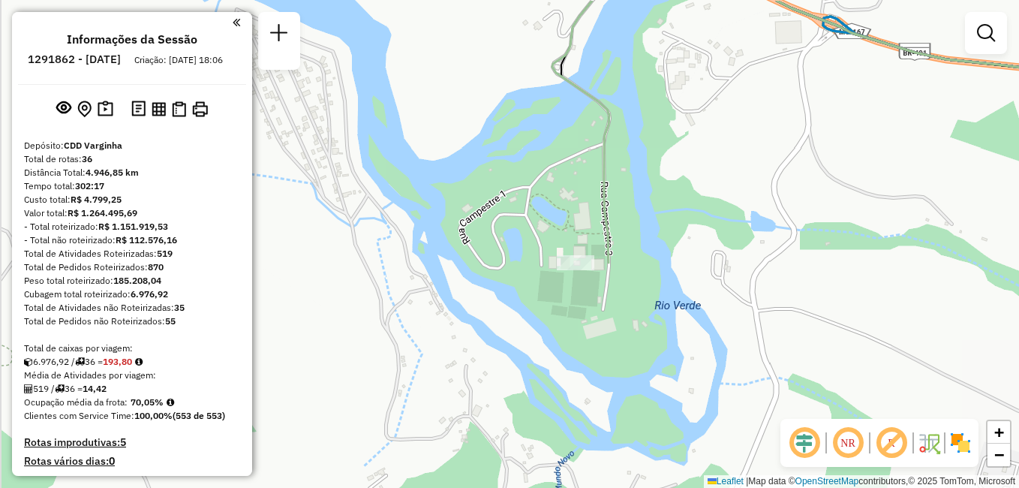
drag, startPoint x: 435, startPoint y: 252, endPoint x: 467, endPoint y: 302, distance: 58.7
click at [467, 302] on div "Janela de atendimento Grade de atendimento Capacidade Transportadoras Veículos …" at bounding box center [509, 244] width 1019 height 488
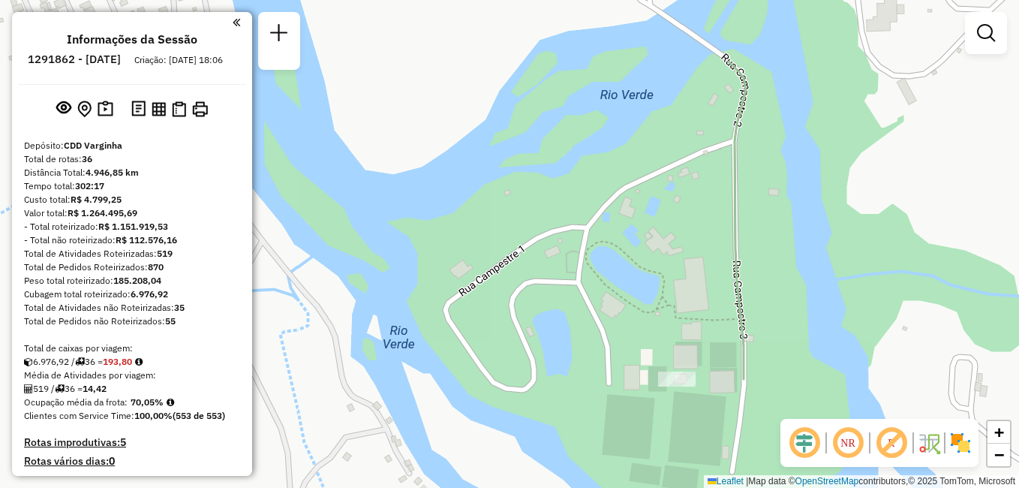
drag, startPoint x: 787, startPoint y: 167, endPoint x: 789, endPoint y: 276, distance: 109.6
click at [789, 276] on div "Janela de atendimento Grade de atendimento Capacidade Transportadoras Veículos …" at bounding box center [509, 244] width 1019 height 488
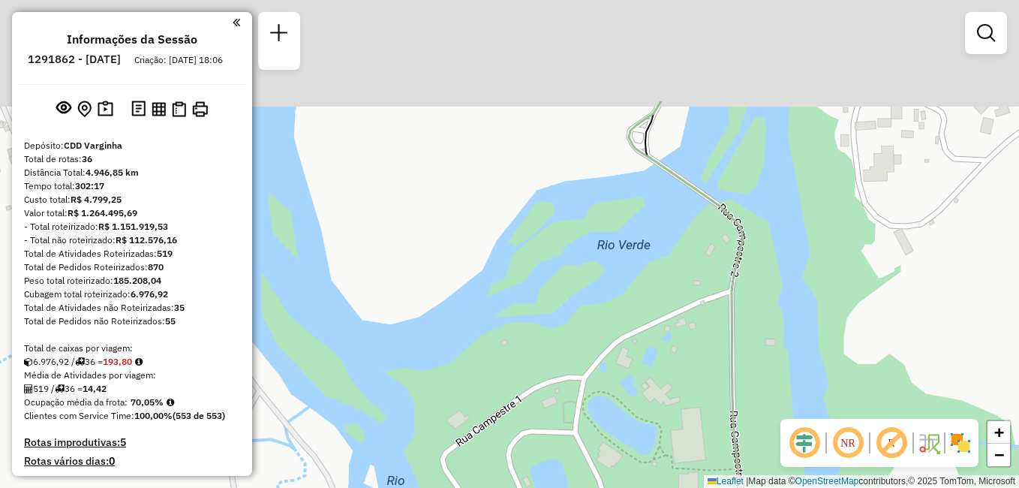
drag, startPoint x: 684, startPoint y: 107, endPoint x: 679, endPoint y: 261, distance: 154.6
click at [679, 261] on div "Janela de atendimento Grade de atendimento Capacidade Transportadoras Veículos …" at bounding box center [509, 244] width 1019 height 488
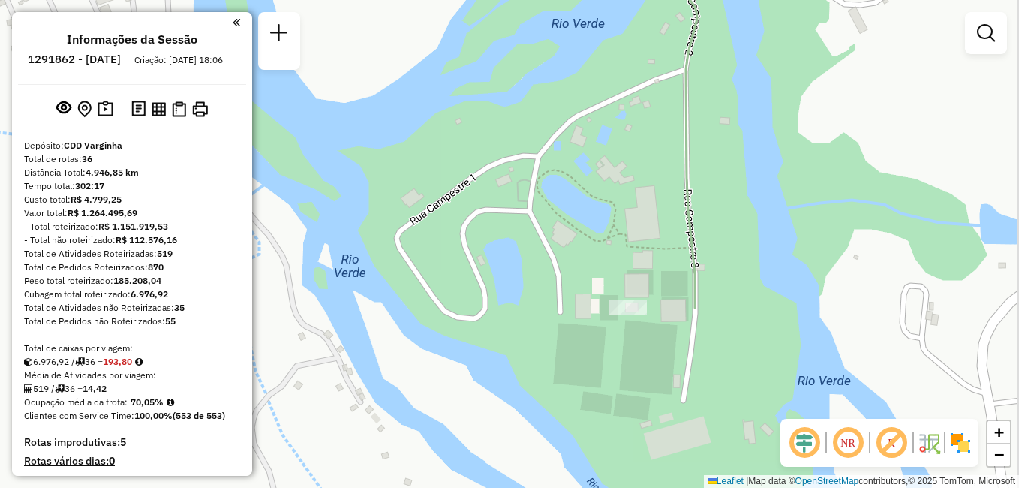
drag, startPoint x: 594, startPoint y: 224, endPoint x: 549, endPoint y: -29, distance: 256.8
click at [549, 0] on html "Aguarde... Pop-up bloqueado! Seu navegador bloqueou automáticamente a abertura …" at bounding box center [509, 244] width 1019 height 488
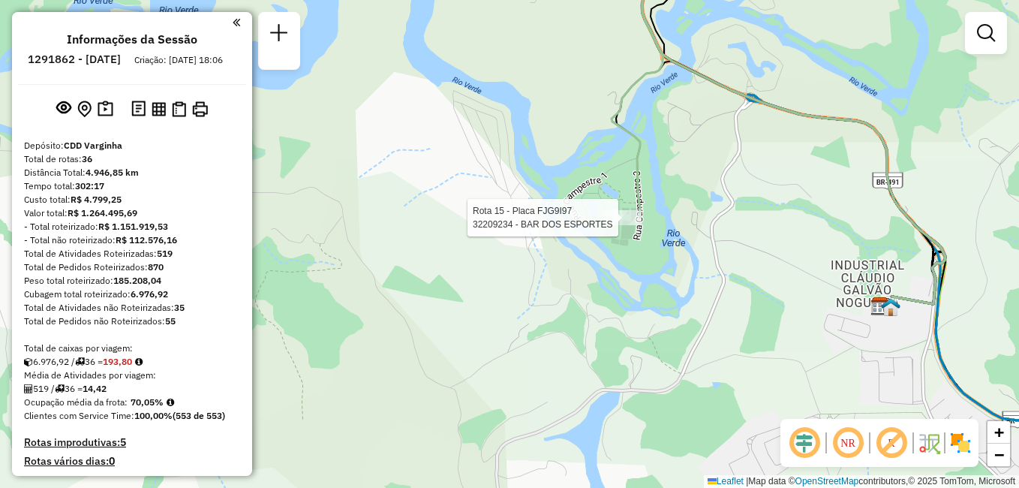
select select "**********"
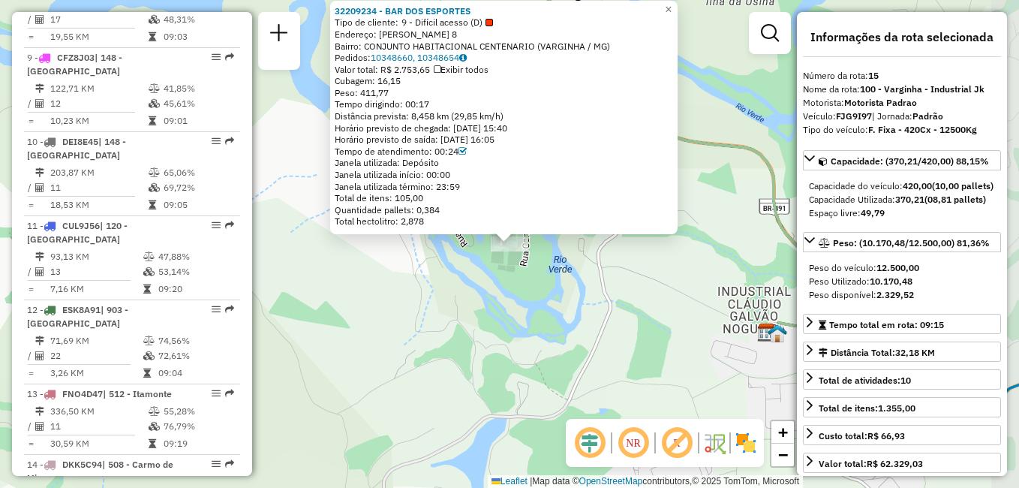
scroll to position [1711, 0]
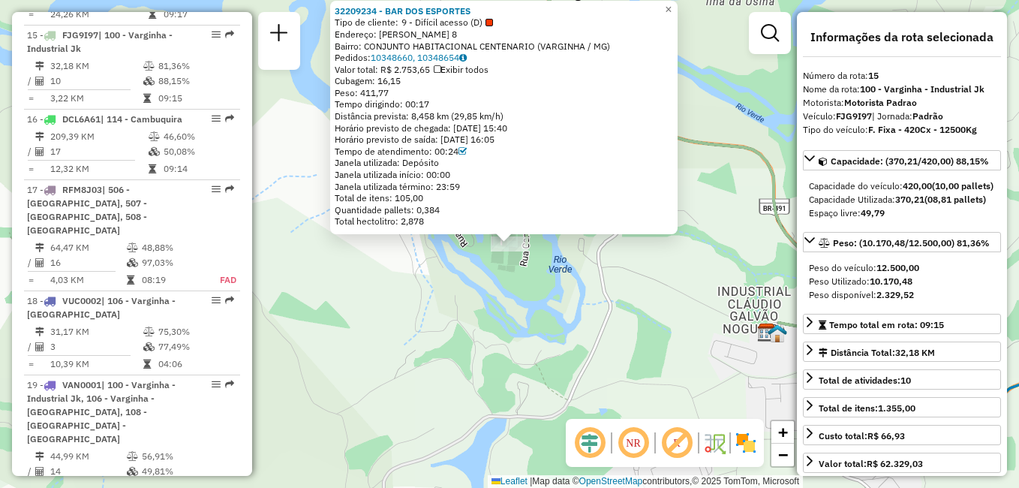
click at [639, 287] on div "32209234 - BAR DOS ESPORTES Tipo de cliente: 9 - Difícil acesso (D) Endereço: J…" at bounding box center [509, 244] width 1019 height 488
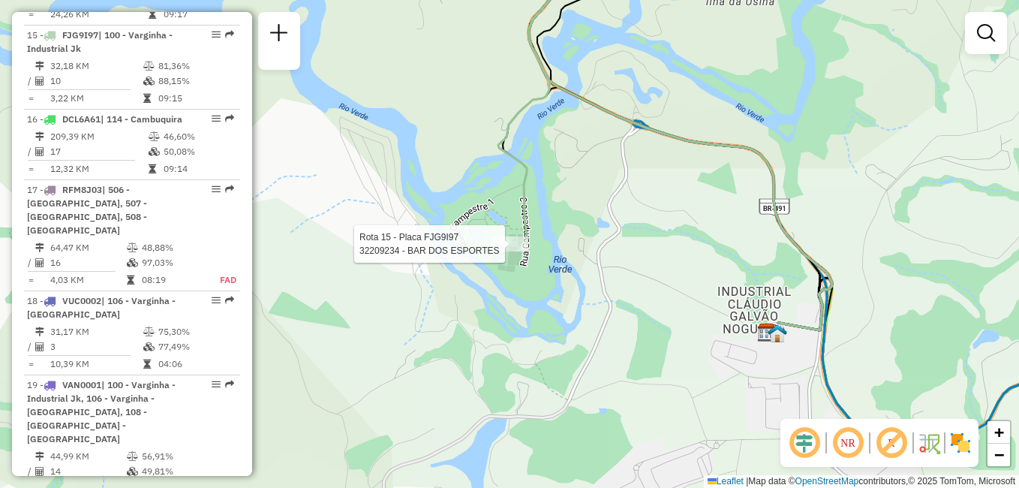
select select "**********"
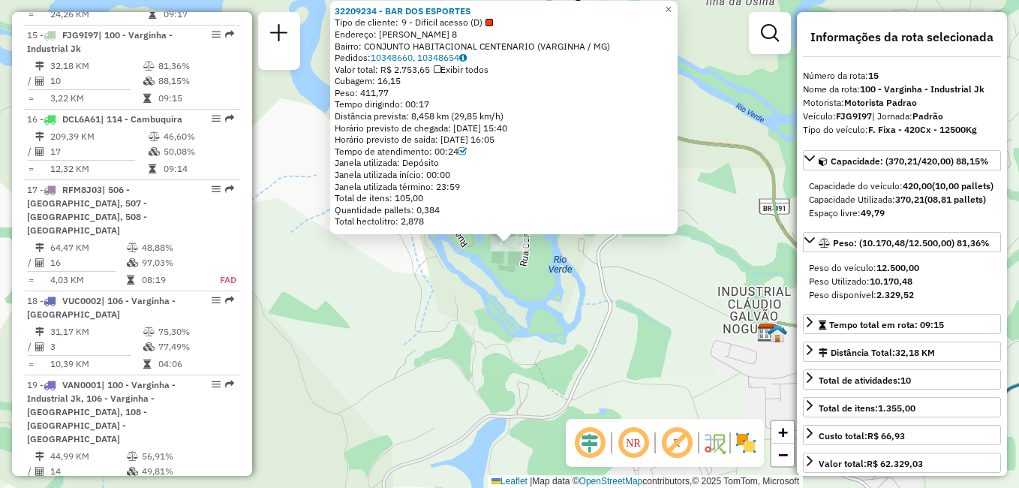
click at [495, 342] on div "32209234 - BAR DOS ESPORTES Tipo de cliente: 9 - Difícil acesso (D) Endereço: J…" at bounding box center [509, 244] width 1019 height 488
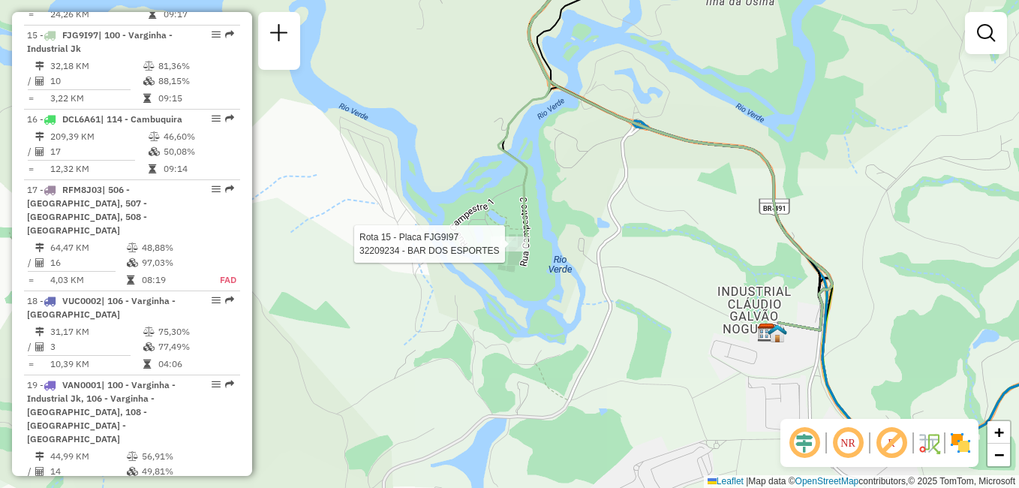
select select "**********"
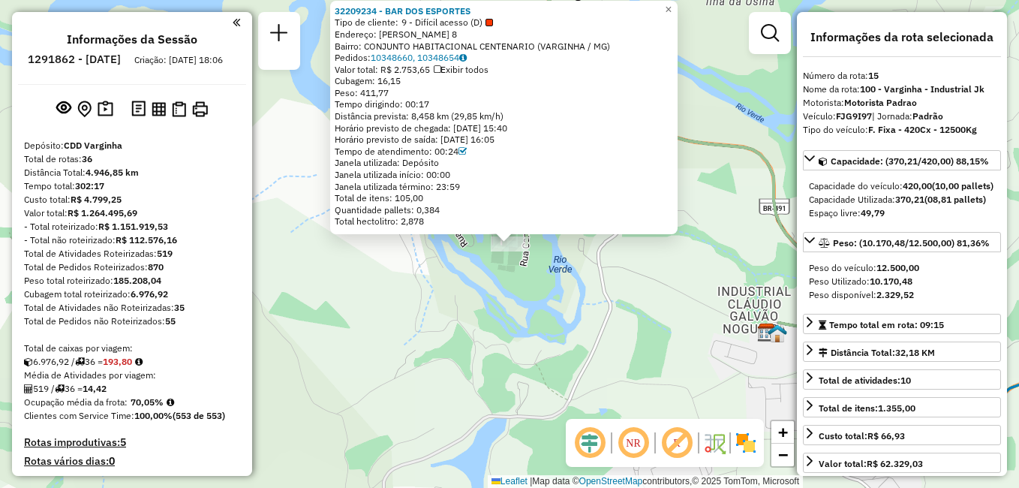
select select "**********"
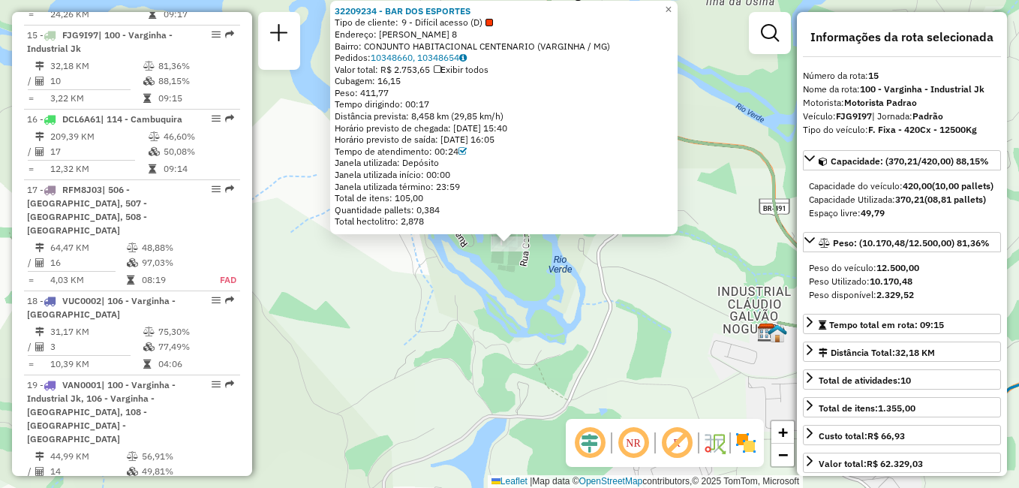
click at [491, 313] on div "32209234 - BAR DOS ESPORTES Tipo de cliente: 9 - Difícil acesso (D) Endereço: J…" at bounding box center [509, 244] width 1019 height 488
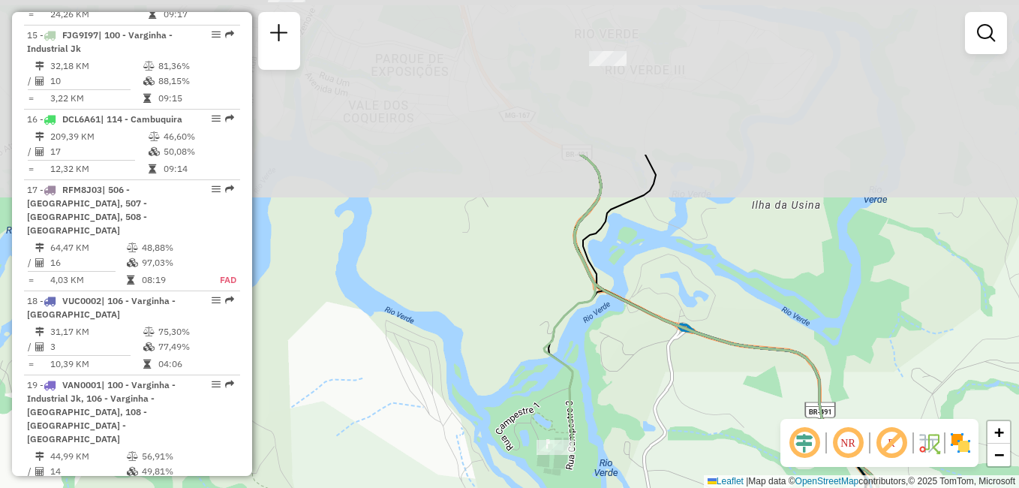
drag, startPoint x: 534, startPoint y: 224, endPoint x: 580, endPoint y: 429, distance: 209.9
click at [587, 447] on icon at bounding box center [572, 301] width 57 height 293
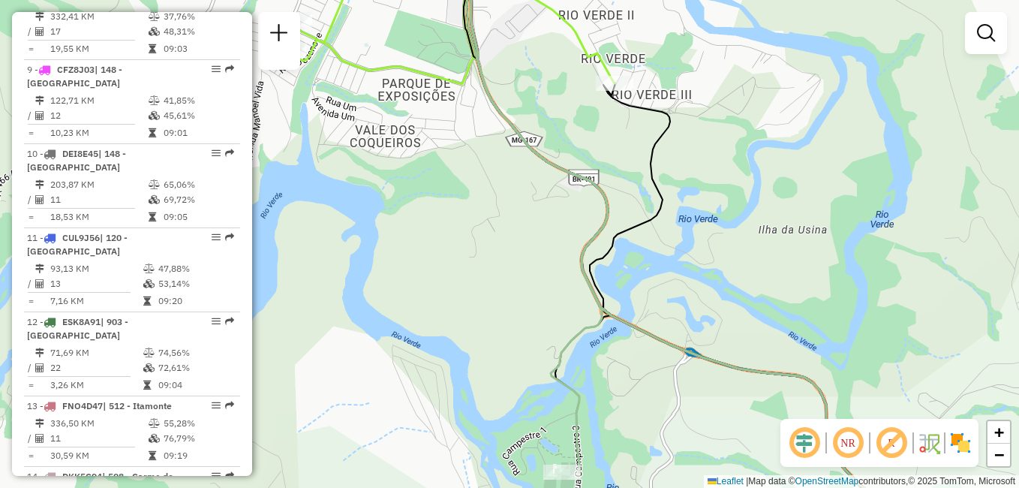
scroll to position [1111, 0]
